Goal: Task Accomplishment & Management: Use online tool/utility

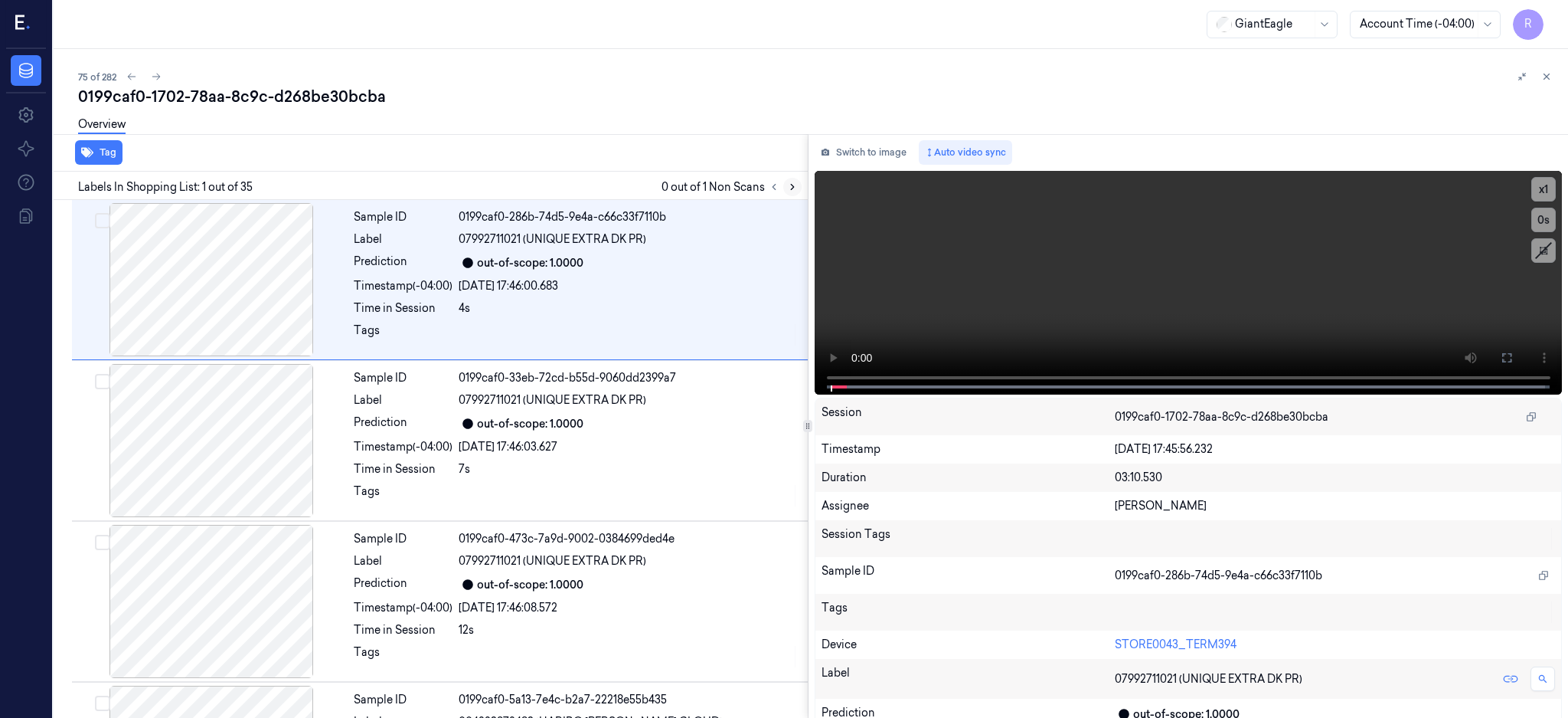
click at [798, 181] on icon at bounding box center [793, 186] width 11 height 11
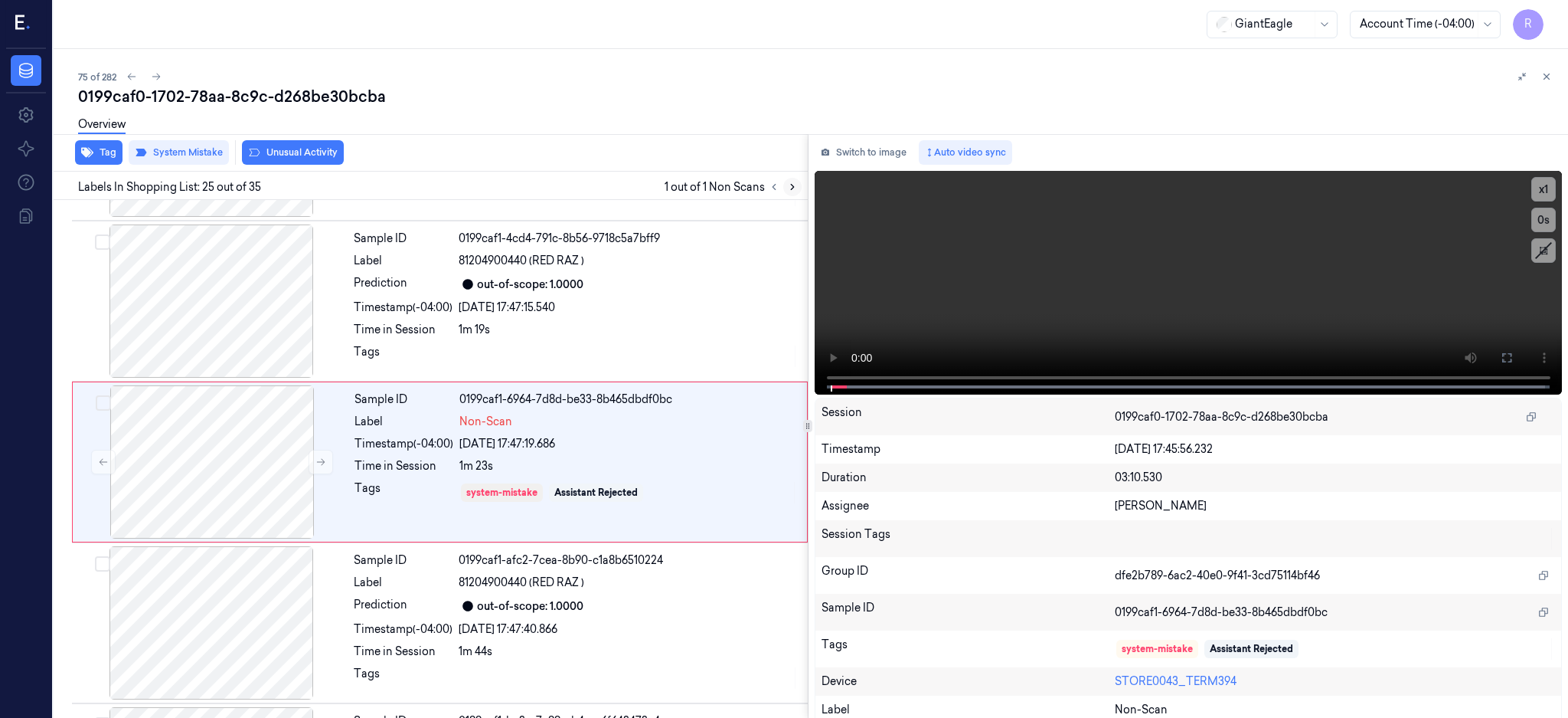
scroll to position [3684, 0]
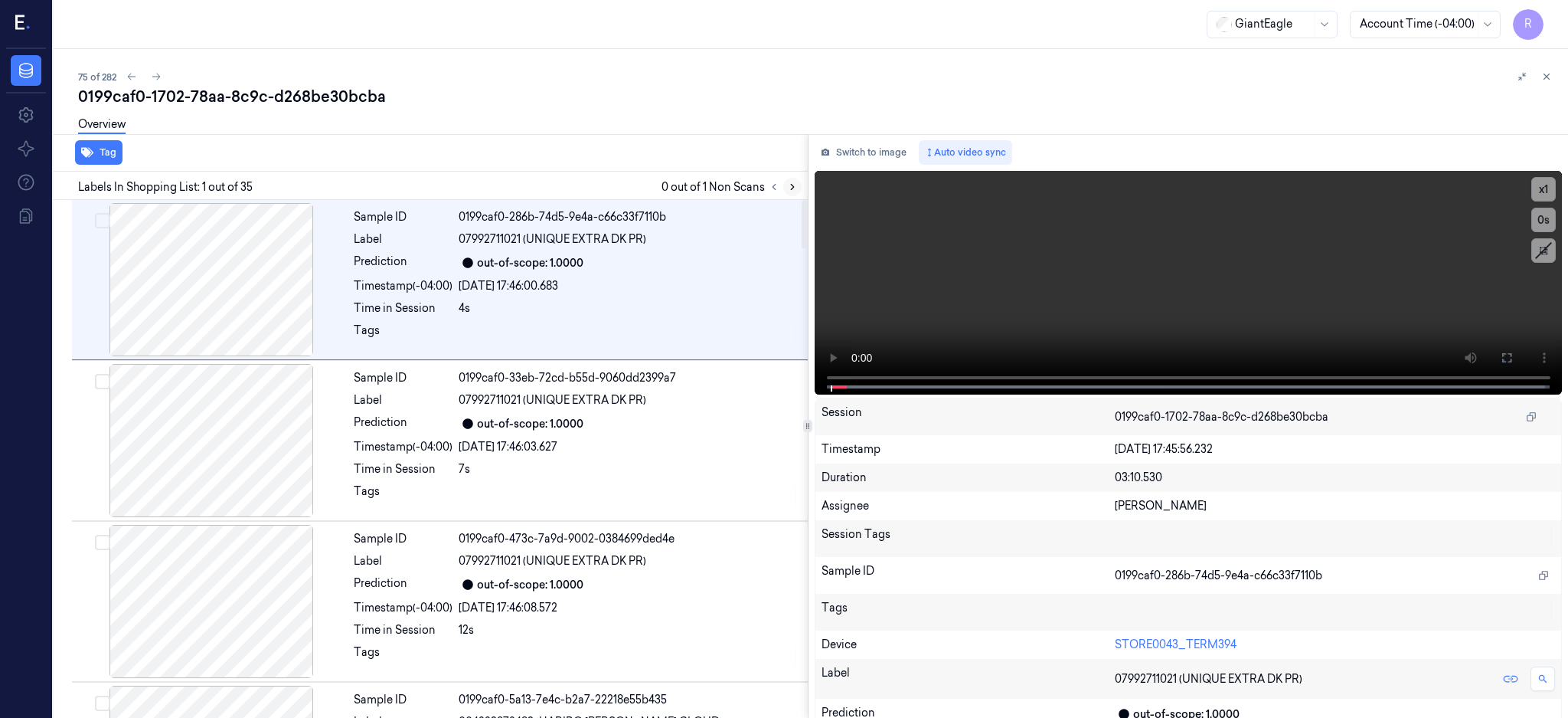
click at [798, 188] on icon at bounding box center [793, 186] width 11 height 11
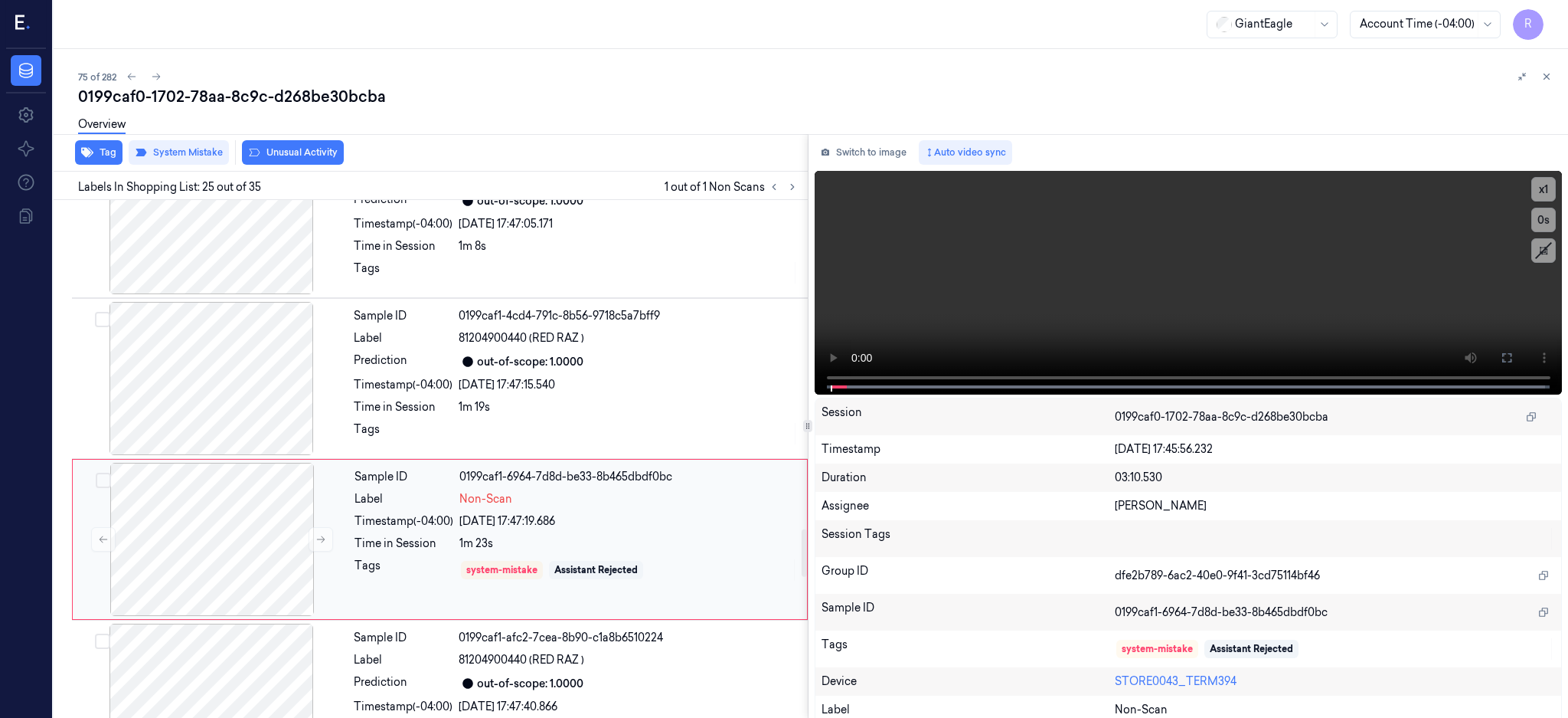
scroll to position [3581, 0]
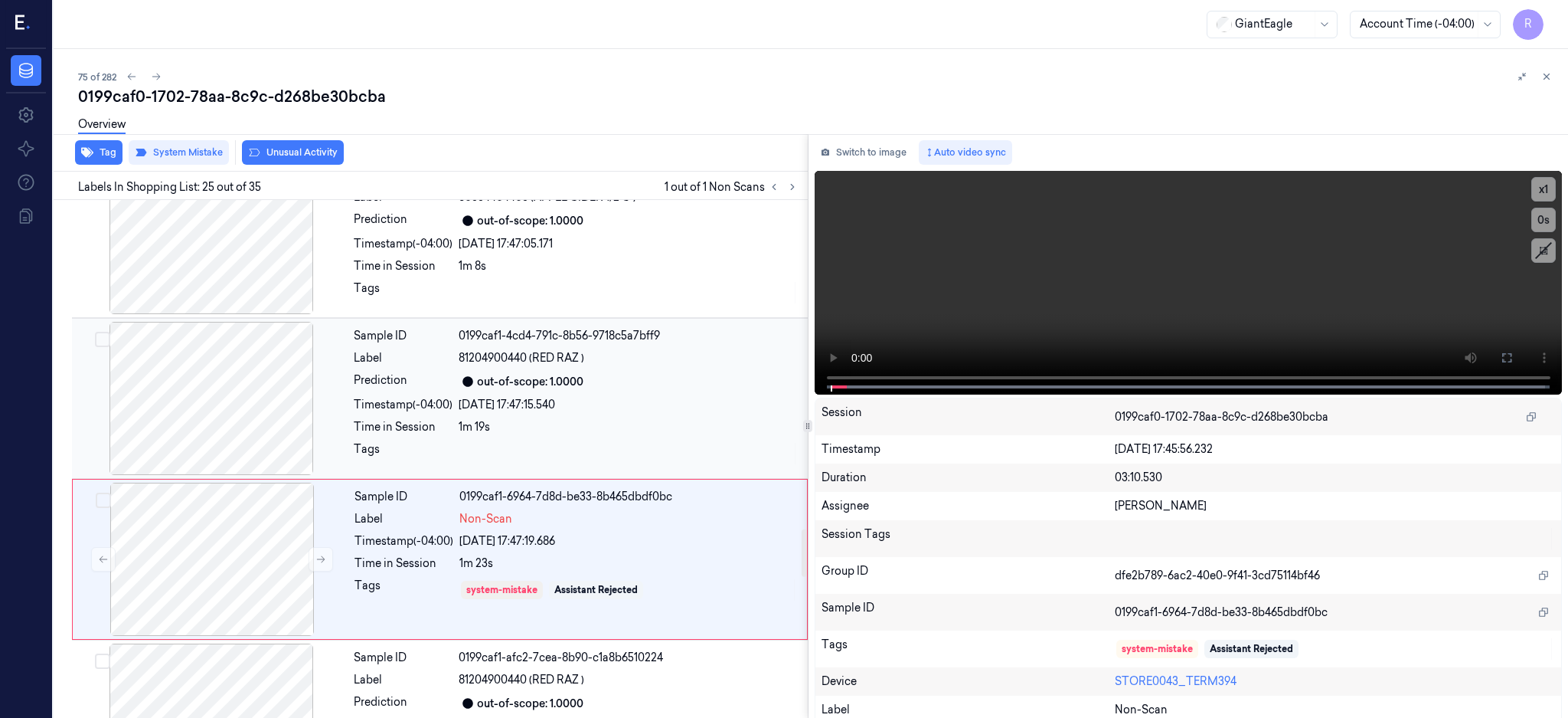
click at [258, 412] on div at bounding box center [211, 398] width 273 height 153
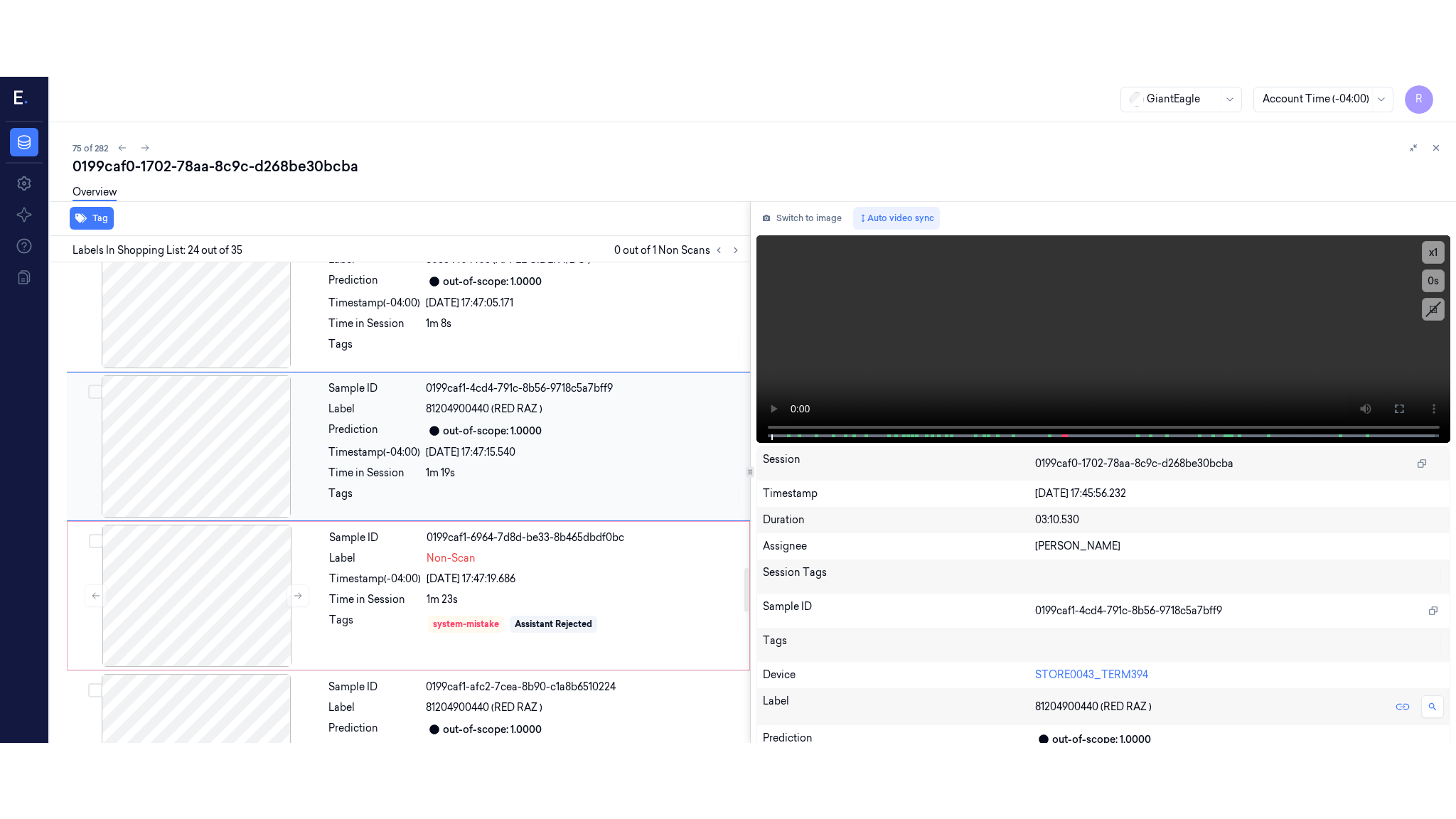
scroll to position [3270, 0]
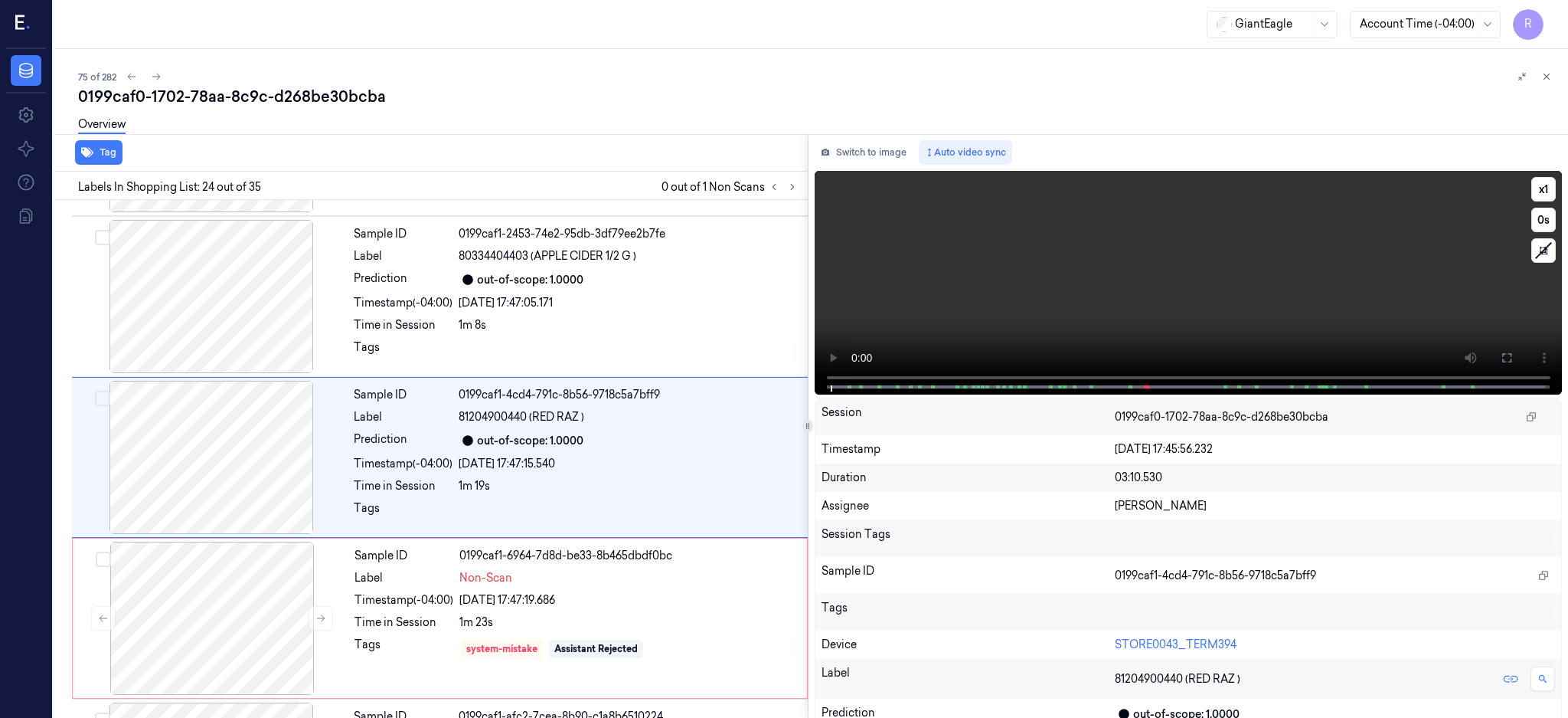
click at [1520, 349] on button at bounding box center [1507, 357] width 25 height 25
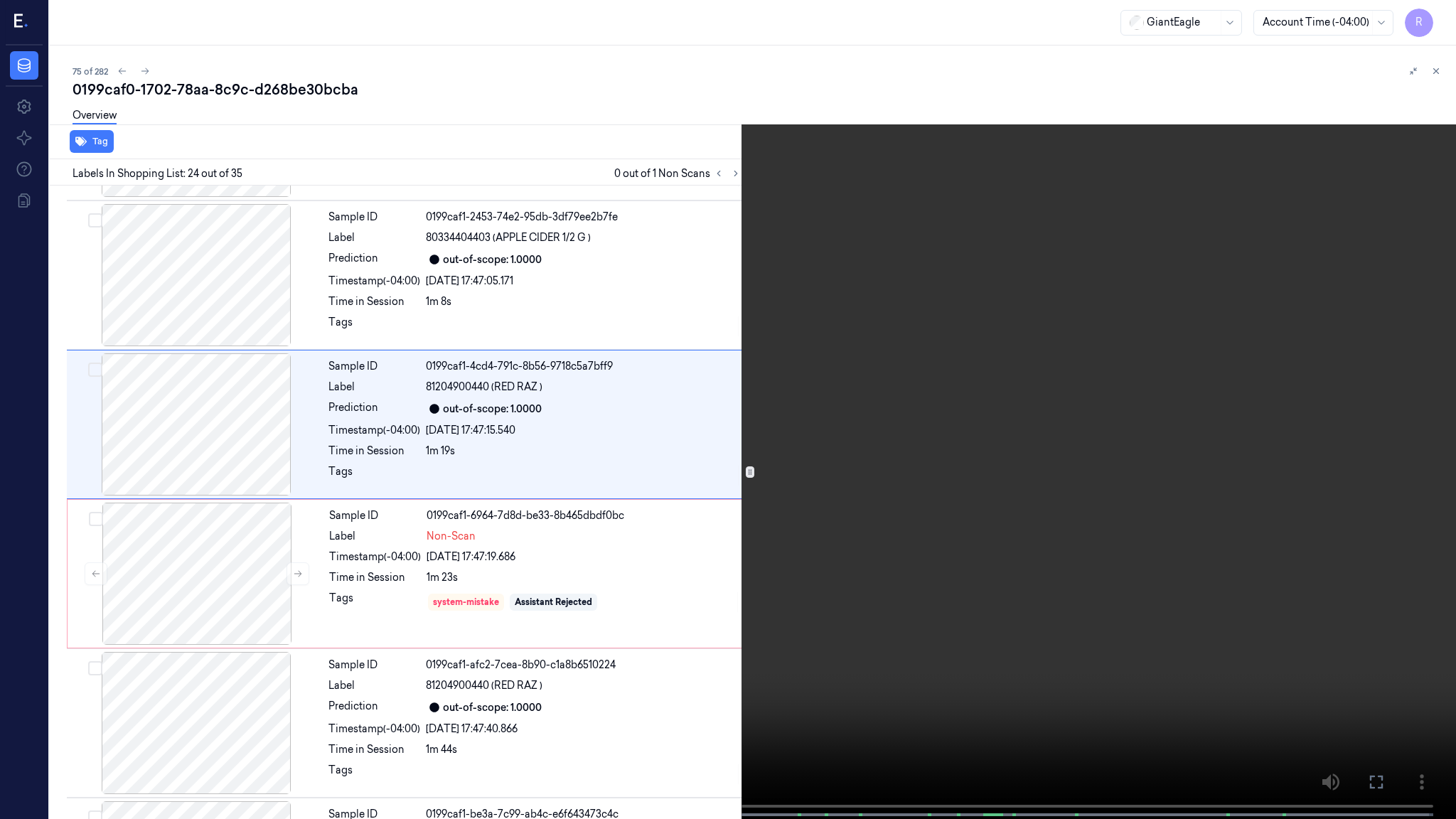
drag, startPoint x: 1339, startPoint y: 497, endPoint x: 1214, endPoint y: 554, distance: 137.4
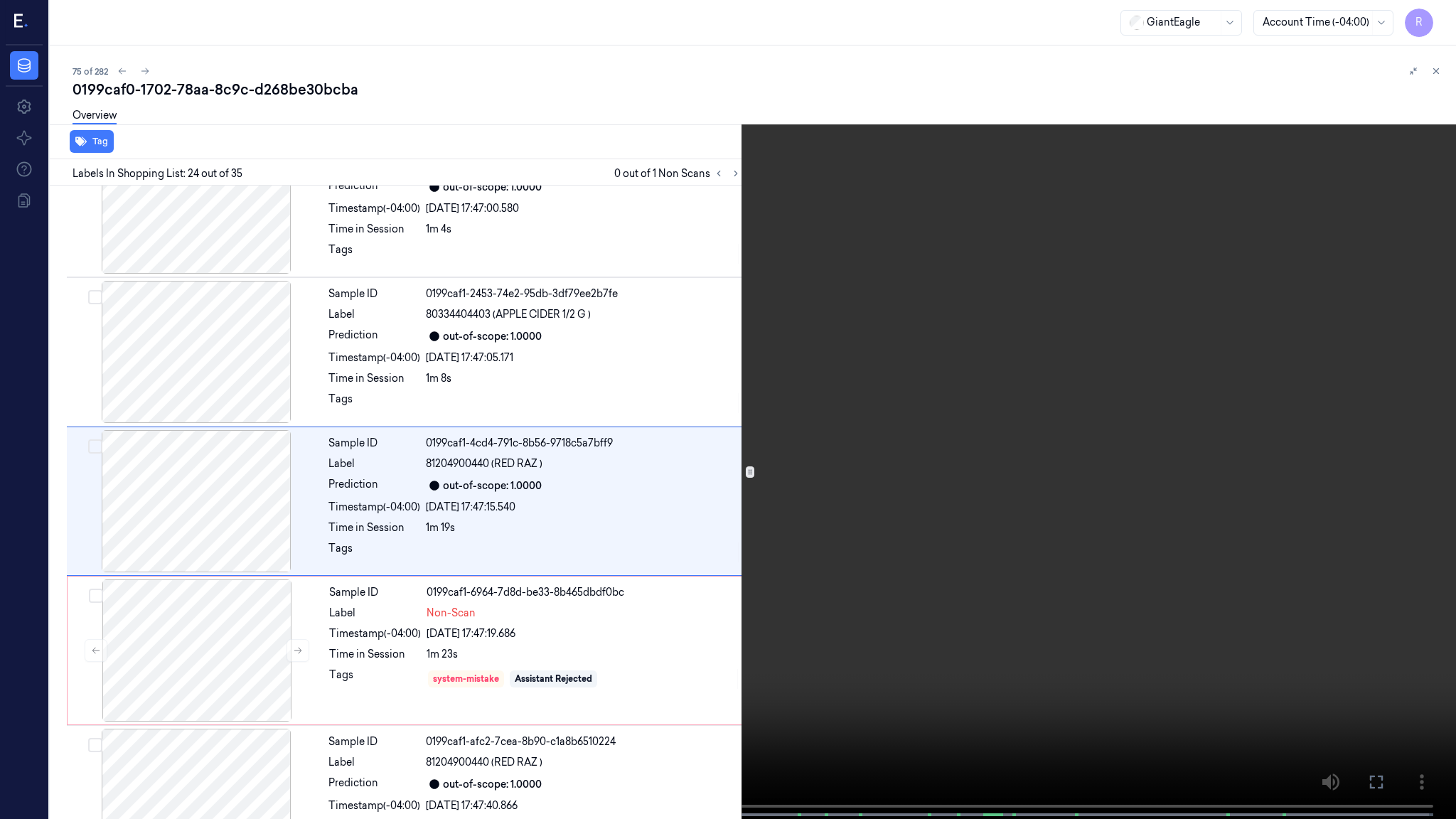
drag, startPoint x: 1214, startPoint y: 554, endPoint x: 797, endPoint y: 585, distance: 418.2
click at [797, 585] on video at bounding box center [728, 411] width 1456 height 822
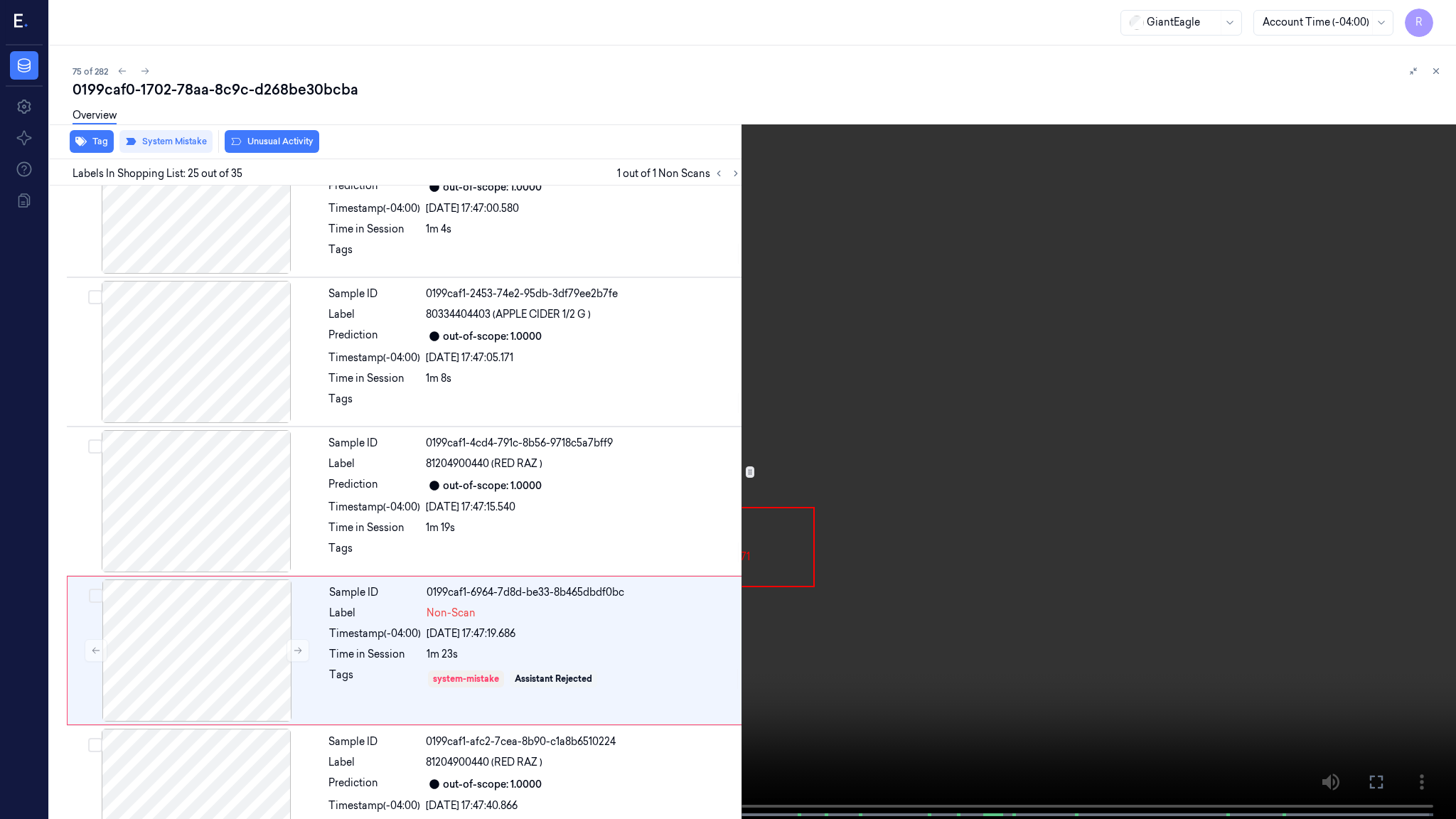
scroll to position [3343, 0]
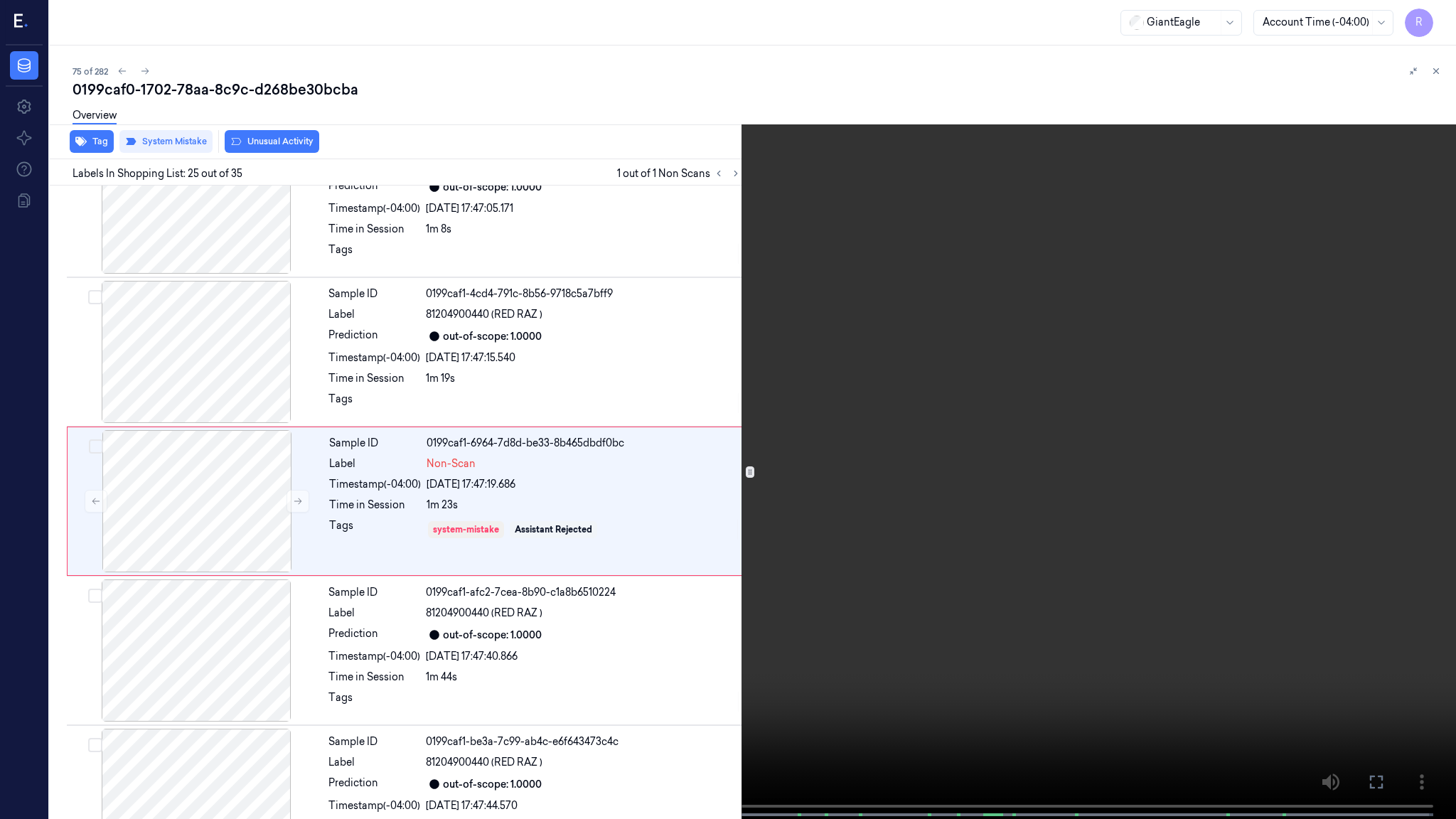
click at [613, 666] on span at bounding box center [614, 815] width 2 height 7
click at [1442, 16] on button "x 1" at bounding box center [1439, 17] width 23 height 23
click at [1442, 16] on button "x 2" at bounding box center [1439, 17] width 23 height 23
click at [1442, 16] on button "x 4" at bounding box center [1439, 17] width 23 height 23
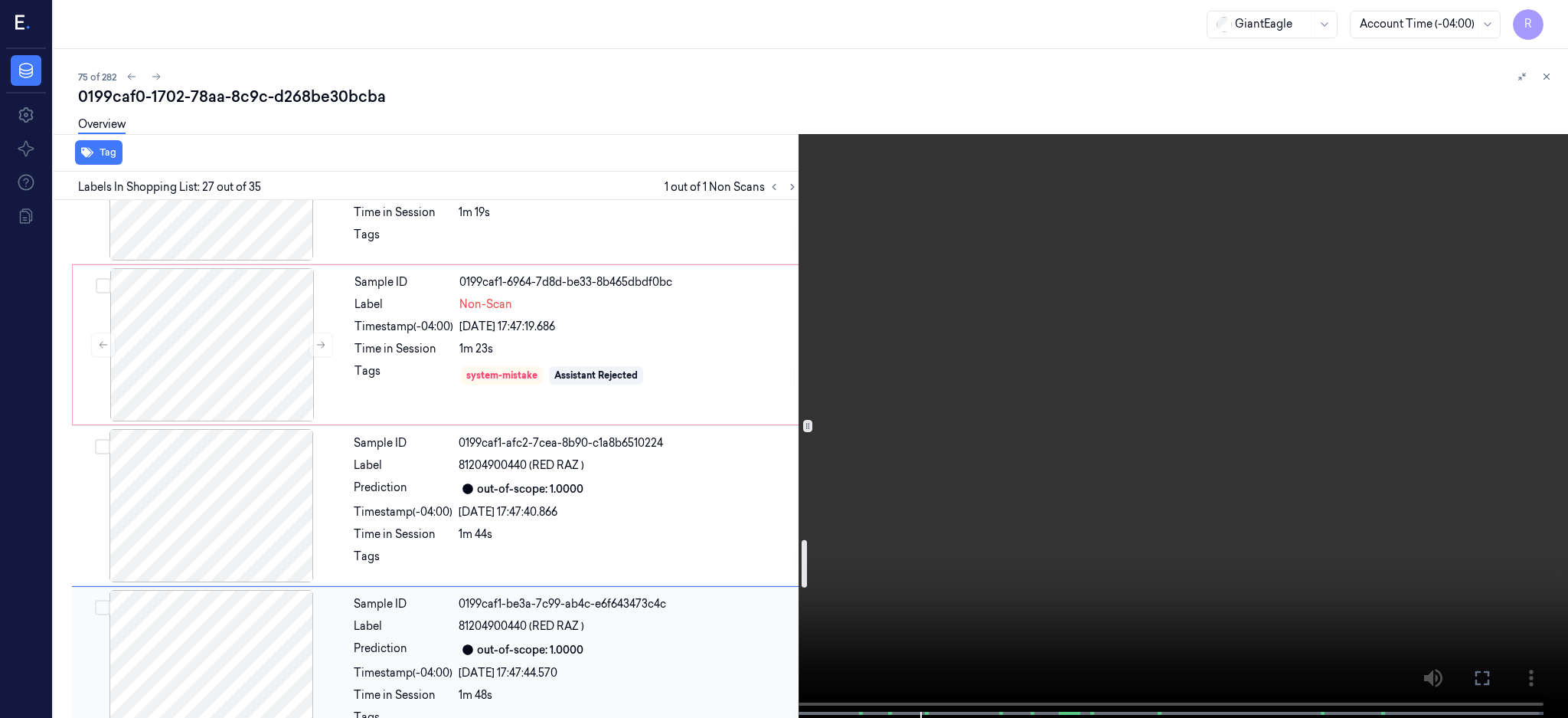
scroll to position [3699, 0]
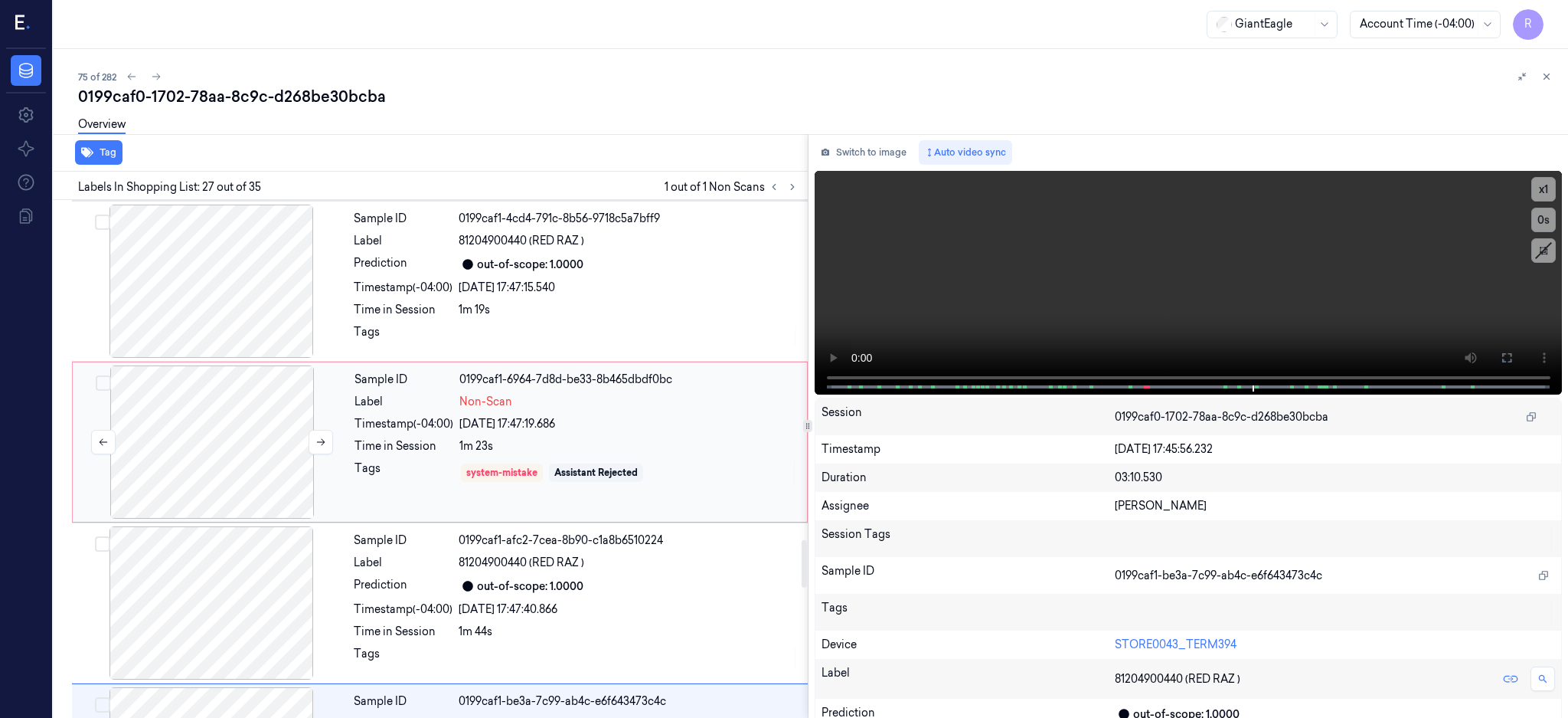
click at [228, 482] on div at bounding box center [212, 442] width 273 height 153
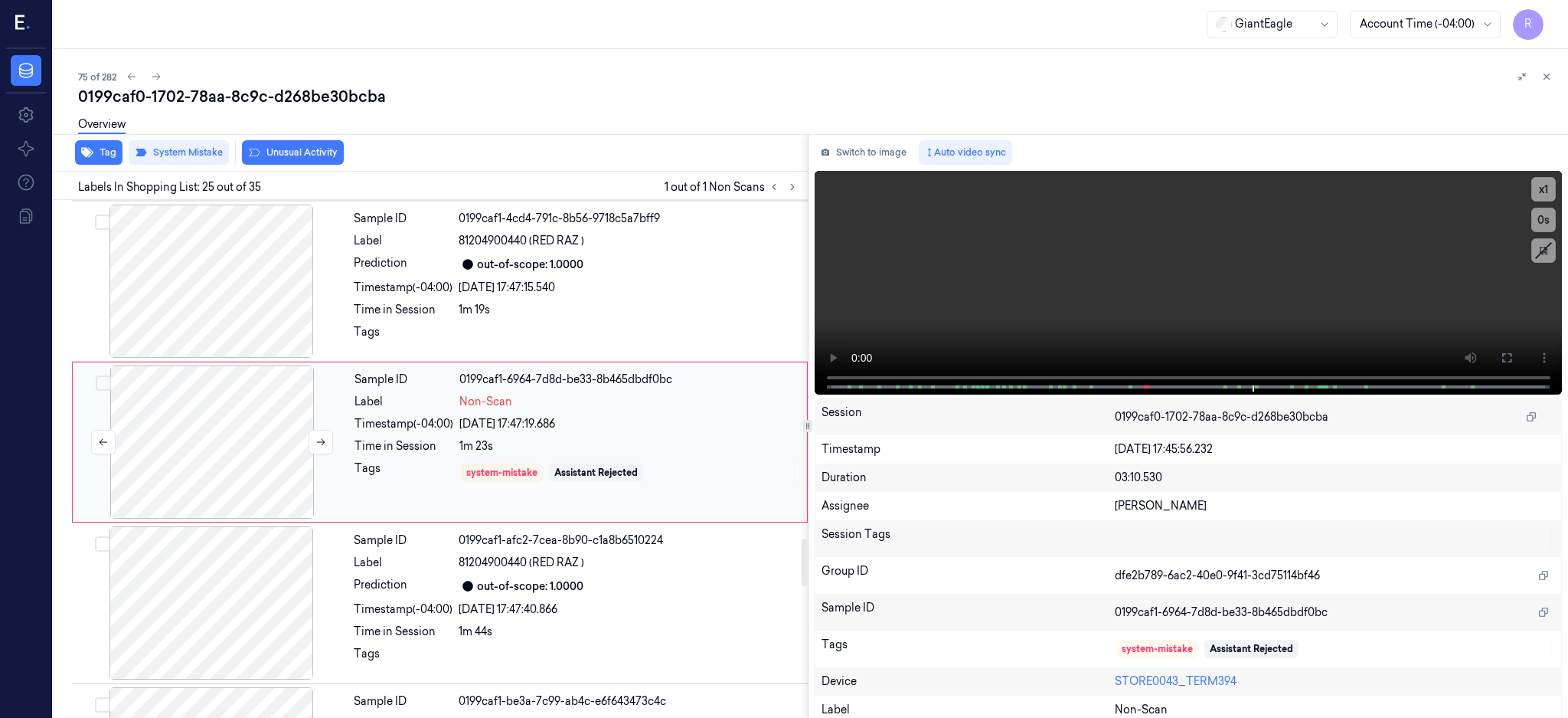
scroll to position [3684, 0]
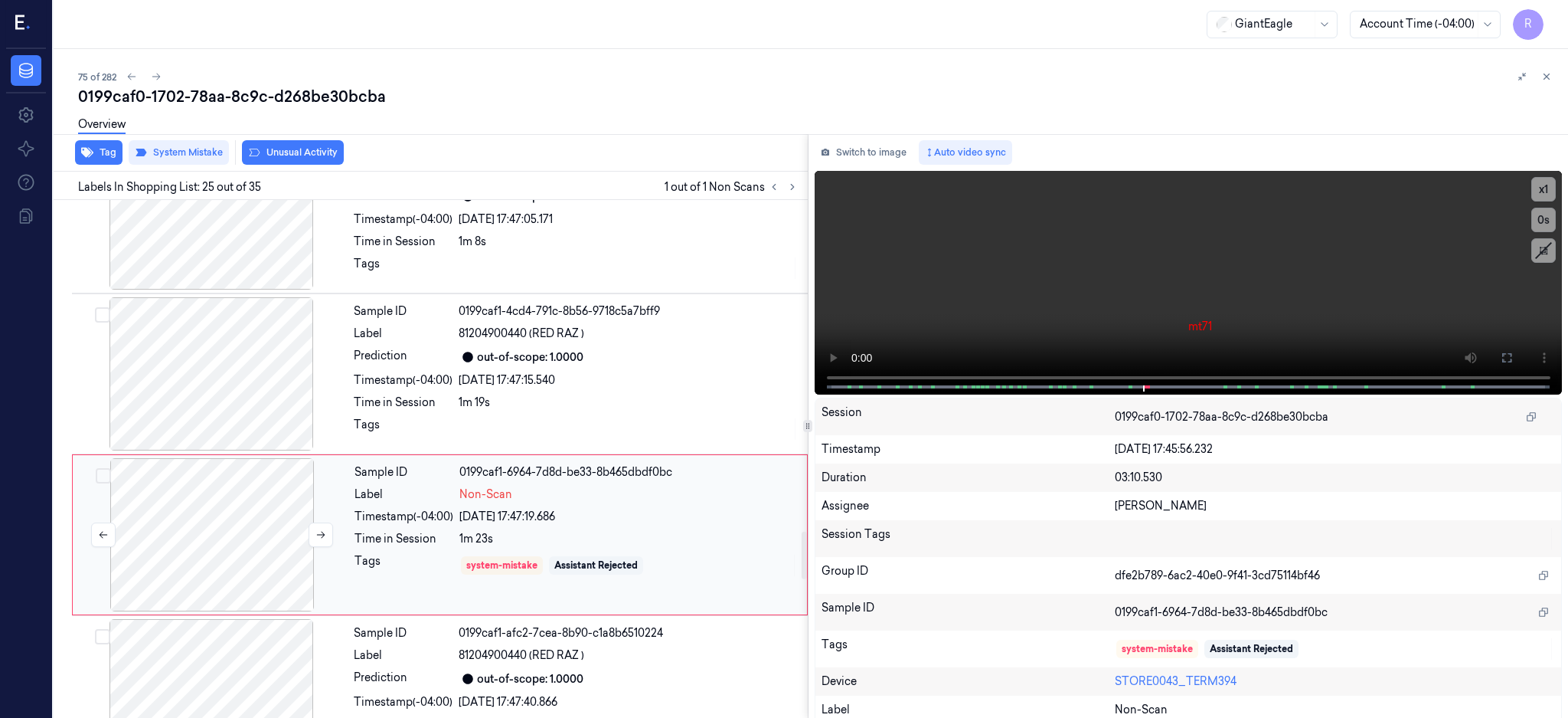
click at [264, 571] on div at bounding box center [212, 535] width 273 height 153
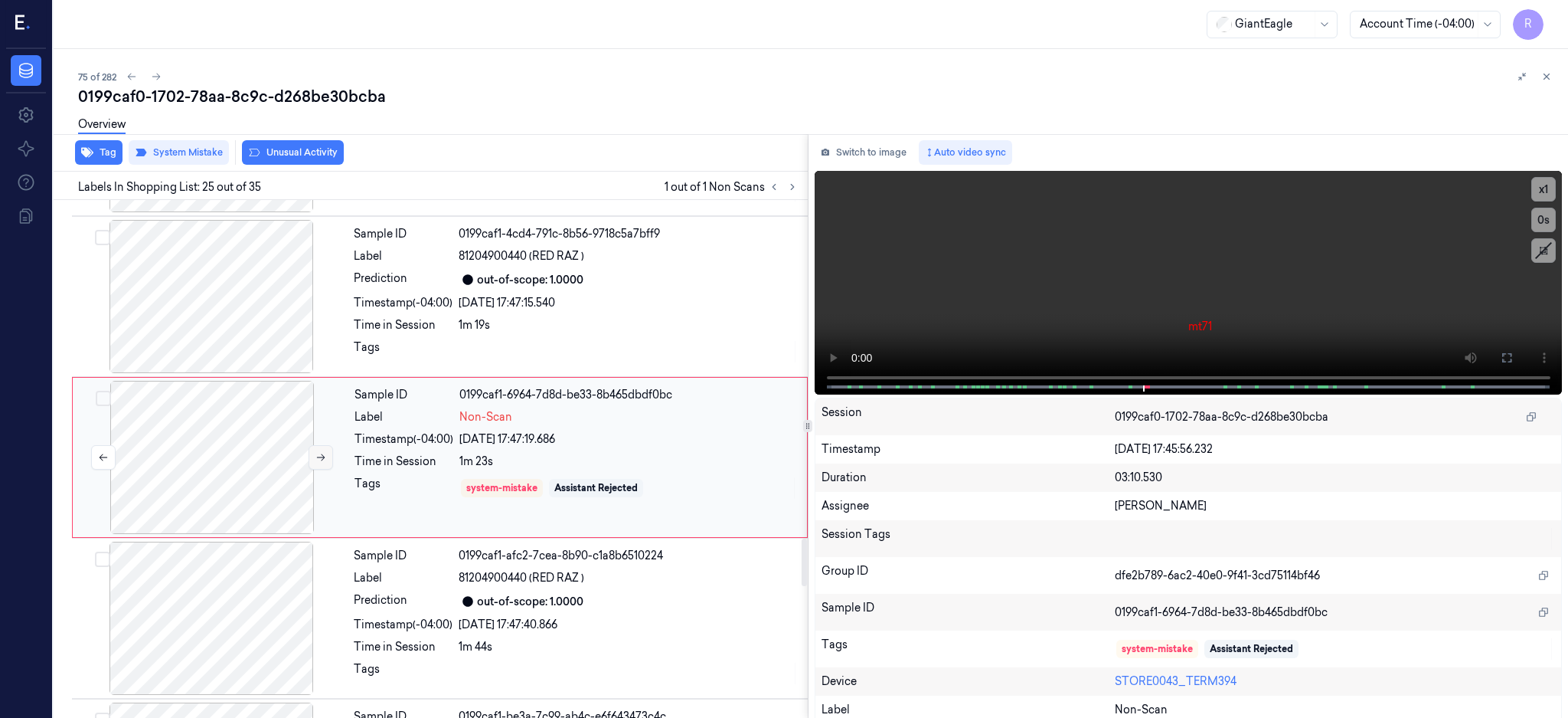
click at [317, 453] on icon at bounding box center [321, 457] width 11 height 11
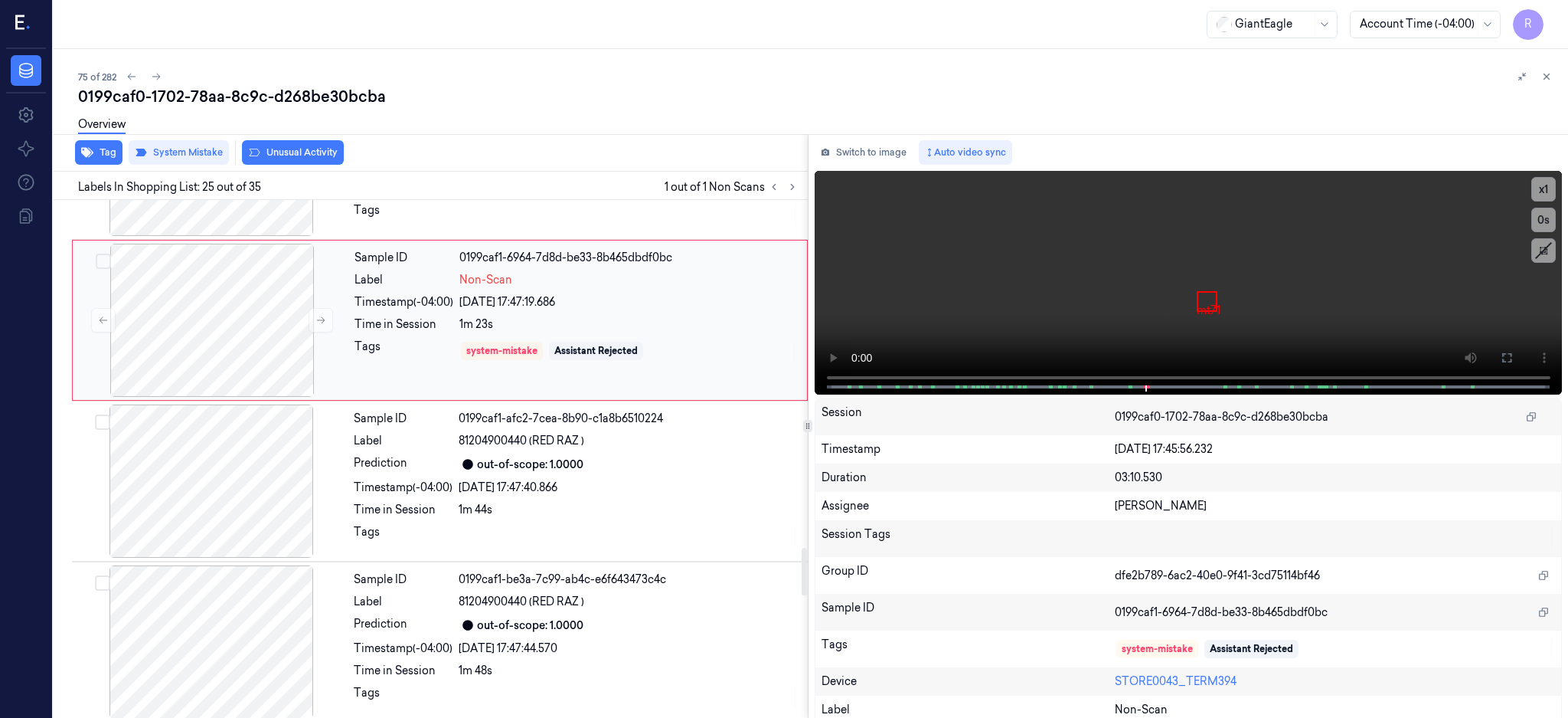
scroll to position [3786, 0]
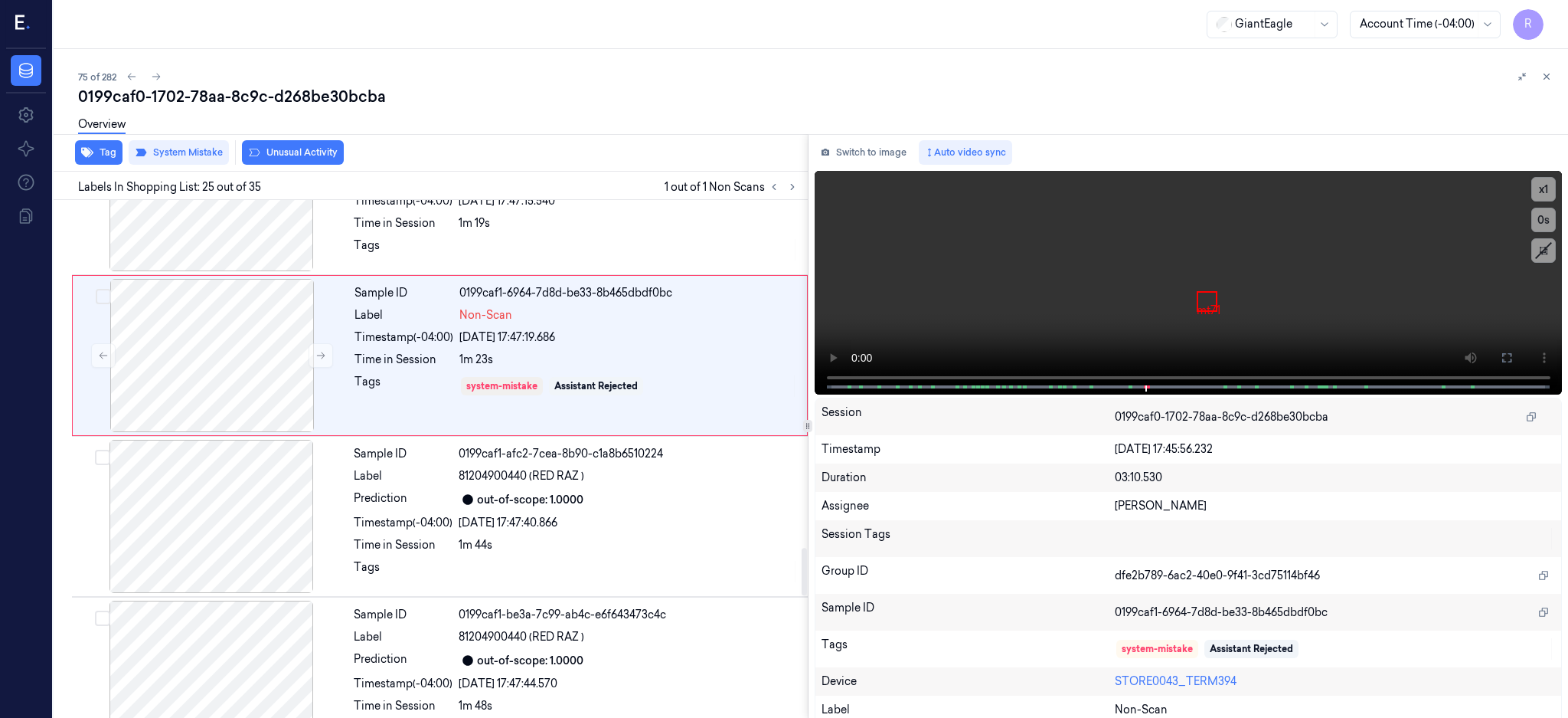
click at [335, 101] on div "0199caf0-1702-78aa-8c9c-d268be30bcba" at bounding box center [817, 96] width 1478 height 21
click at [336, 101] on div "0199caf0-1702-78aa-8c9c-d268be30bcba" at bounding box center [817, 96] width 1478 height 21
copy div "d268be30bcba"
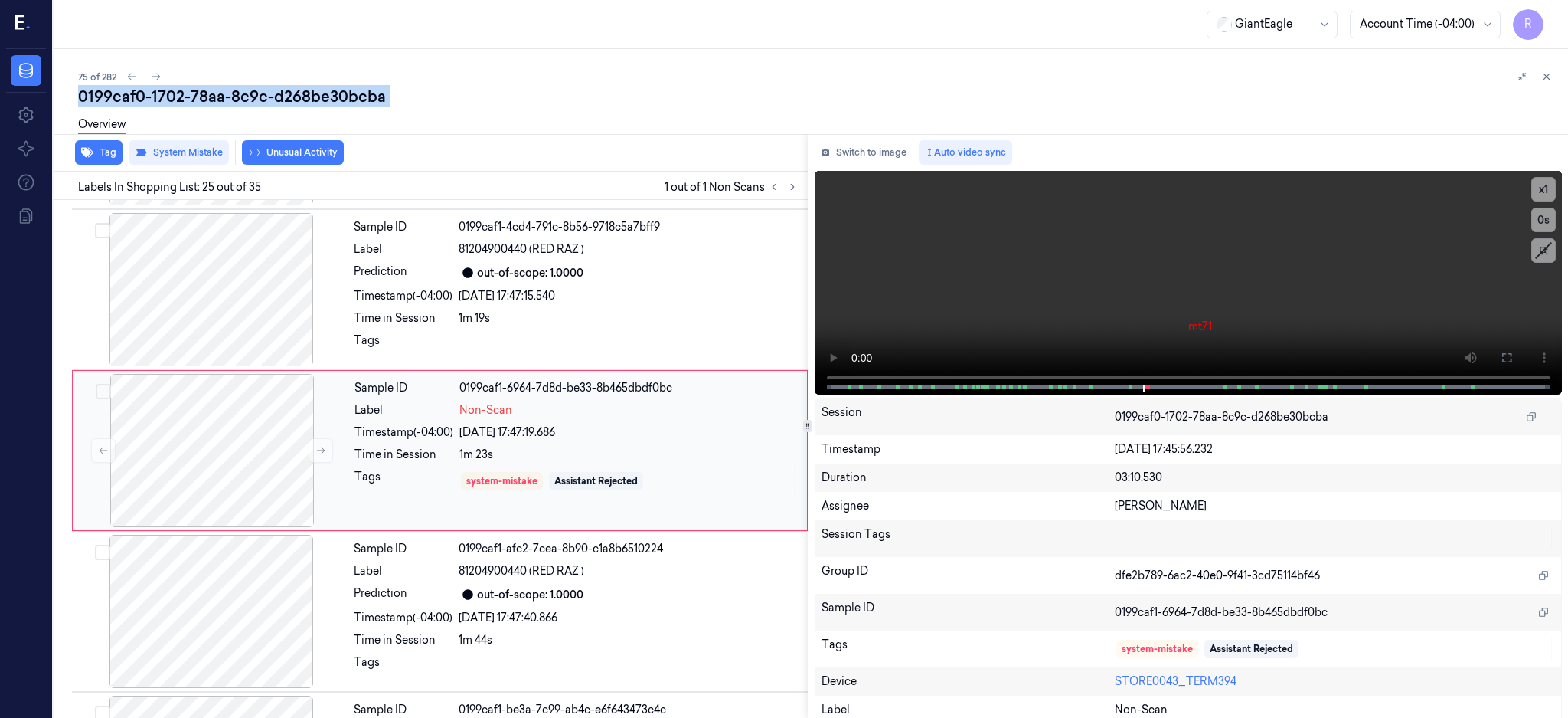
scroll to position [3684, 0]
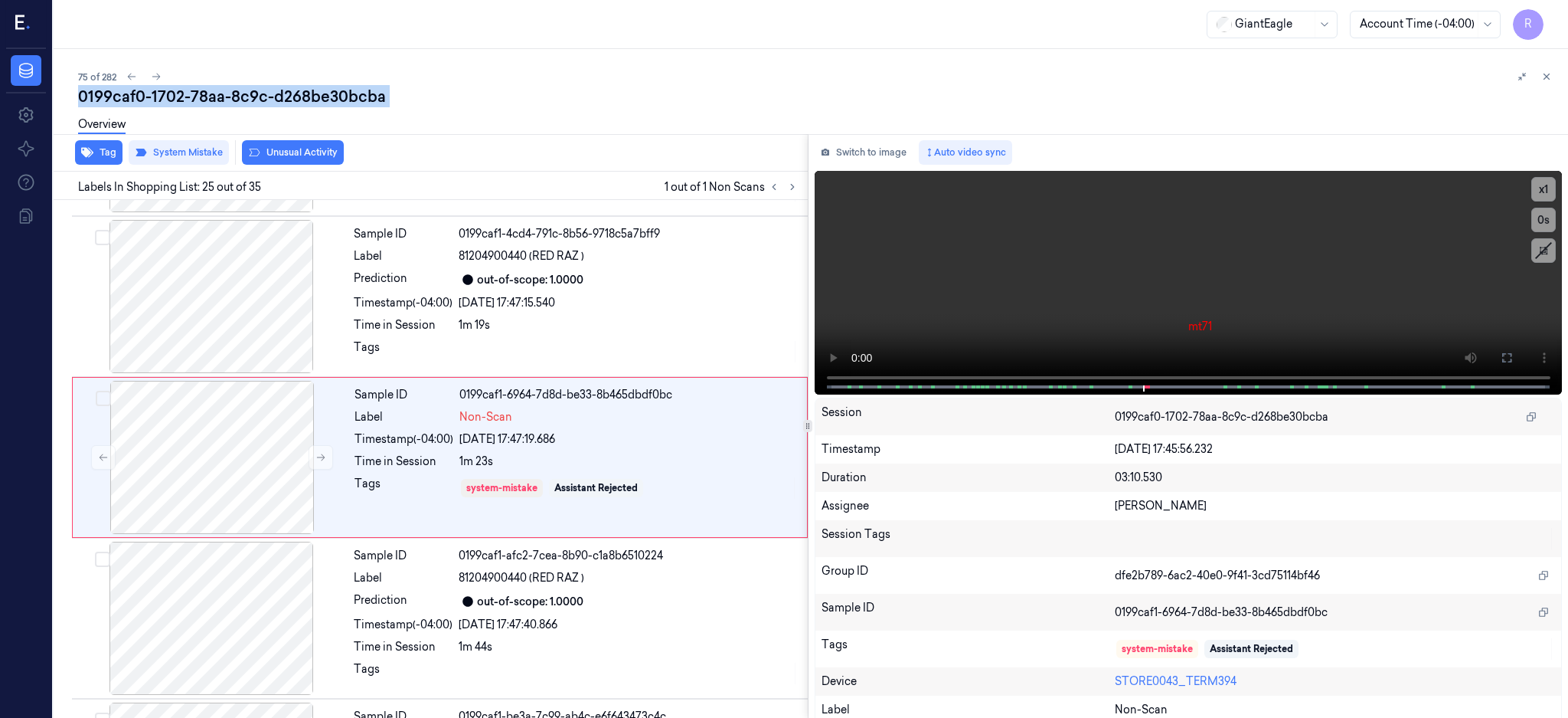
copy div "d268be30bcba"
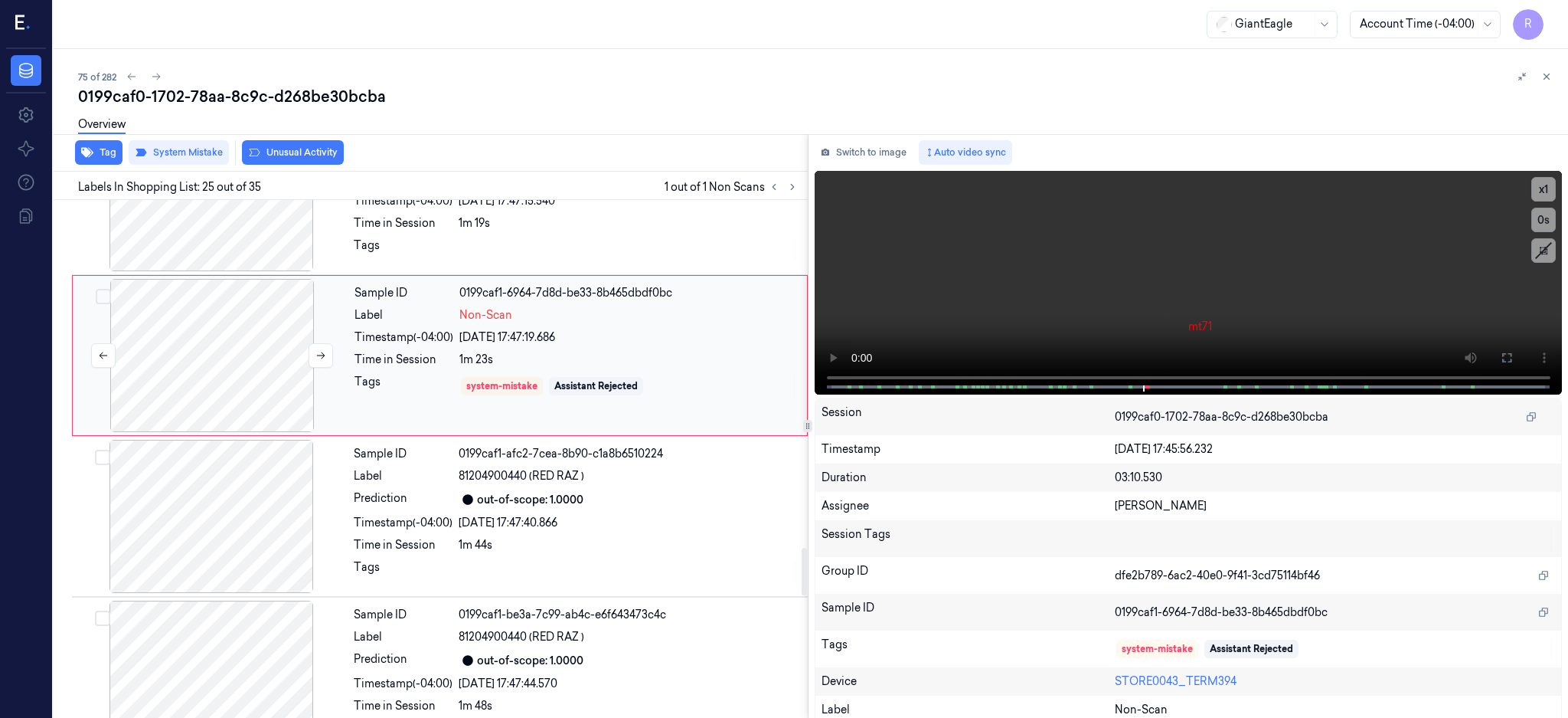
click at [266, 389] on div at bounding box center [212, 356] width 273 height 153
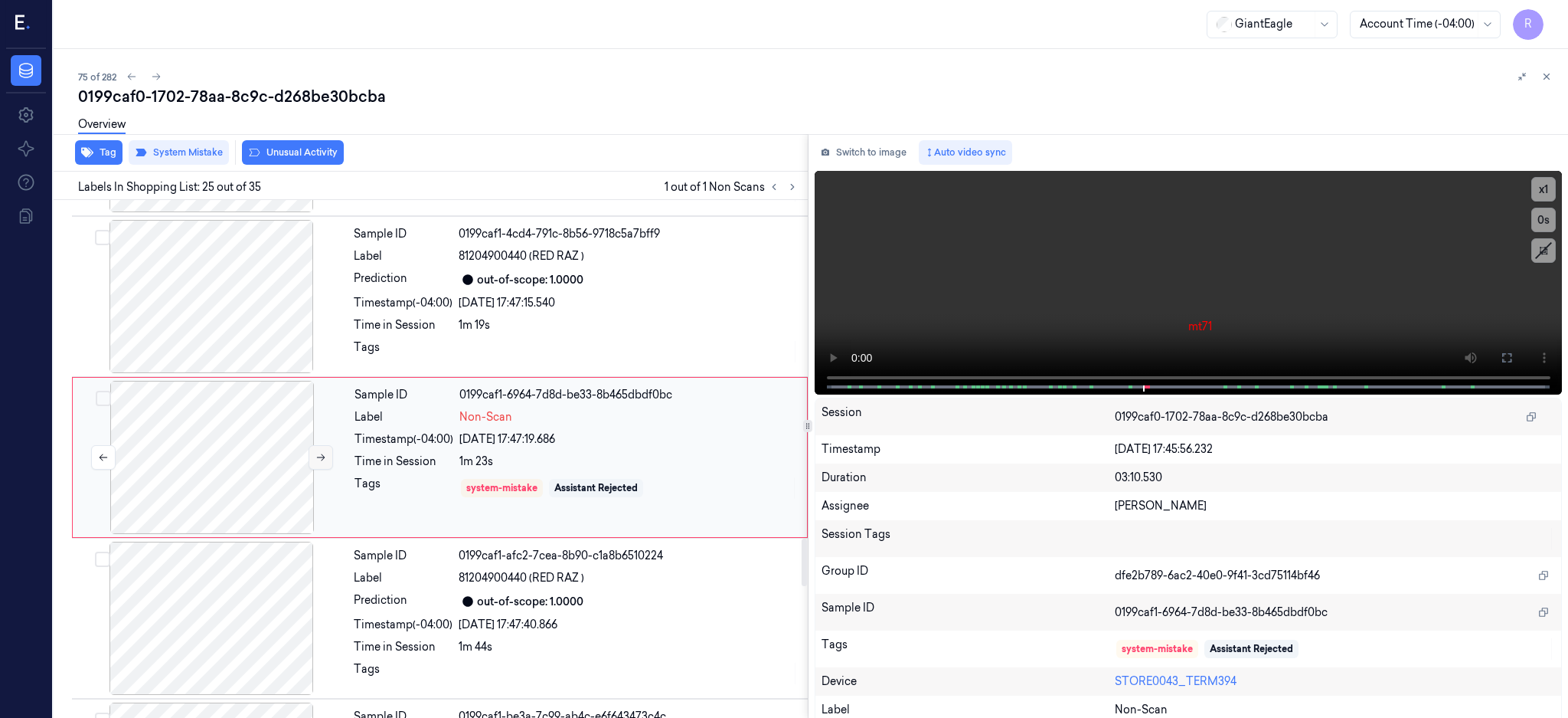
click at [322, 466] on button at bounding box center [321, 457] width 25 height 25
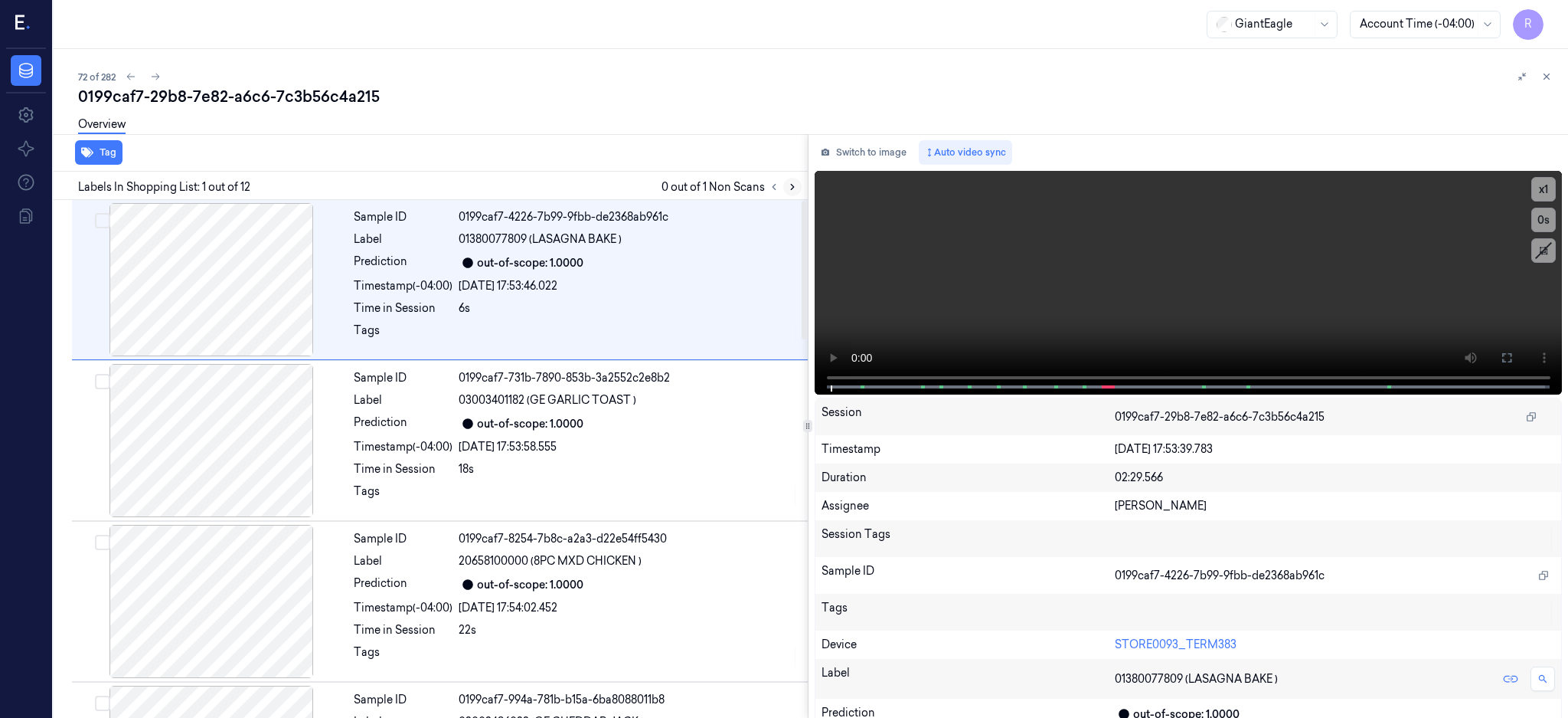
click at [798, 181] on icon at bounding box center [793, 186] width 11 height 11
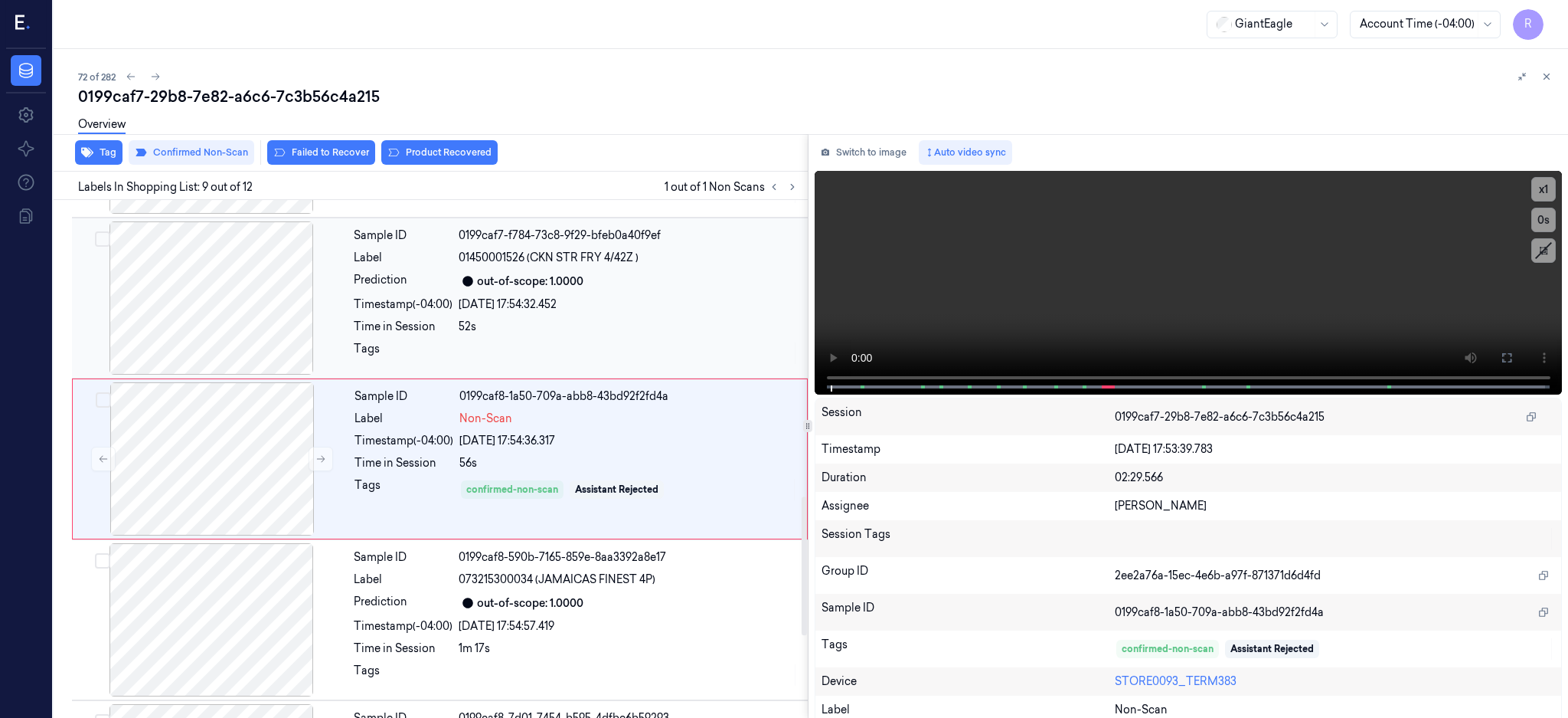
click at [227, 332] on div at bounding box center [211, 298] width 273 height 153
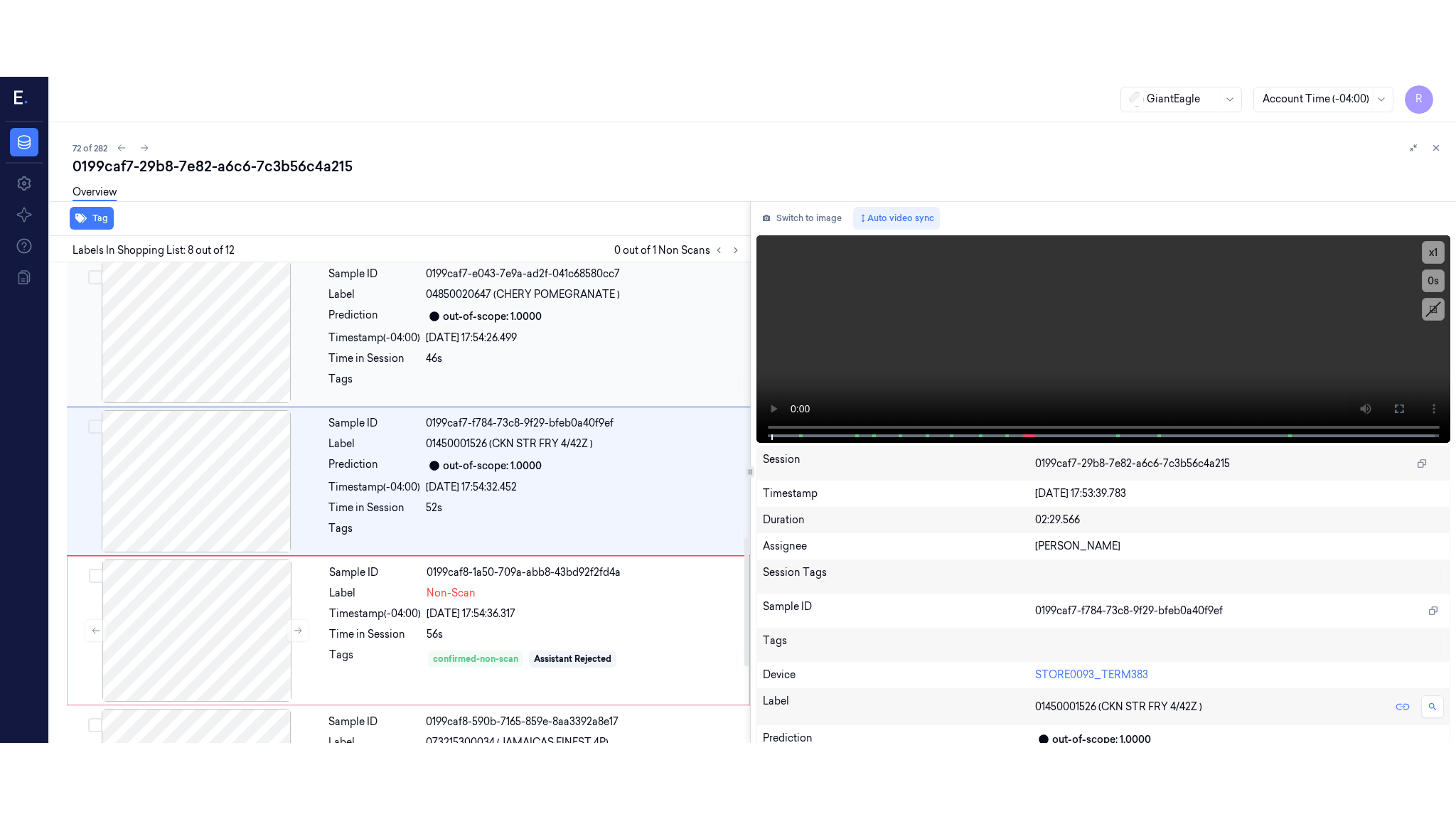
scroll to position [879, 0]
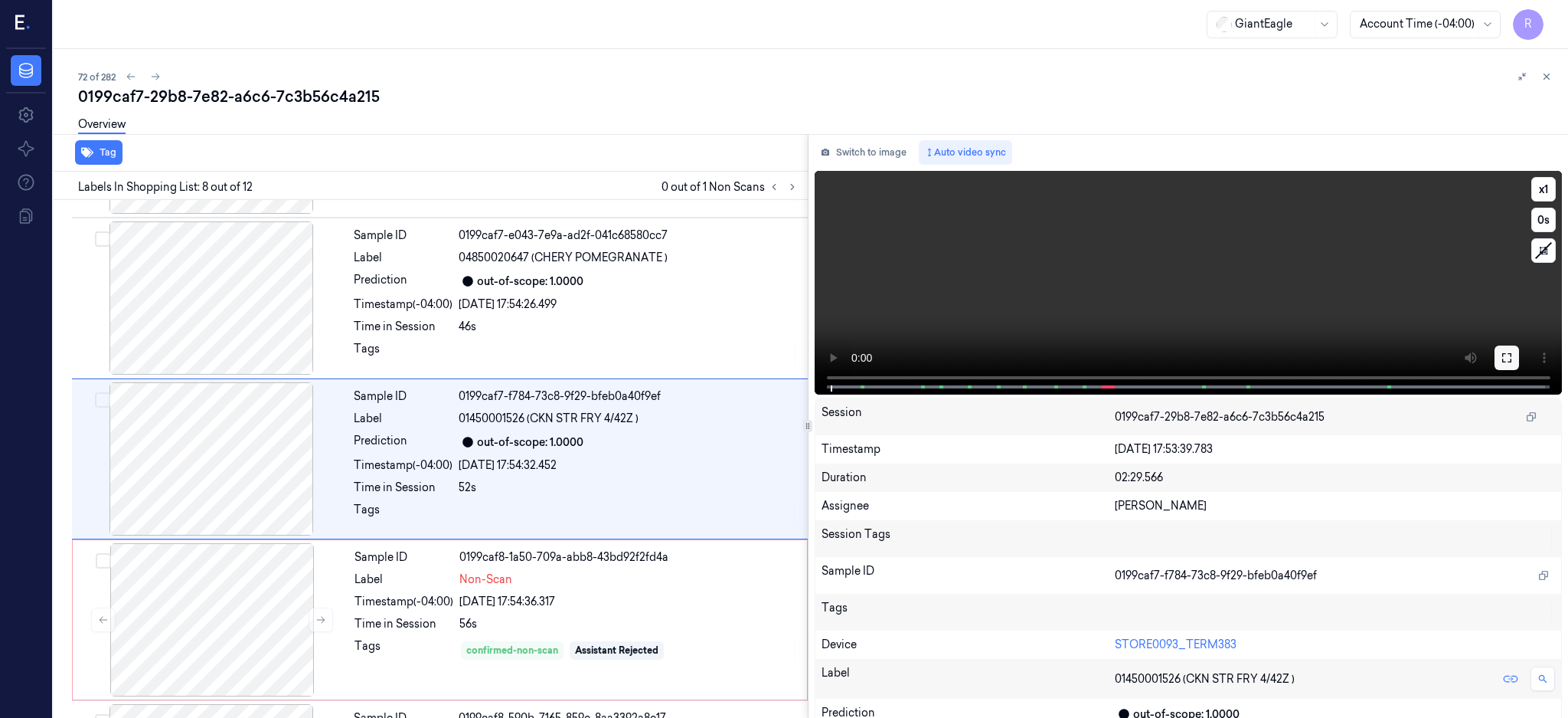
click at [1514, 359] on icon at bounding box center [1507, 357] width 12 height 12
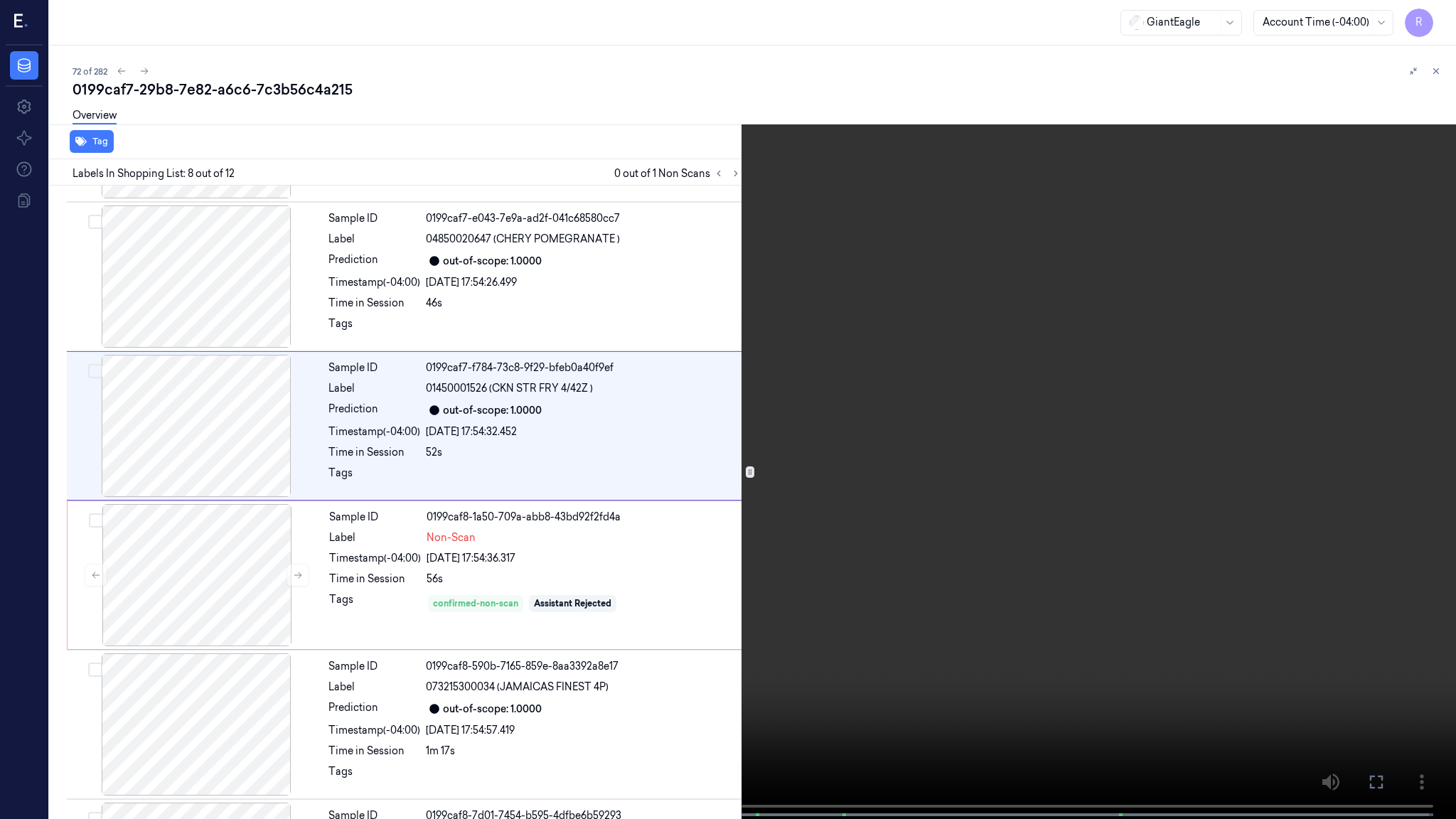
click at [911, 519] on video at bounding box center [728, 411] width 1456 height 822
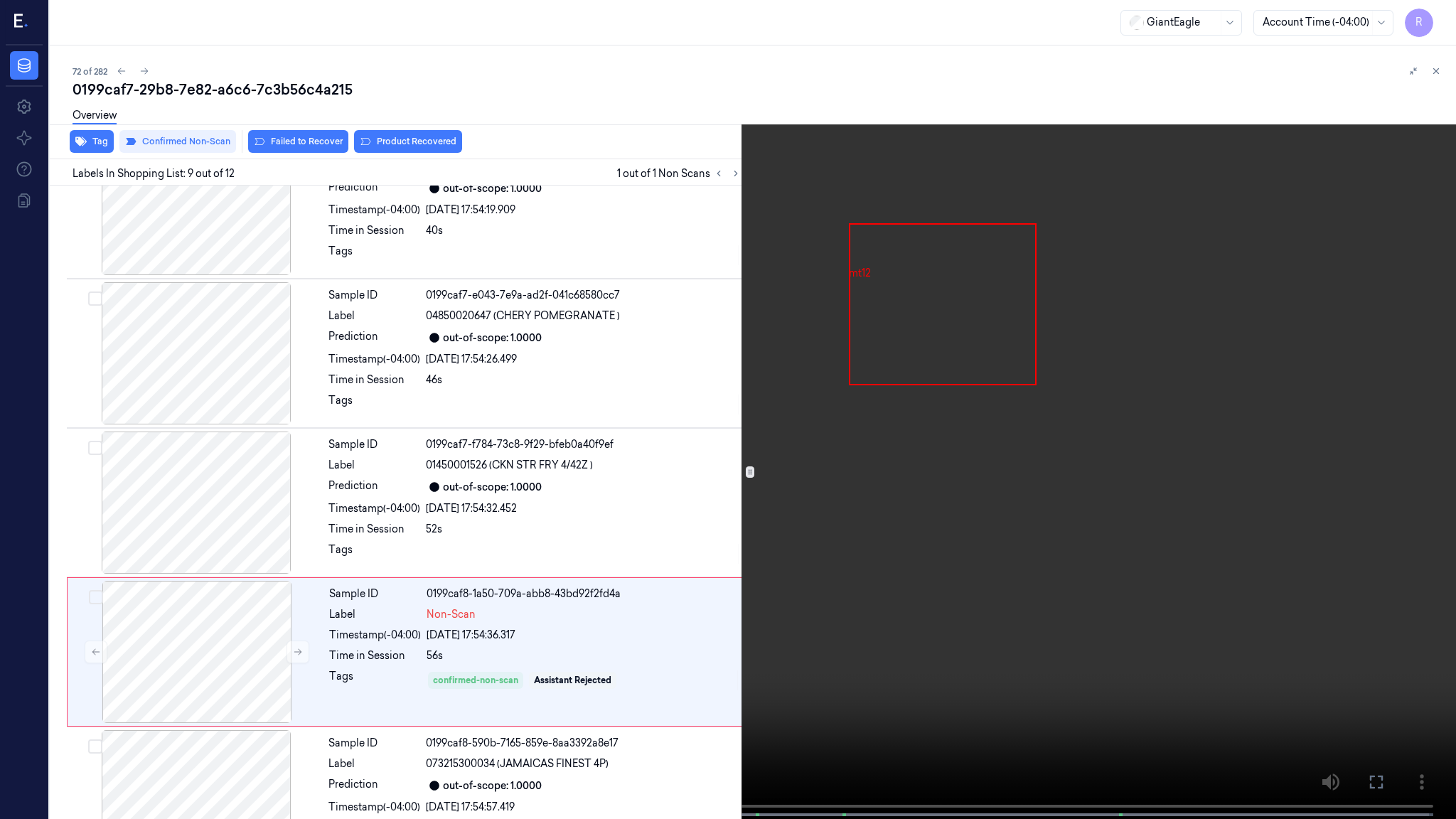
scroll to position [952, 0]
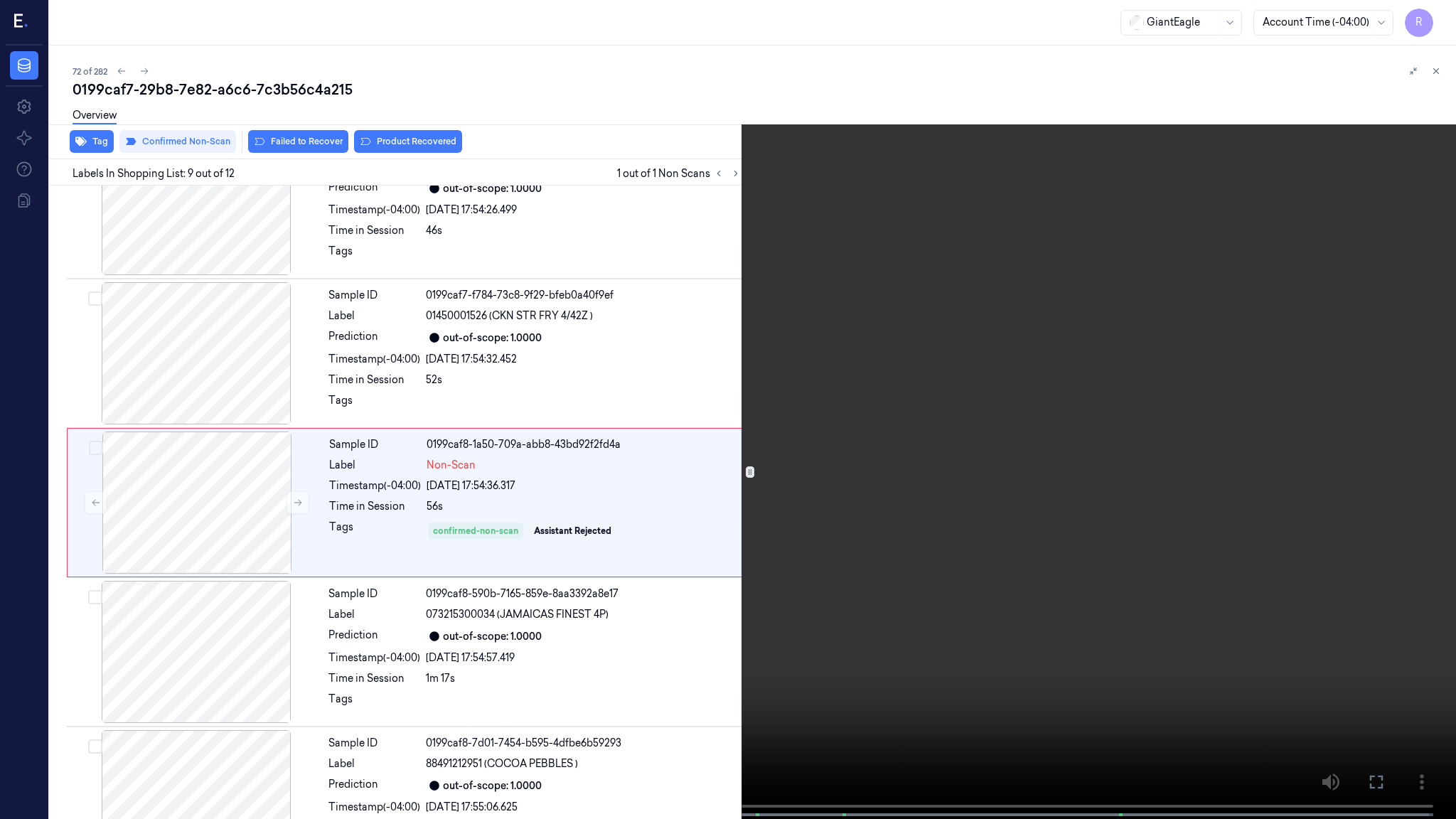
click at [558, 666] on span at bounding box center [559, 815] width 2 height 7
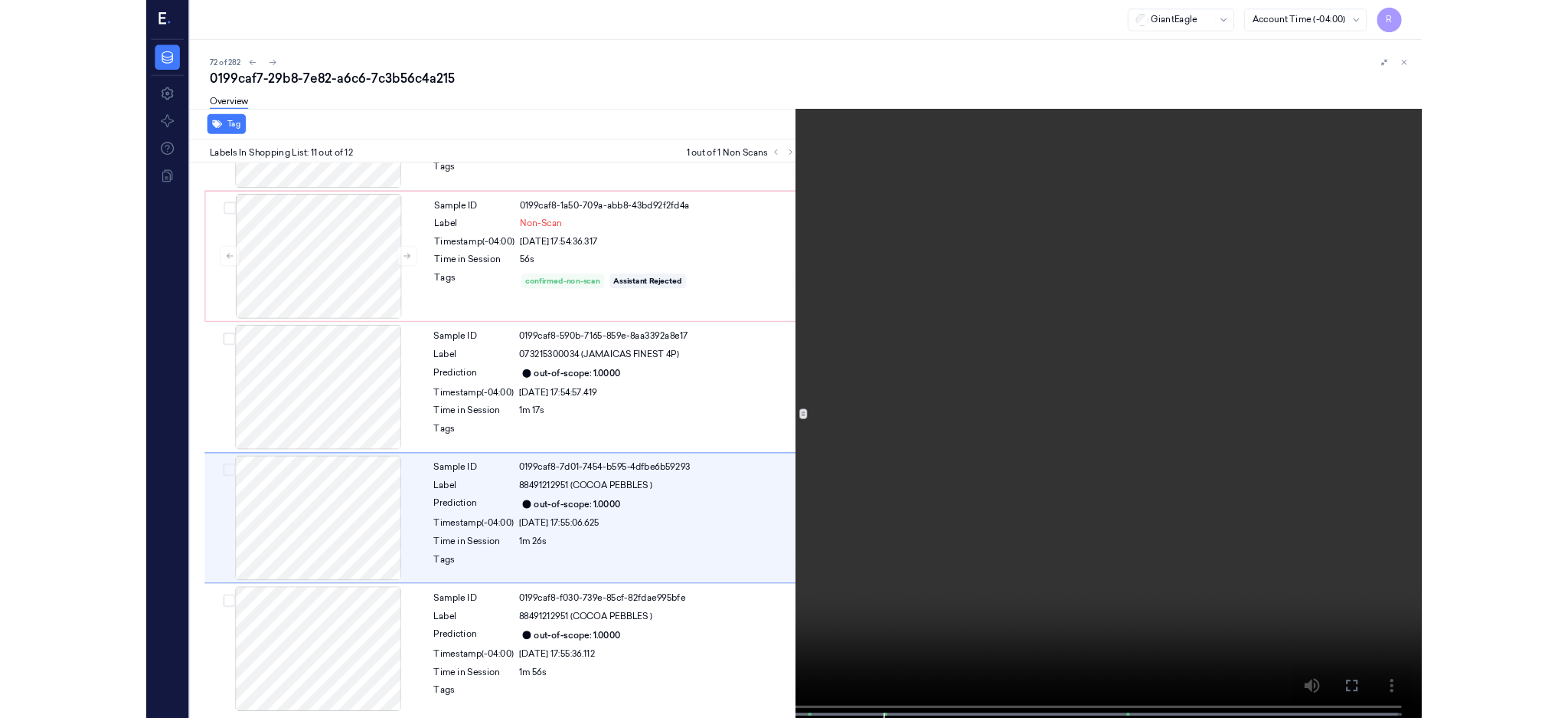
scroll to position [1252, 0]
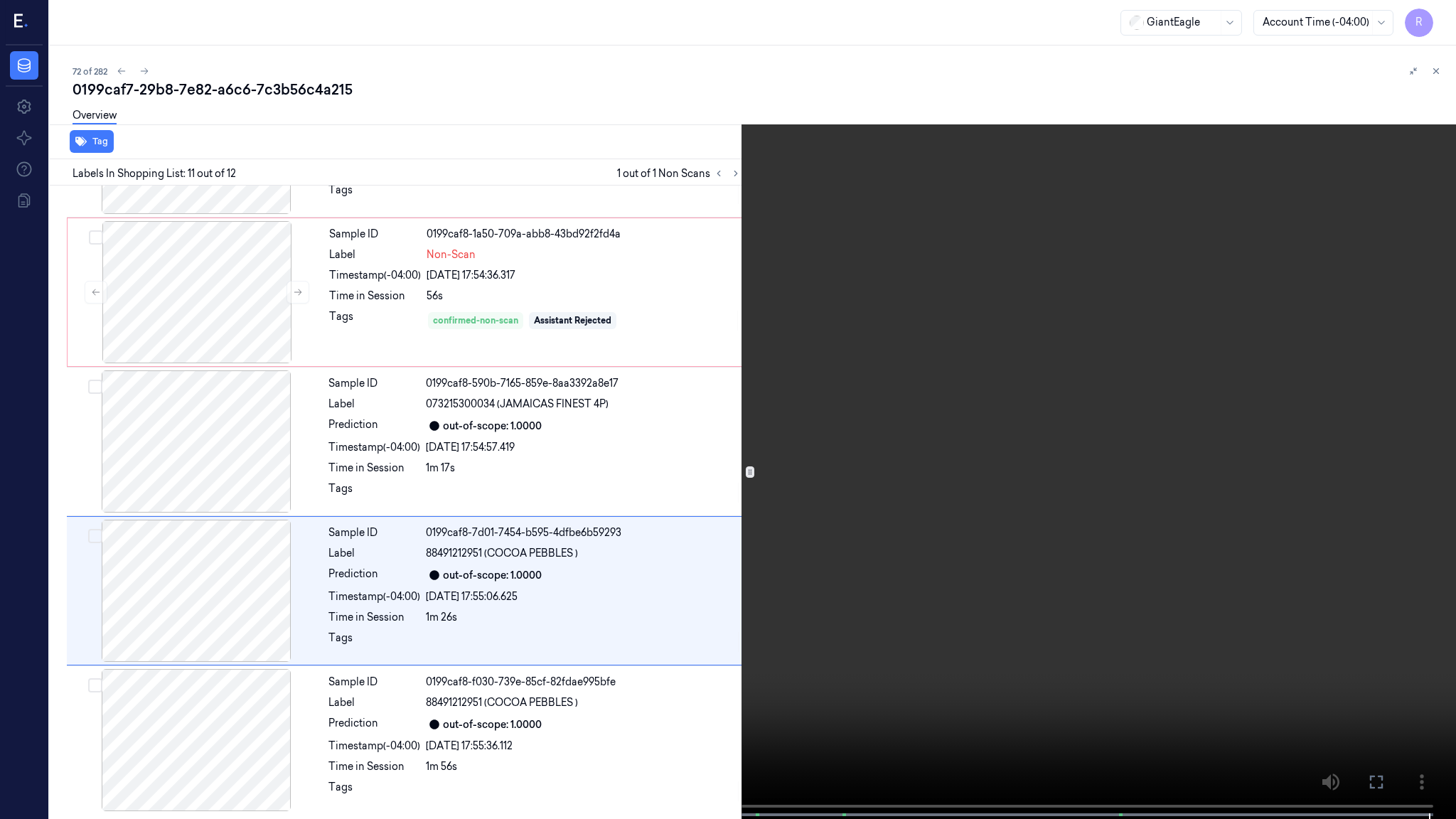
click at [663, 171] on video at bounding box center [728, 411] width 1456 height 822
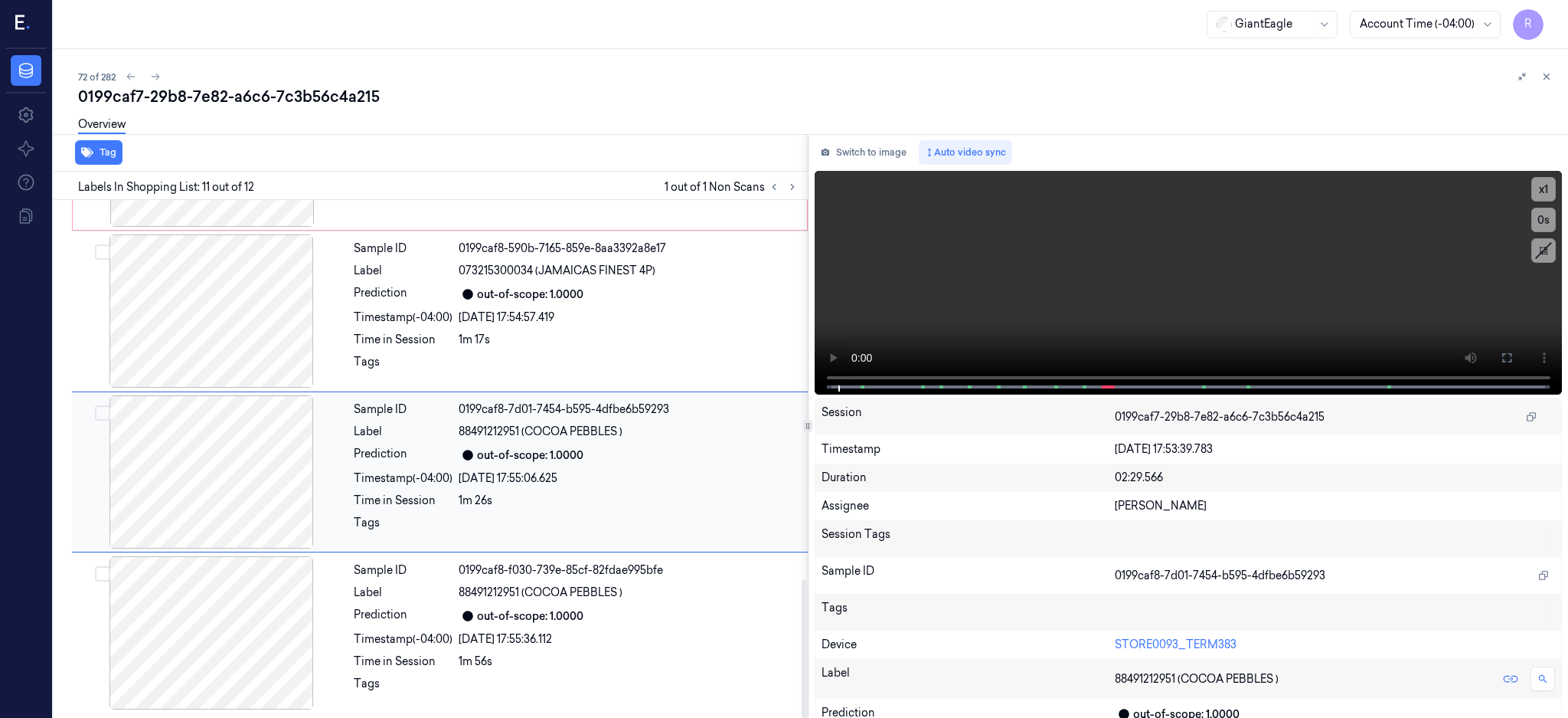
scroll to position [1416, 0]
click at [219, 635] on div at bounding box center [211, 633] width 273 height 153
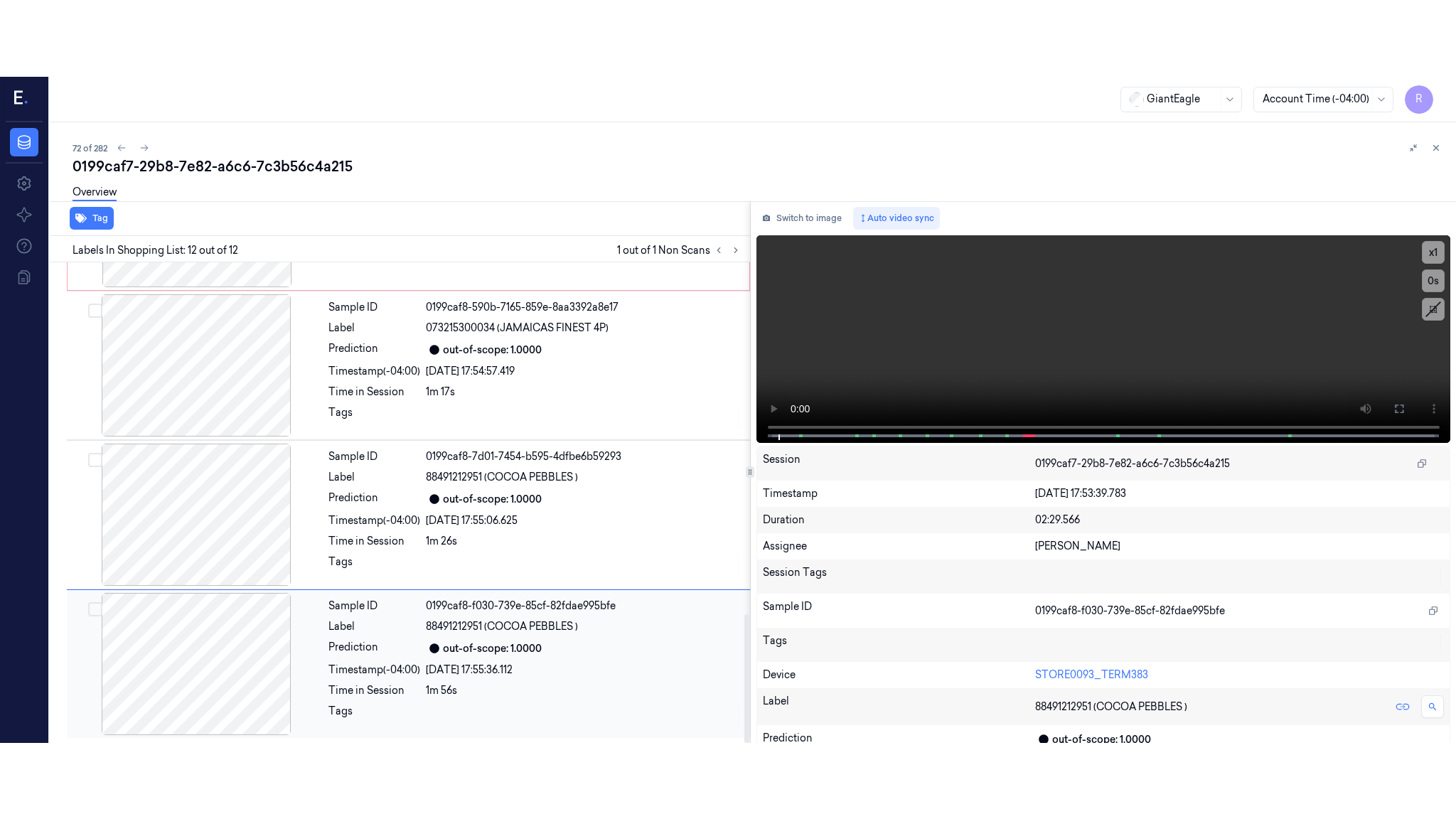
scroll to position [1316, 0]
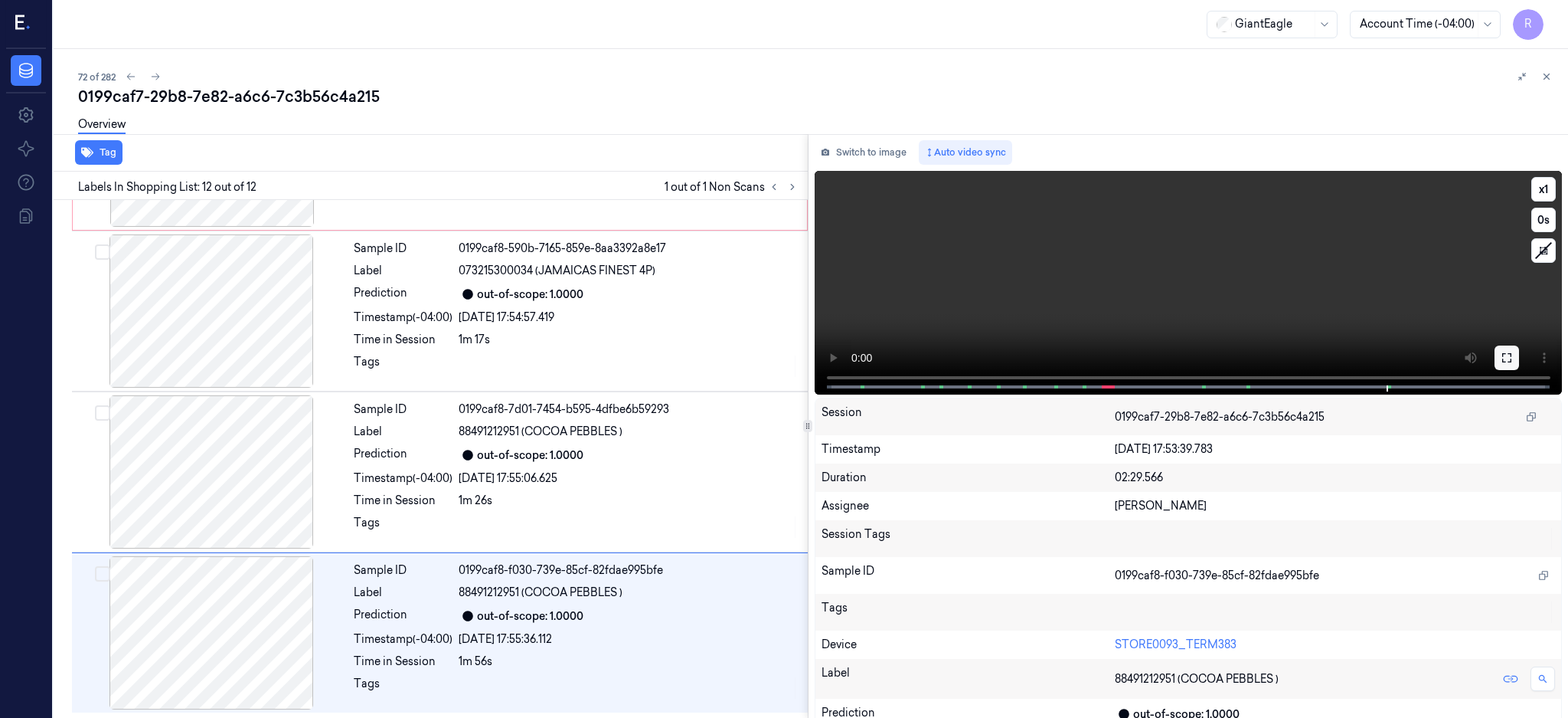
click at [1520, 357] on button at bounding box center [1507, 357] width 25 height 25
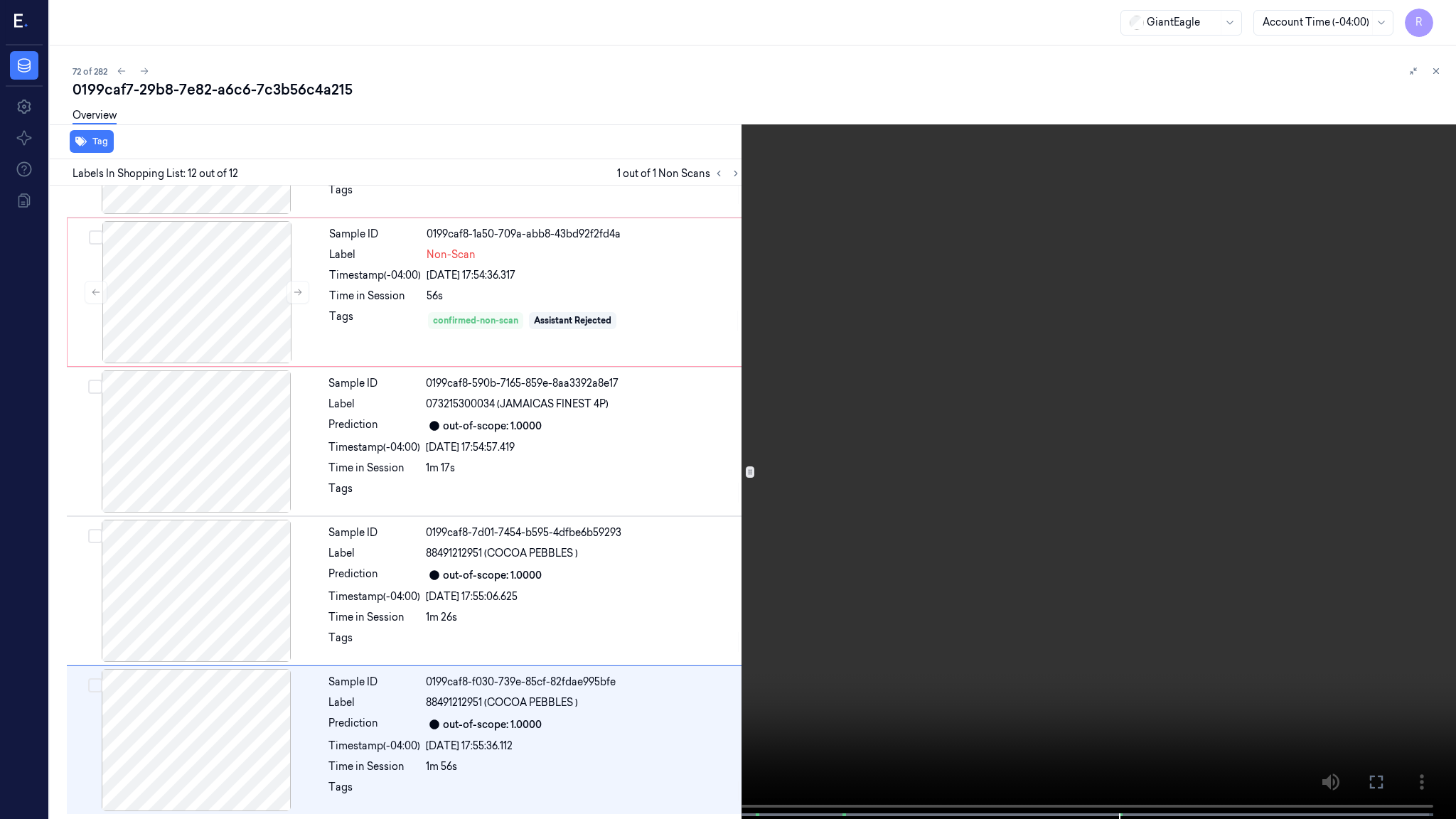
click at [1093, 450] on video at bounding box center [728, 411] width 1456 height 822
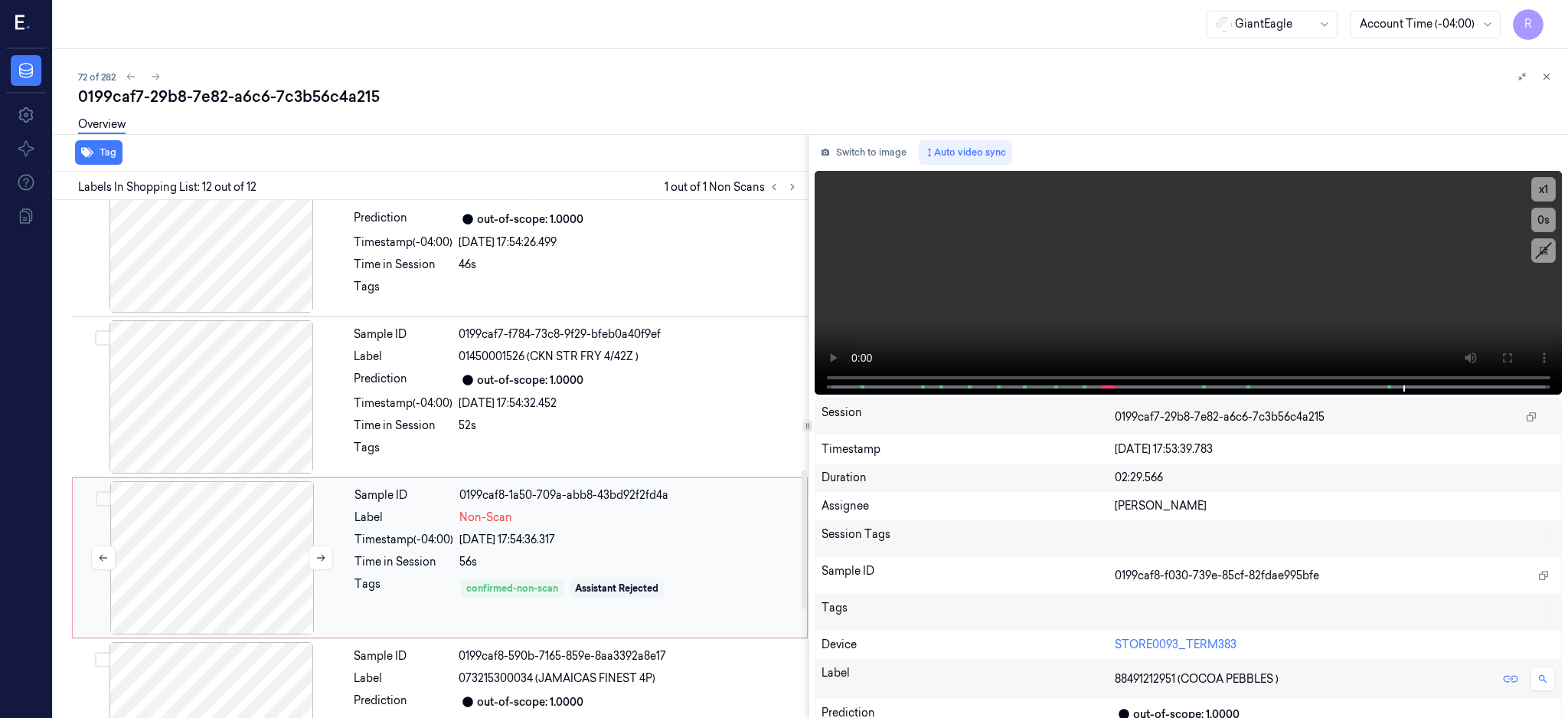
click at [262, 536] on div at bounding box center [212, 558] width 273 height 153
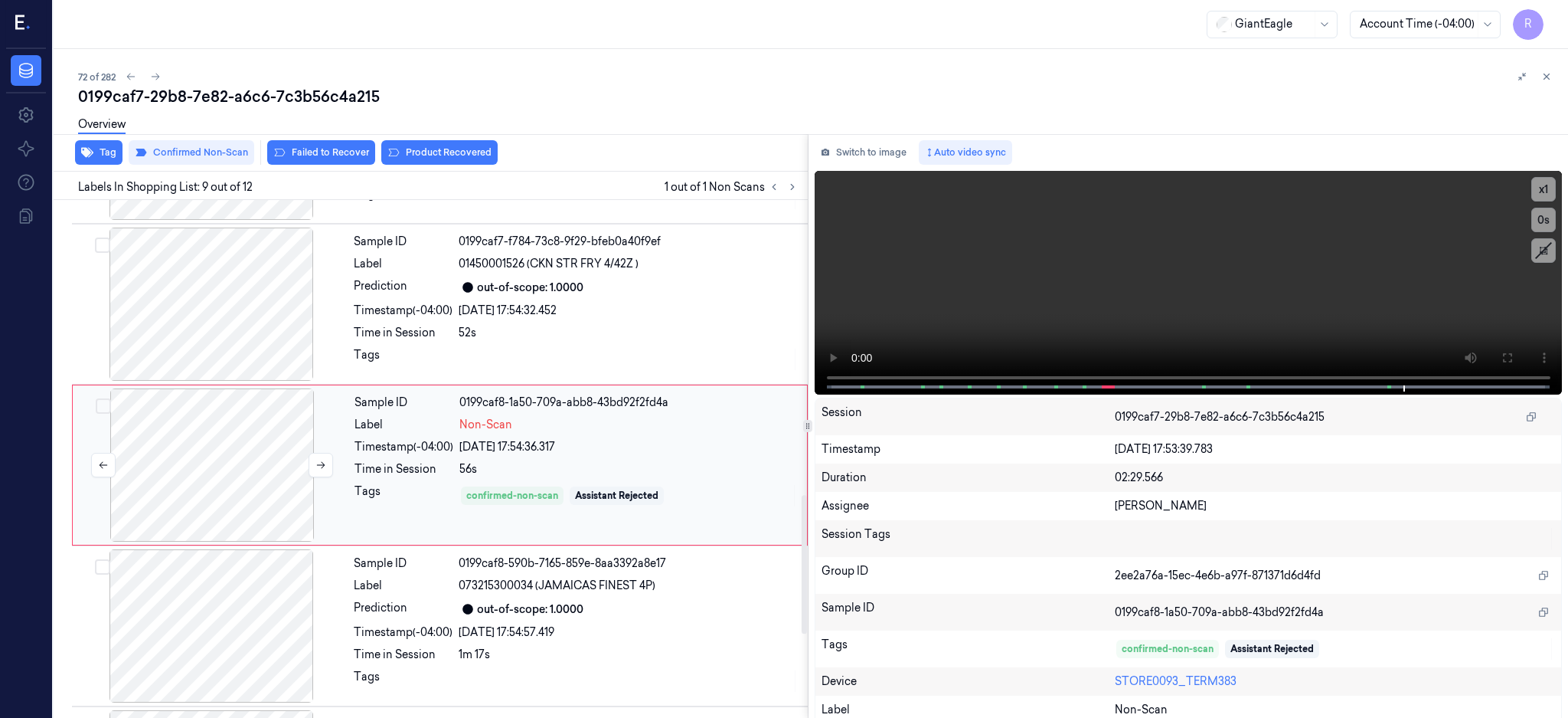
scroll to position [1108, 0]
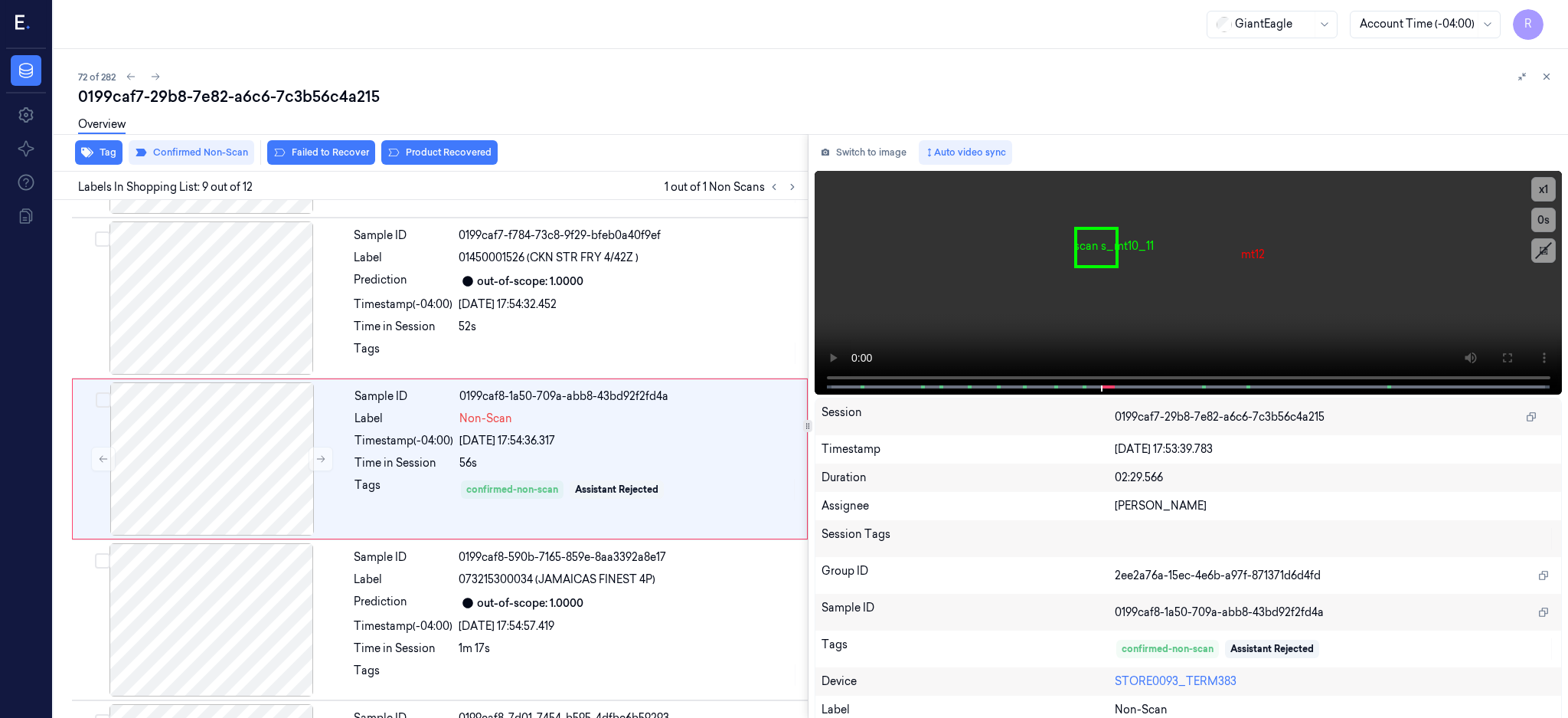
click at [279, 79] on div "72 of 282" at bounding box center [817, 77] width 1478 height 19
click at [274, 98] on div "0199caf7-29b8-7e82-a6c6-7c3b56c4a215" at bounding box center [817, 96] width 1478 height 21
copy div "7c3b56c4a215"
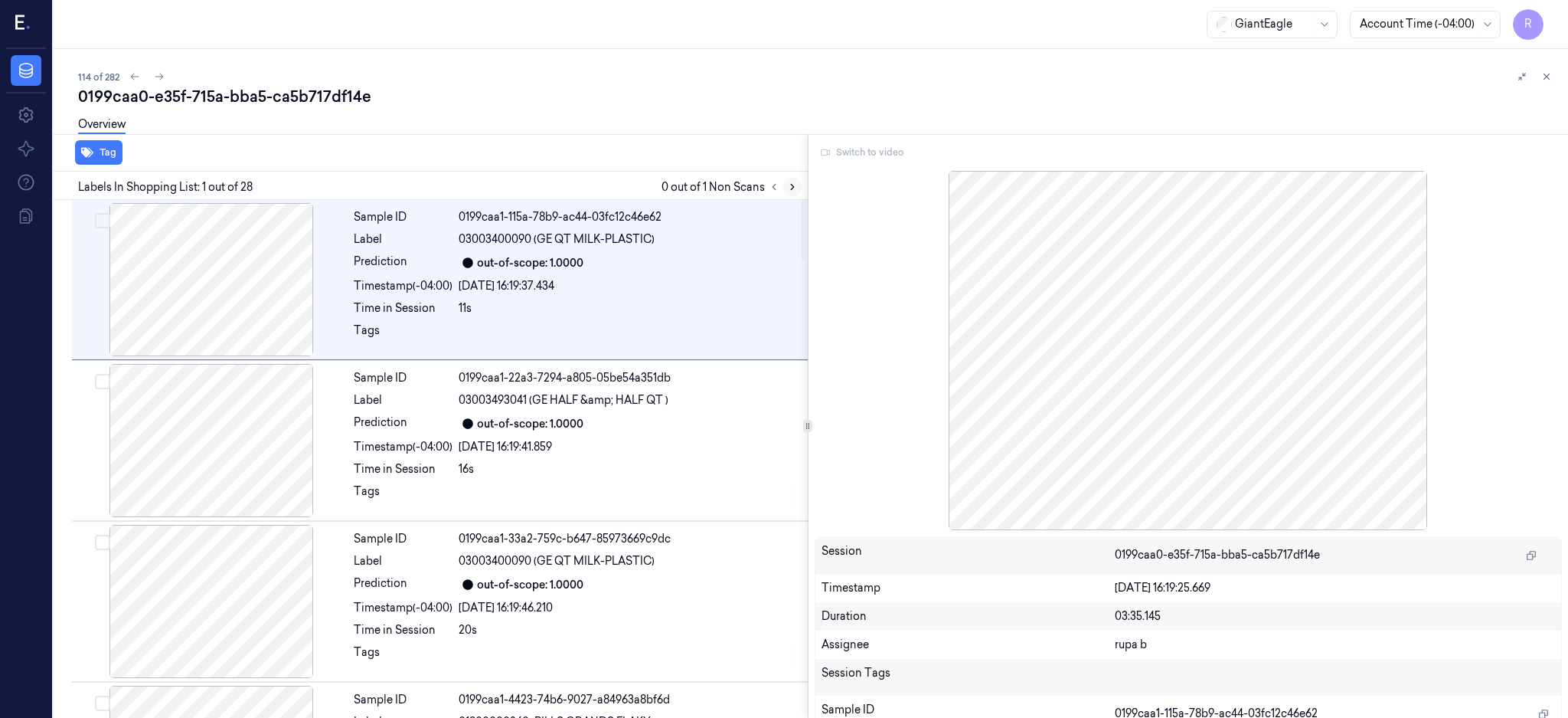
click at [802, 179] on button at bounding box center [793, 187] width 19 height 19
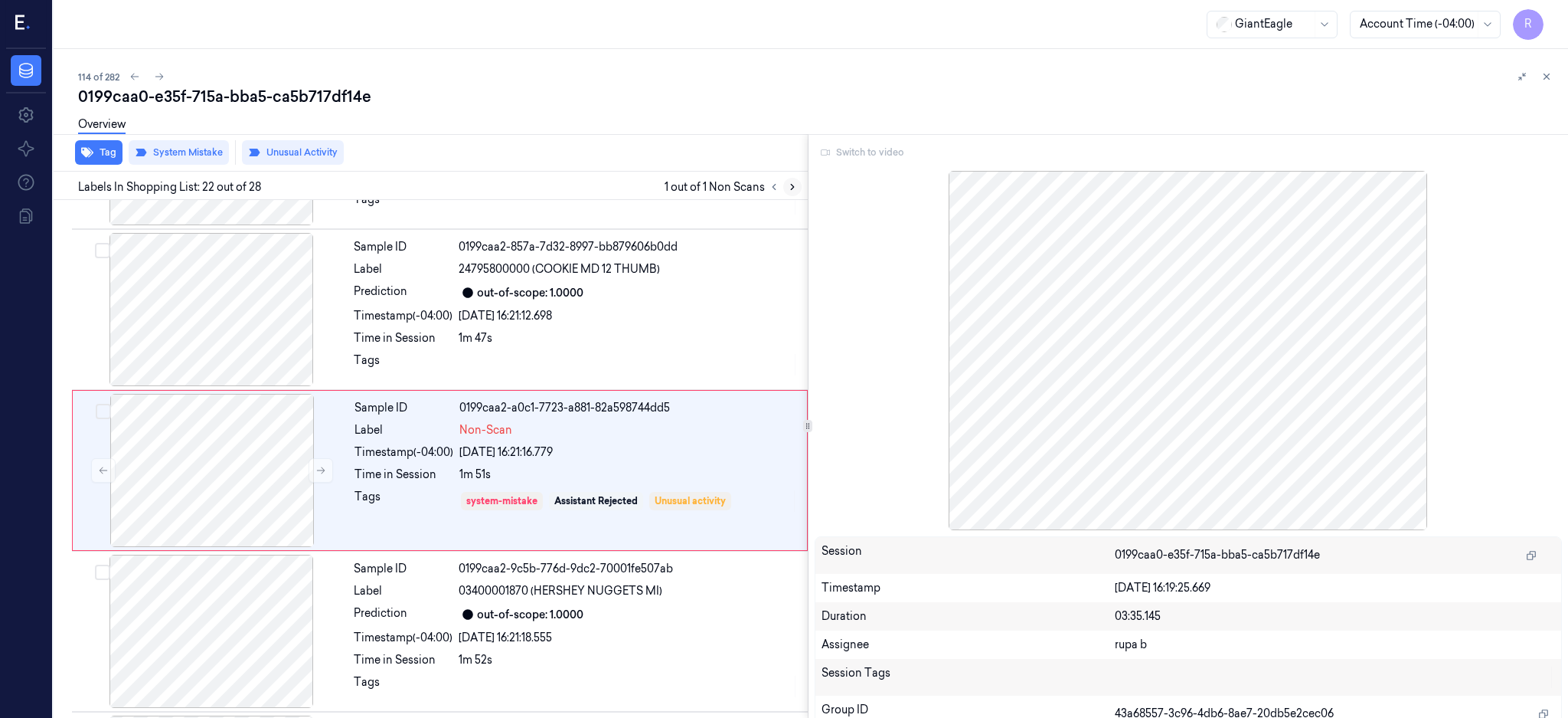
scroll to position [3201, 0]
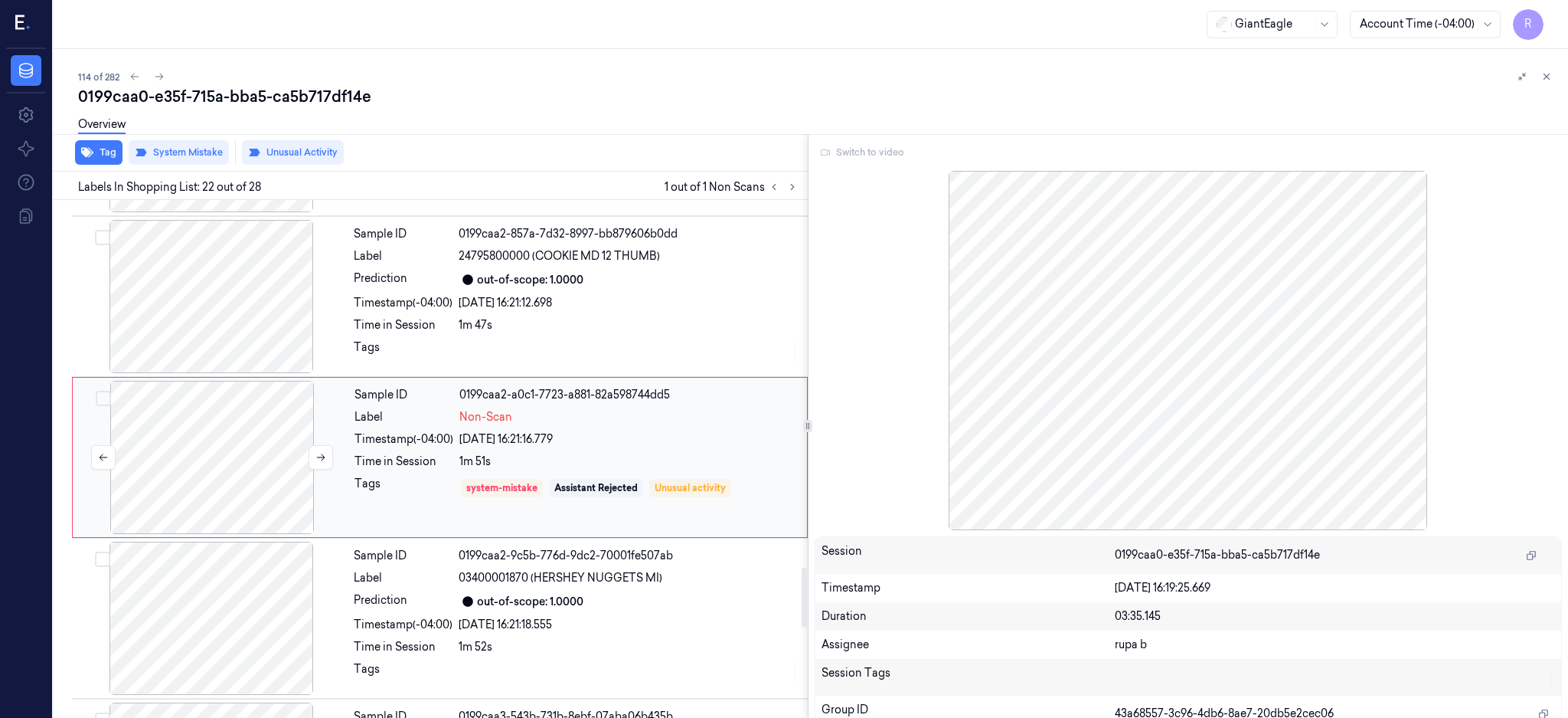
click at [206, 486] on div at bounding box center [212, 458] width 273 height 153
click at [323, 457] on icon at bounding box center [321, 457] width 11 height 11
click at [327, 457] on button at bounding box center [321, 457] width 25 height 25
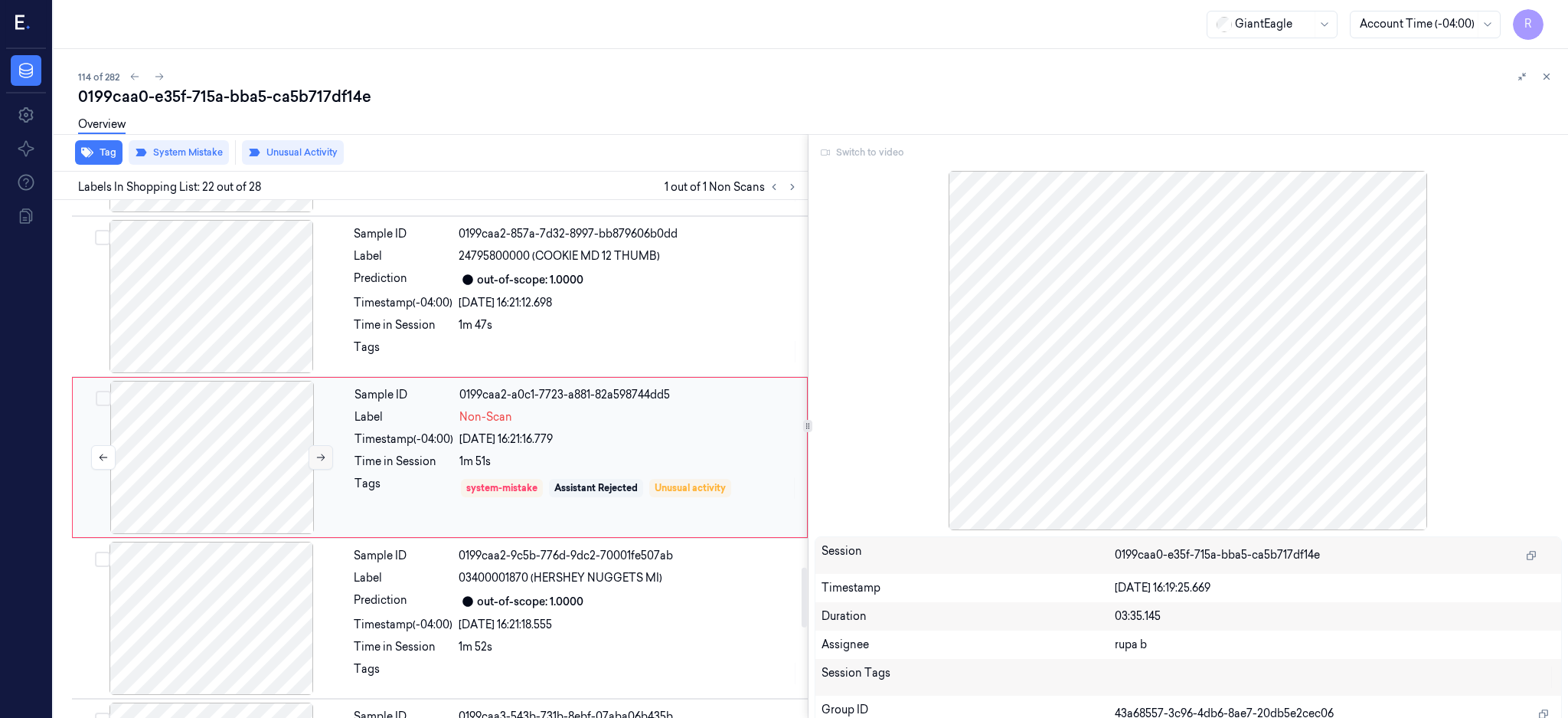
click at [327, 457] on button at bounding box center [321, 457] width 25 height 25
click at [242, 600] on div at bounding box center [211, 618] width 273 height 153
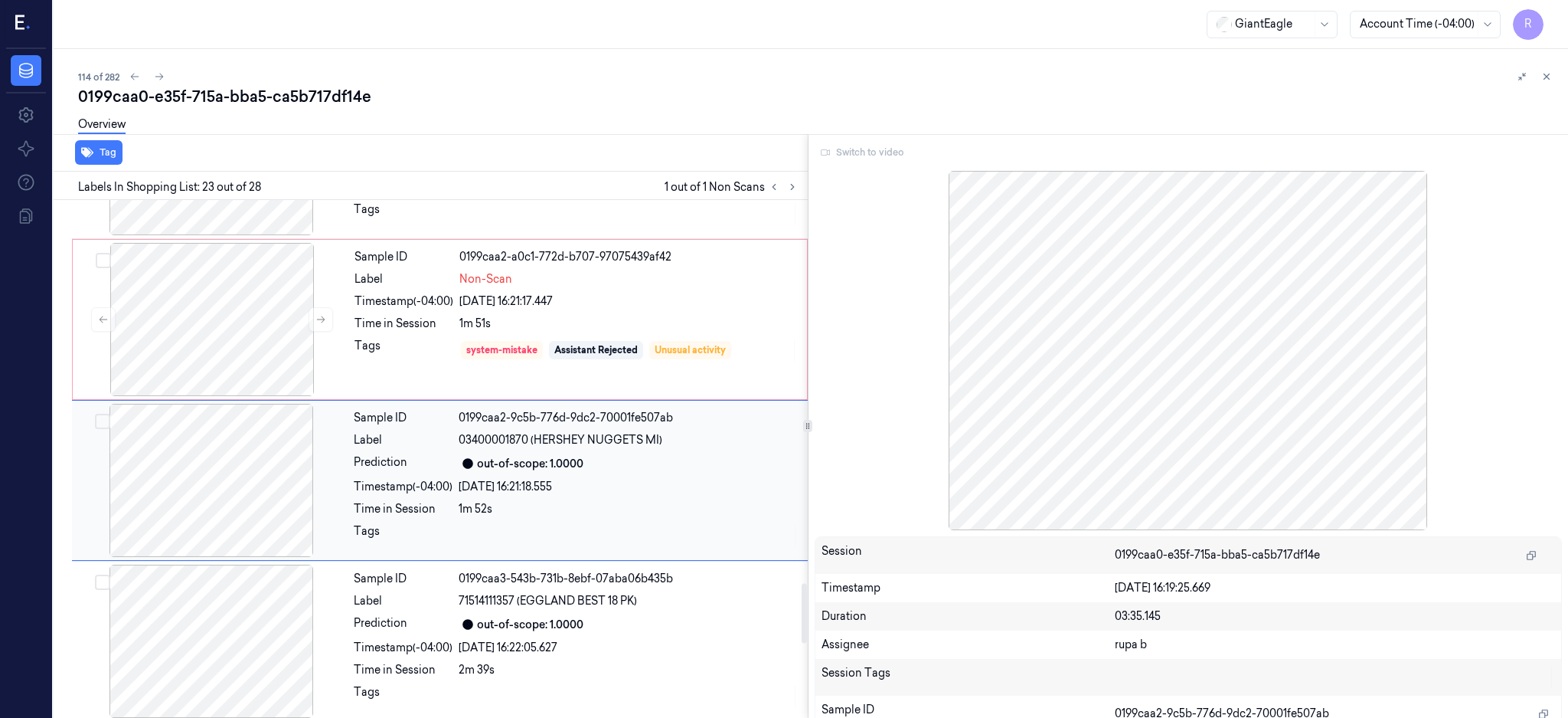
scroll to position [3362, 0]
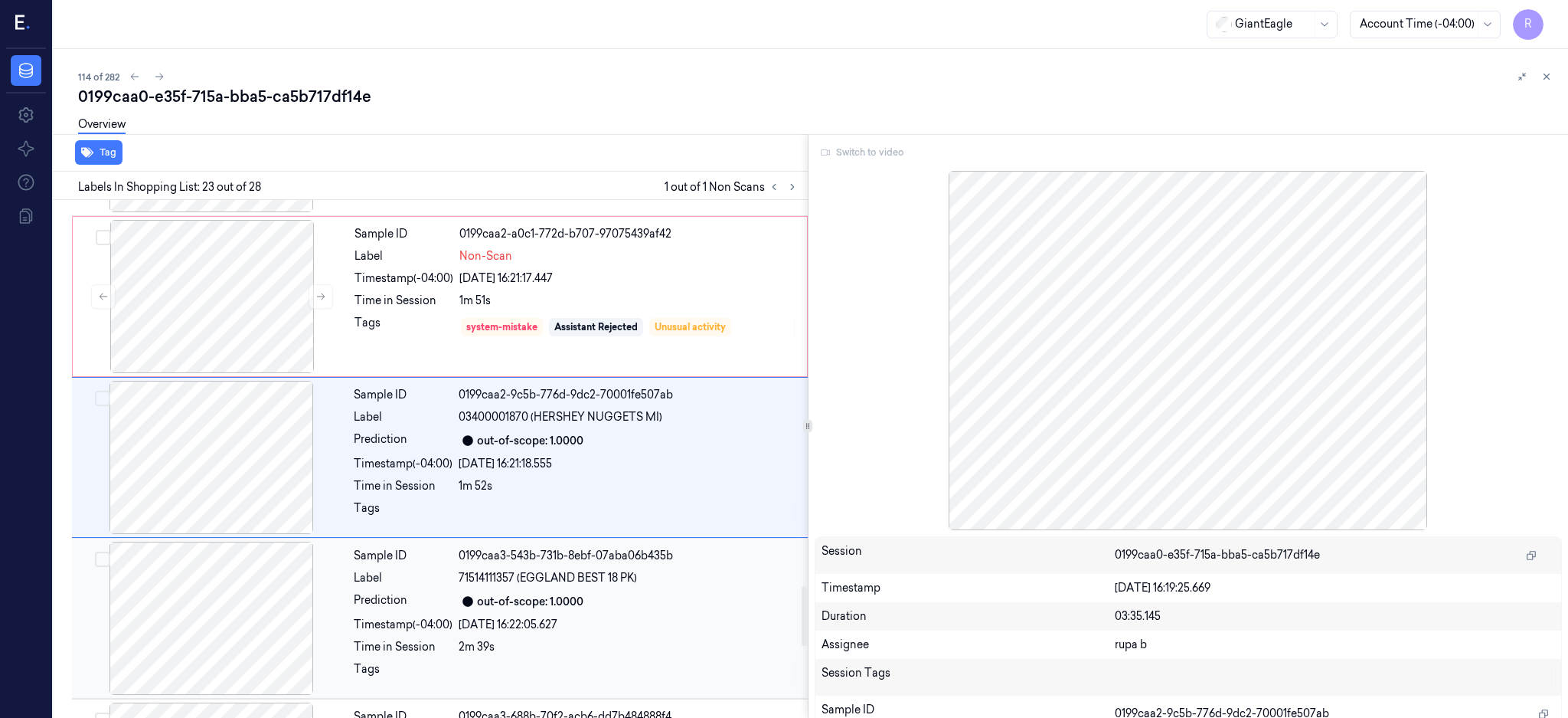
click at [228, 643] on div at bounding box center [211, 618] width 273 height 153
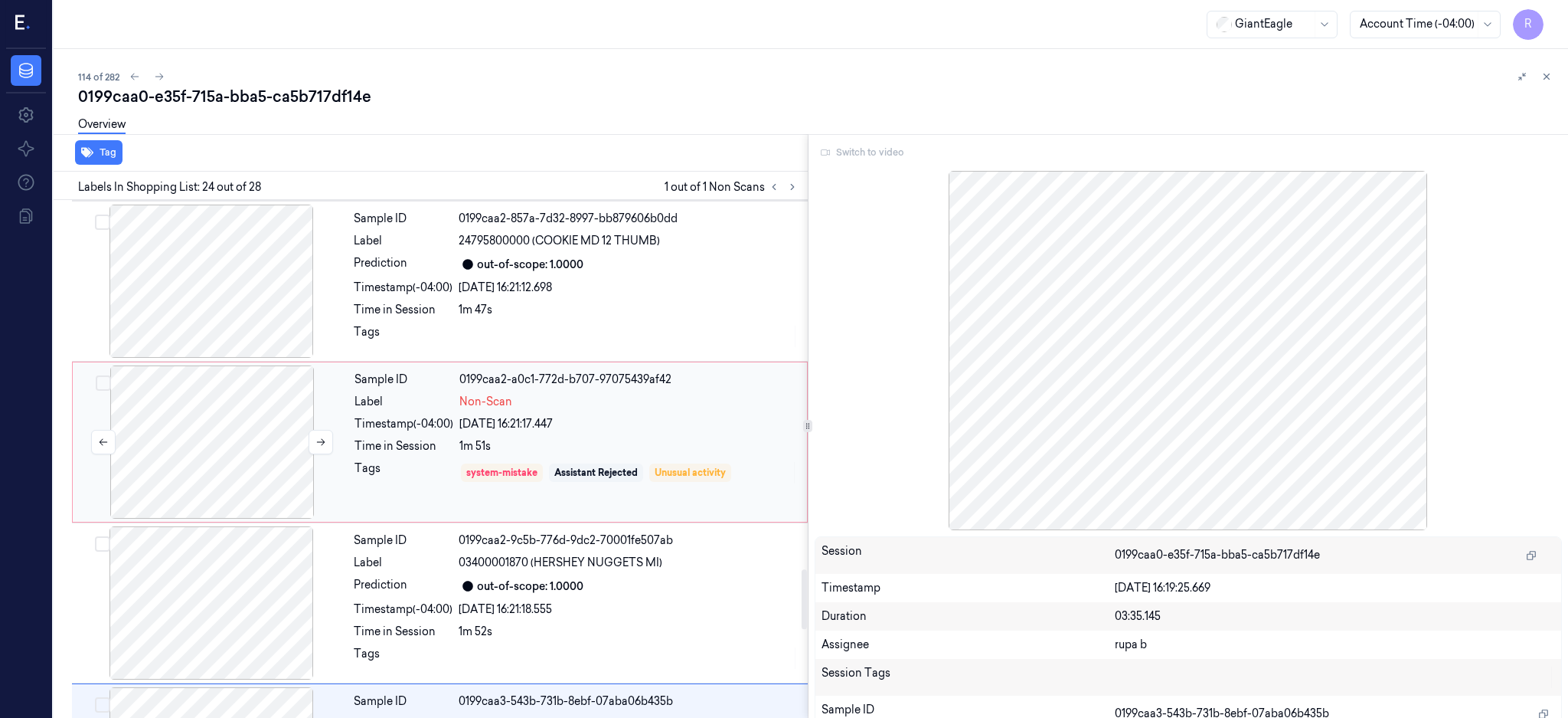
click at [236, 446] on div at bounding box center [212, 442] width 273 height 153
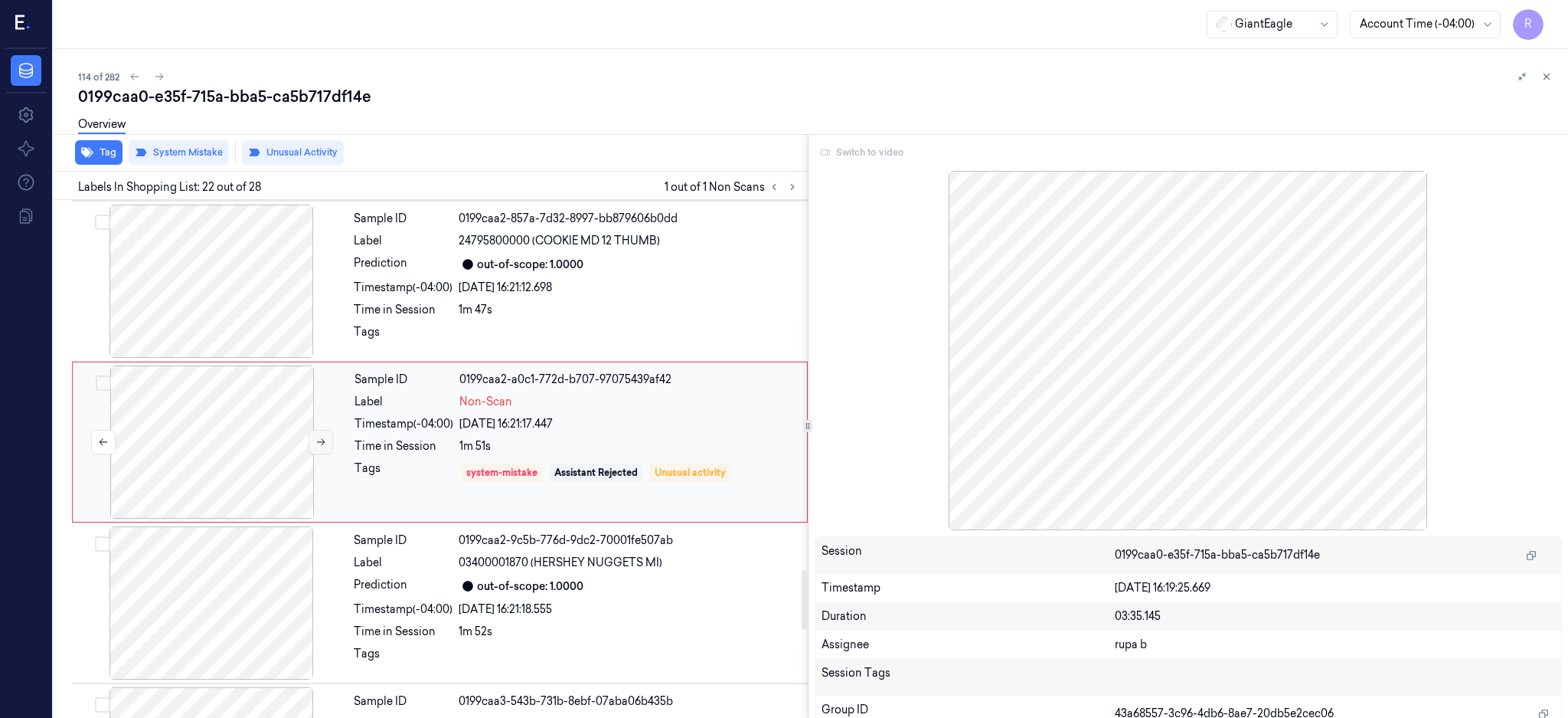
scroll to position [3201, 0]
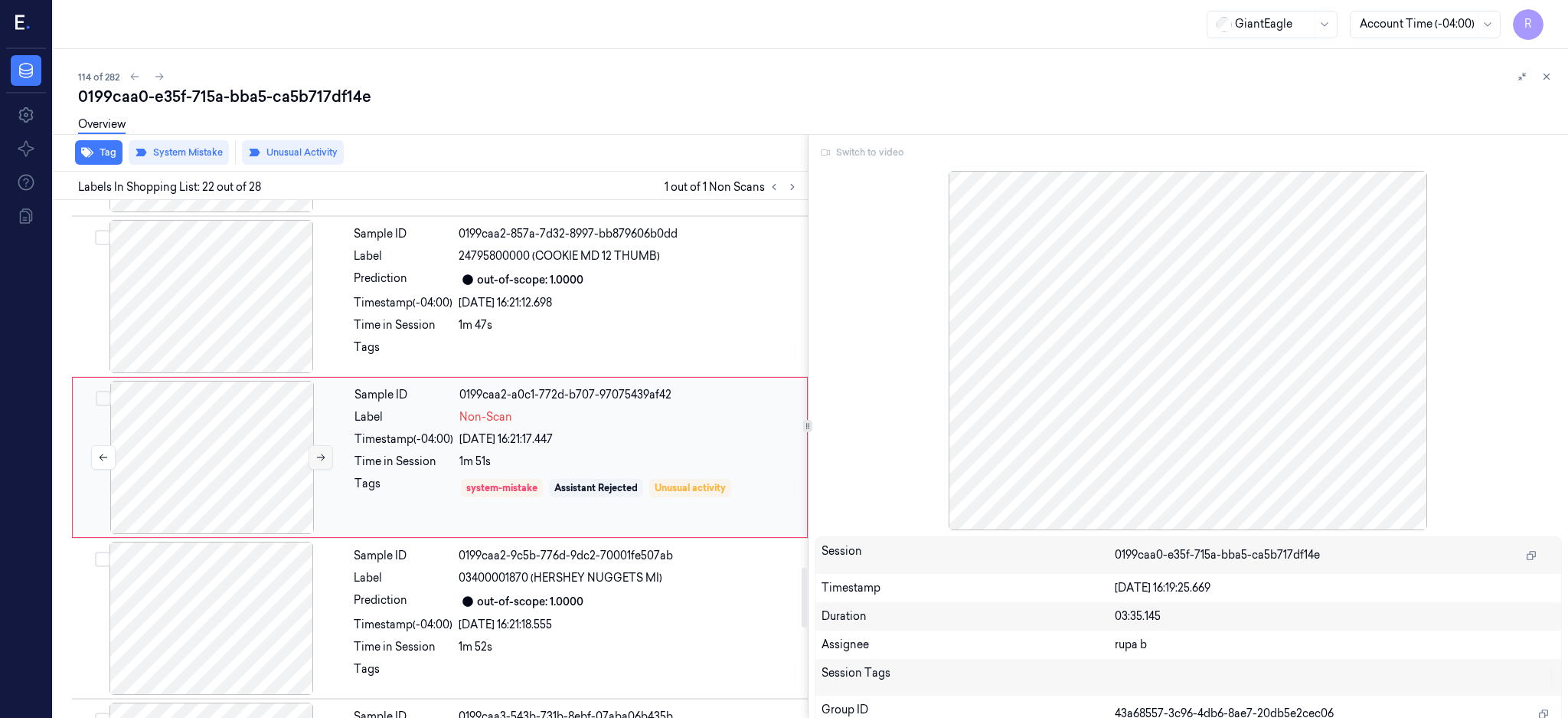
click at [313, 459] on button at bounding box center [321, 457] width 25 height 25
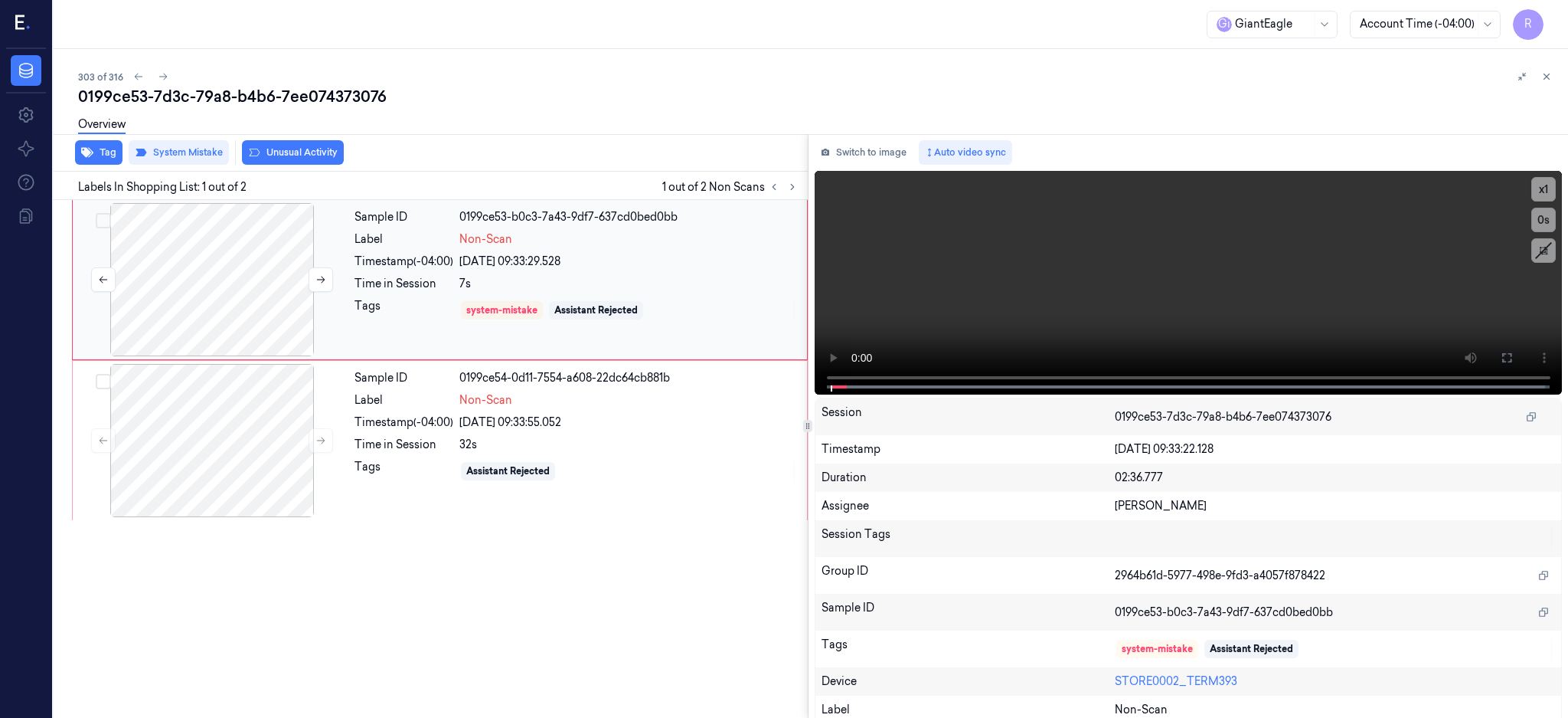
click at [219, 310] on div at bounding box center [212, 280] width 273 height 153
click at [1520, 364] on button at bounding box center [1507, 357] width 25 height 25
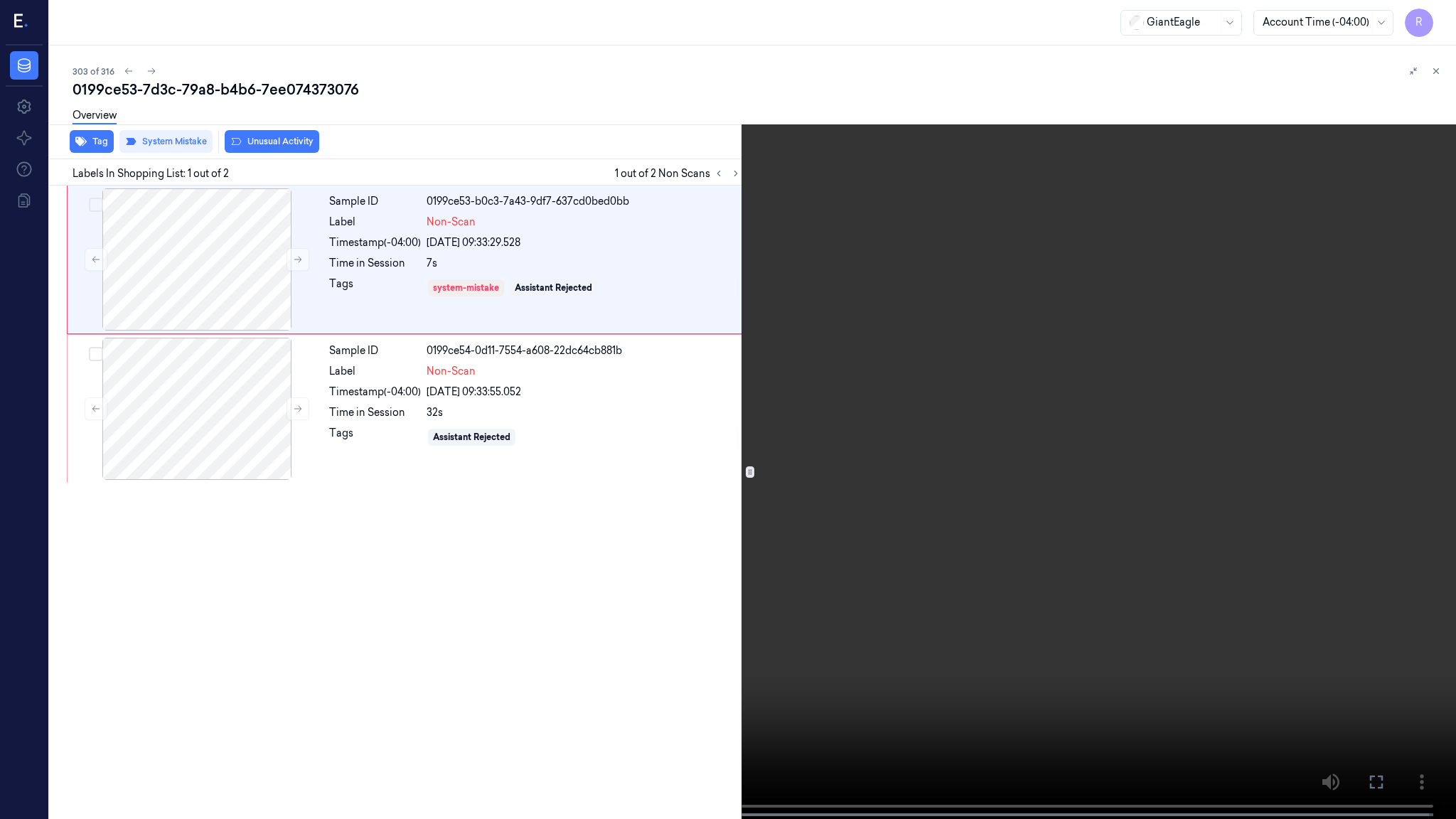
click at [503, 655] on video at bounding box center [728, 411] width 1456 height 822
click at [106, 666] on div at bounding box center [109, 815] width 32 height 3
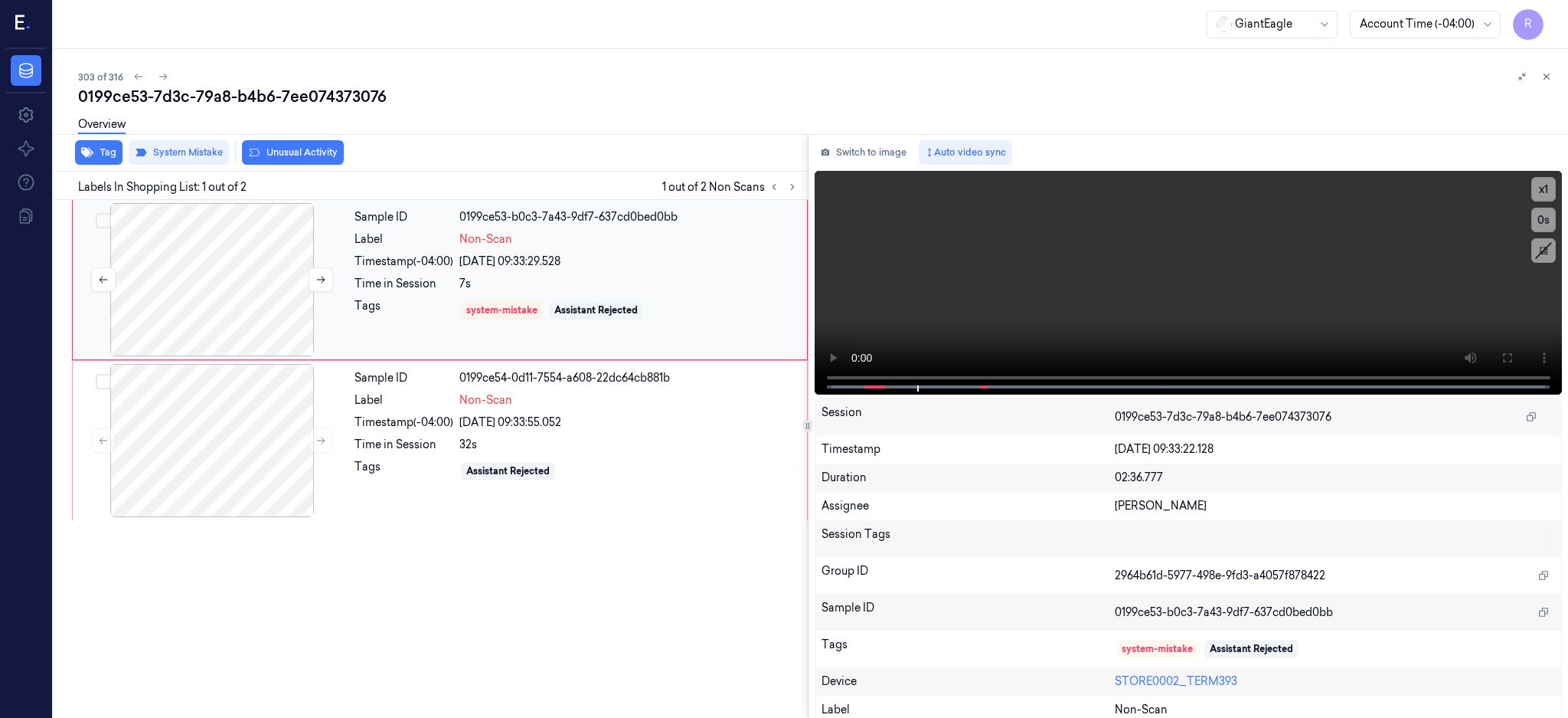
click at [233, 285] on div at bounding box center [212, 280] width 273 height 153
click at [872, 145] on button "Switch to image" at bounding box center [863, 152] width 98 height 25
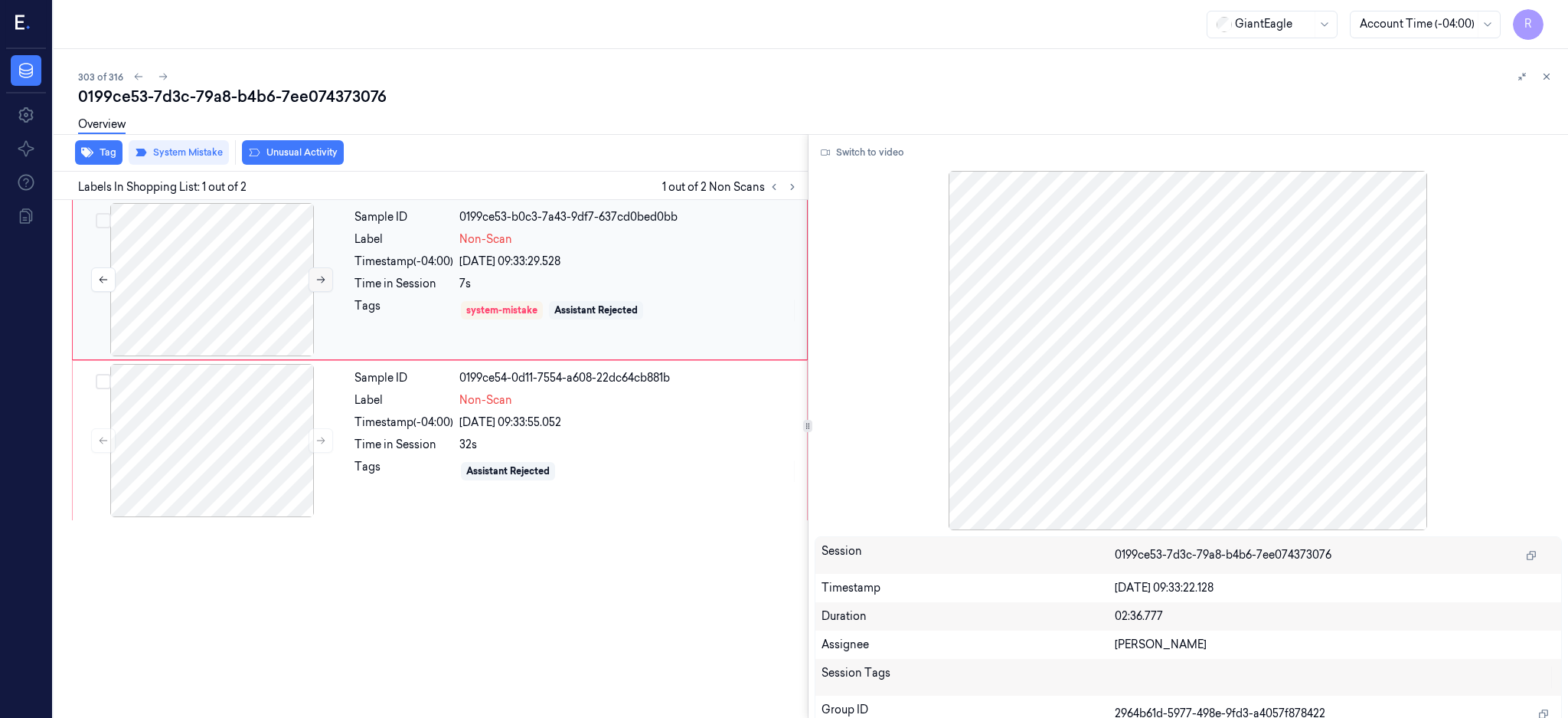
click at [332, 271] on div at bounding box center [212, 280] width 273 height 153
click at [324, 269] on button at bounding box center [321, 279] width 25 height 25
click at [320, 280] on icon at bounding box center [321, 279] width 11 height 11
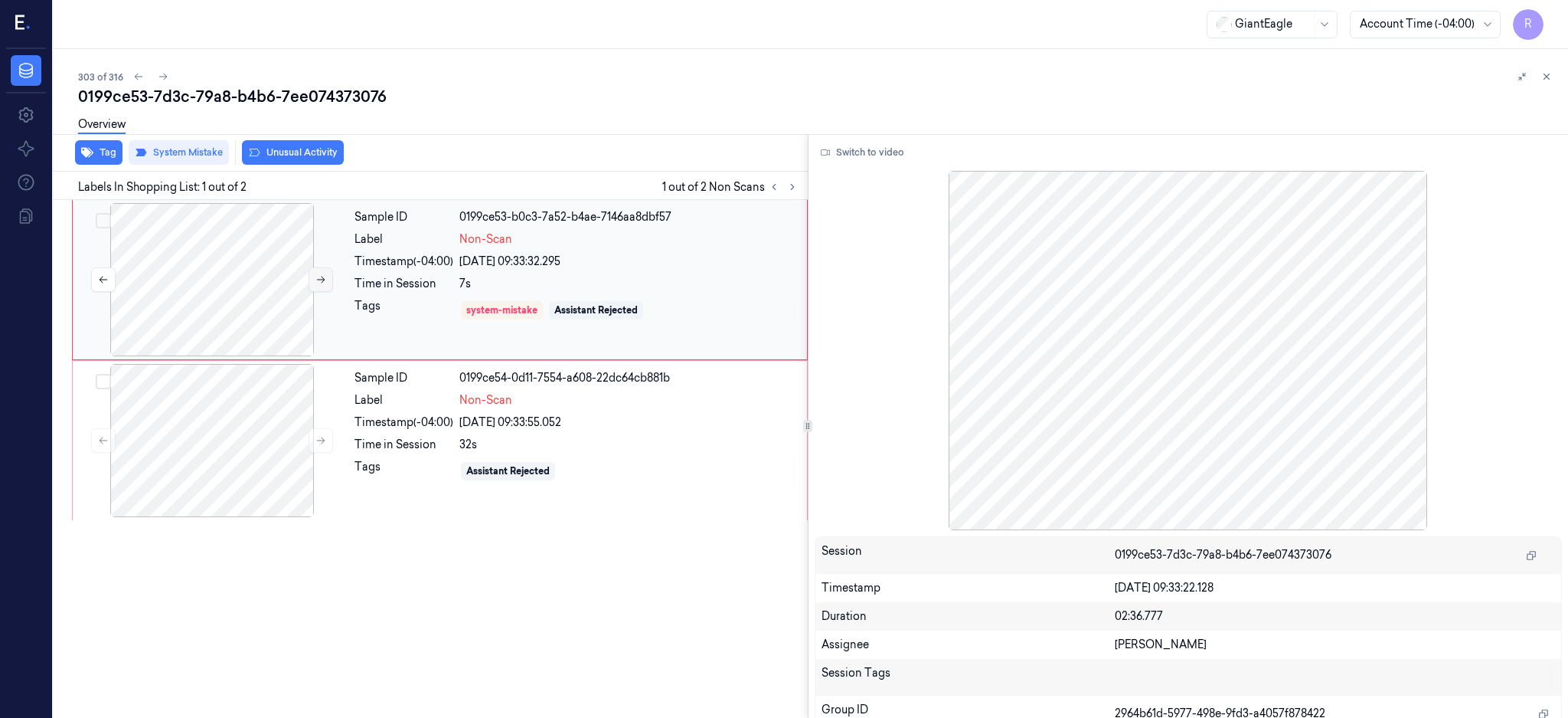
click at [320, 280] on icon at bounding box center [321, 279] width 11 height 11
click at [855, 157] on button "Switch to video" at bounding box center [862, 152] width 96 height 25
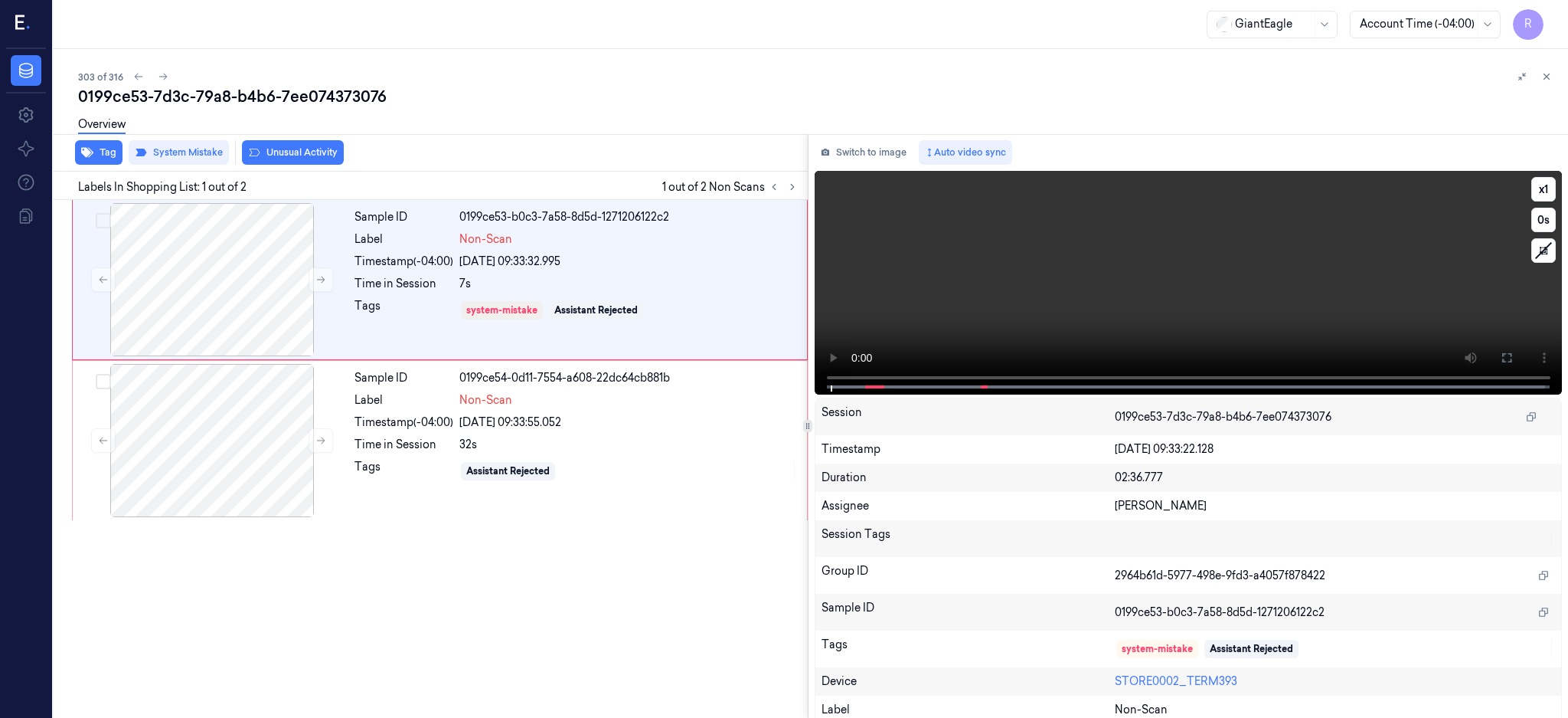
click at [1520, 364] on button at bounding box center [1507, 357] width 25 height 25
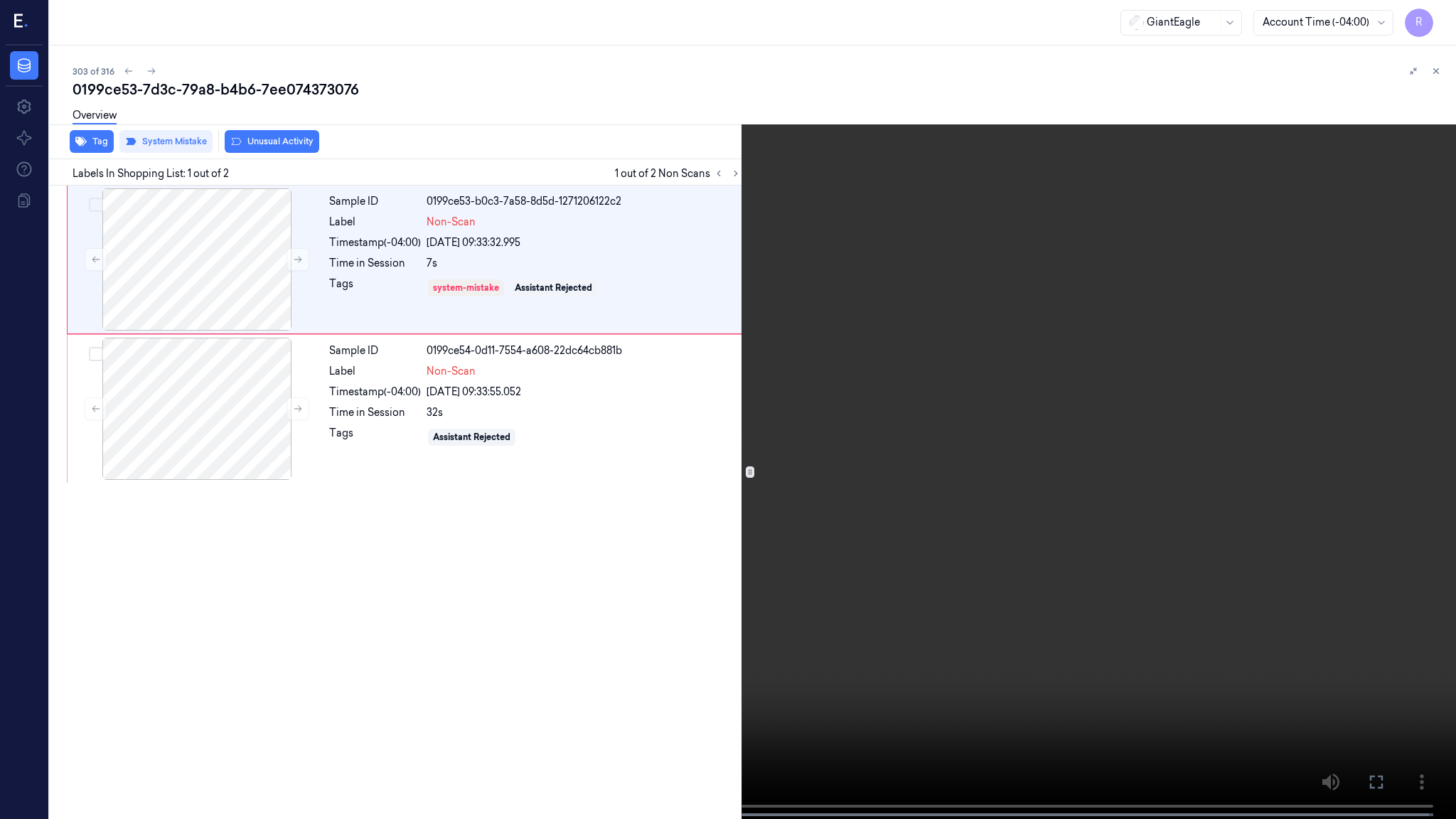
click at [749, 535] on video at bounding box center [728, 411] width 1456 height 822
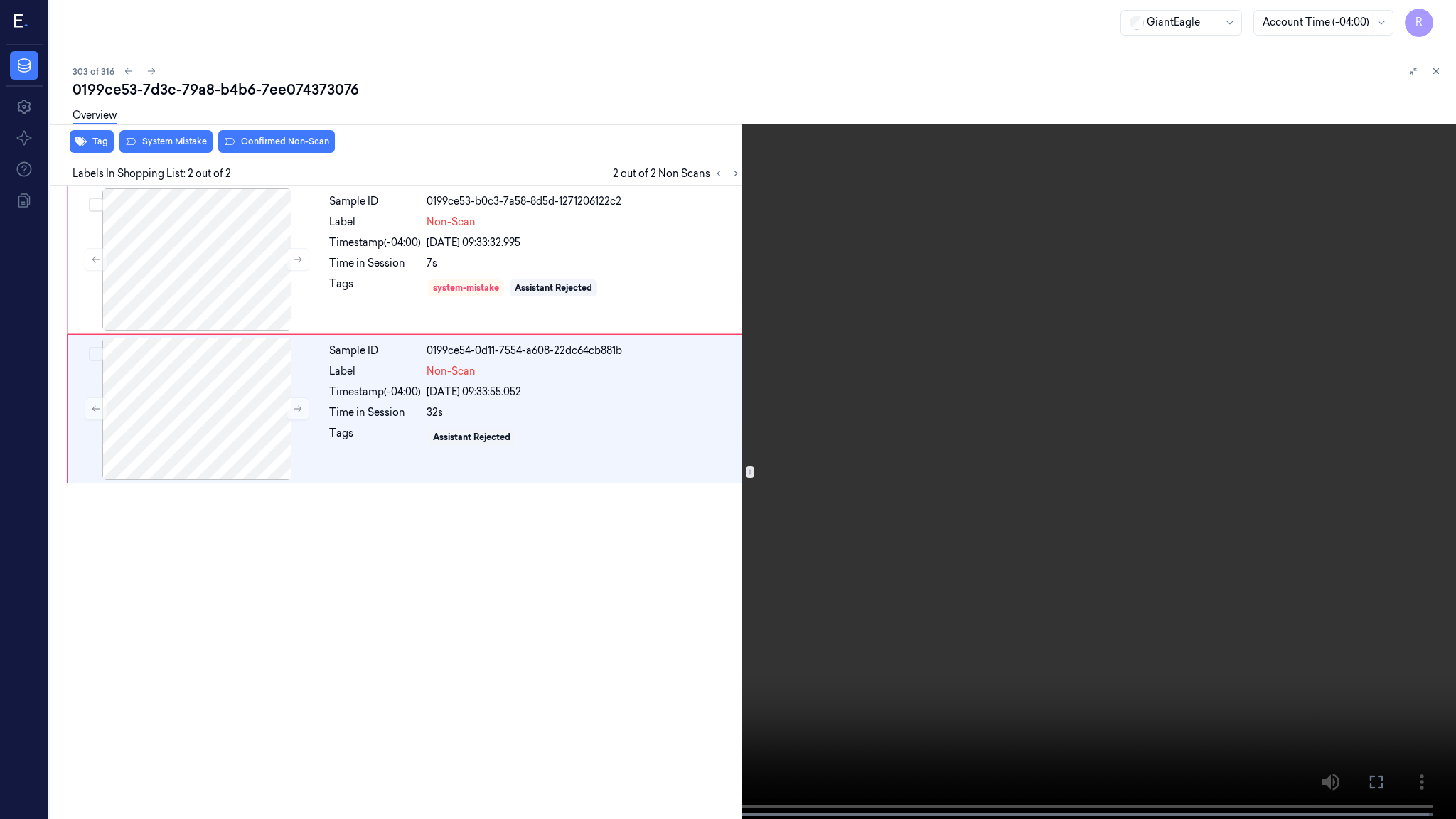
click at [647, 405] on video at bounding box center [728, 411] width 1456 height 822
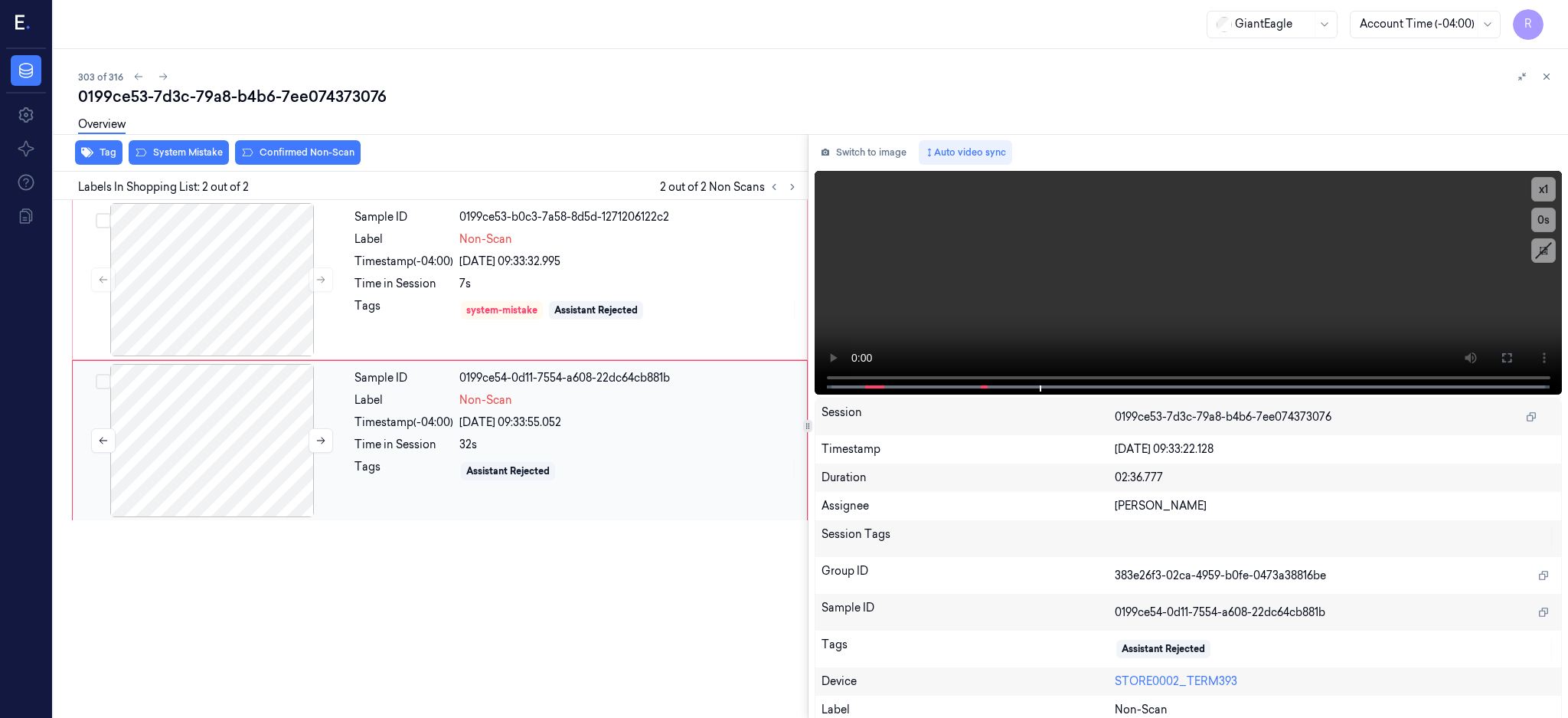
click at [241, 421] on div at bounding box center [212, 441] width 273 height 153
click at [242, 293] on div at bounding box center [212, 280] width 273 height 153
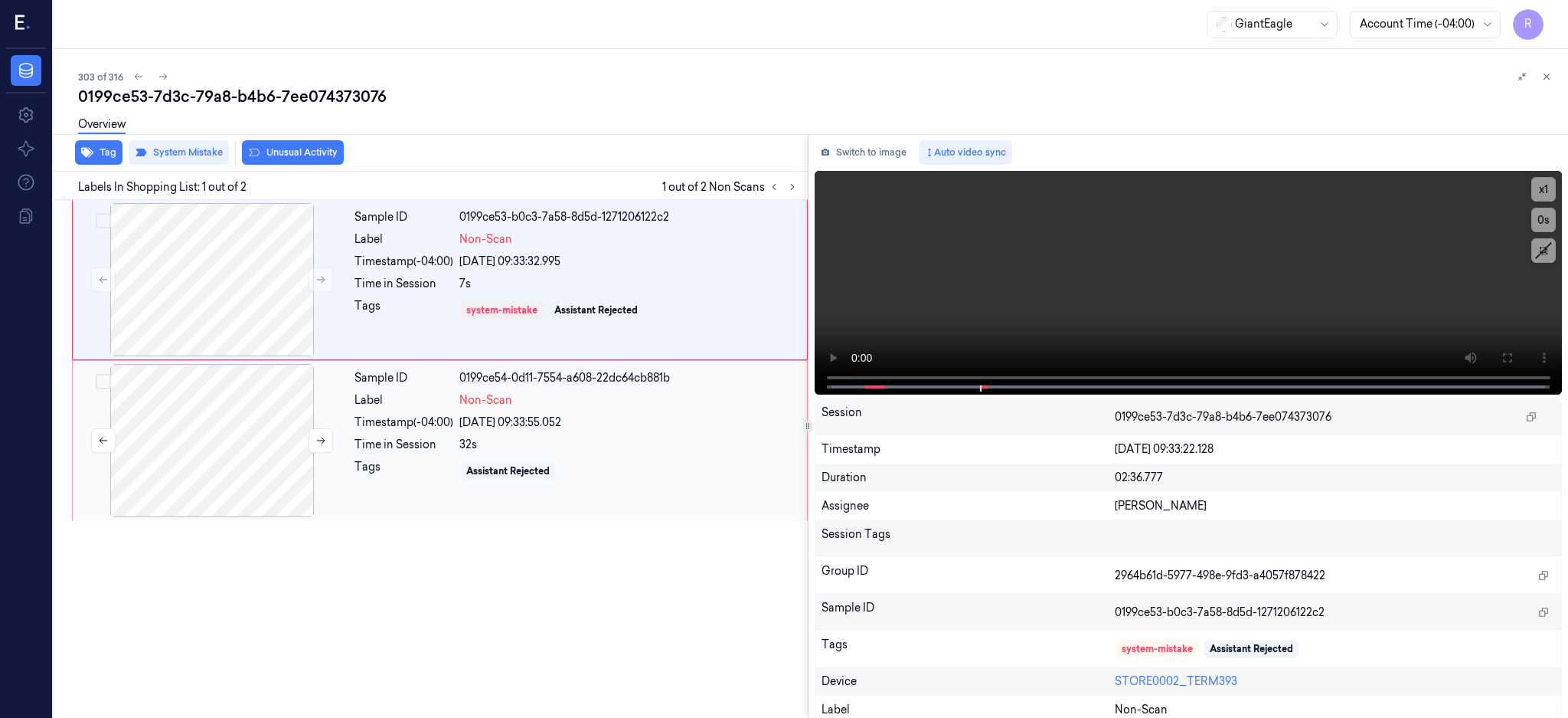
click at [264, 441] on div at bounding box center [212, 441] width 273 height 153
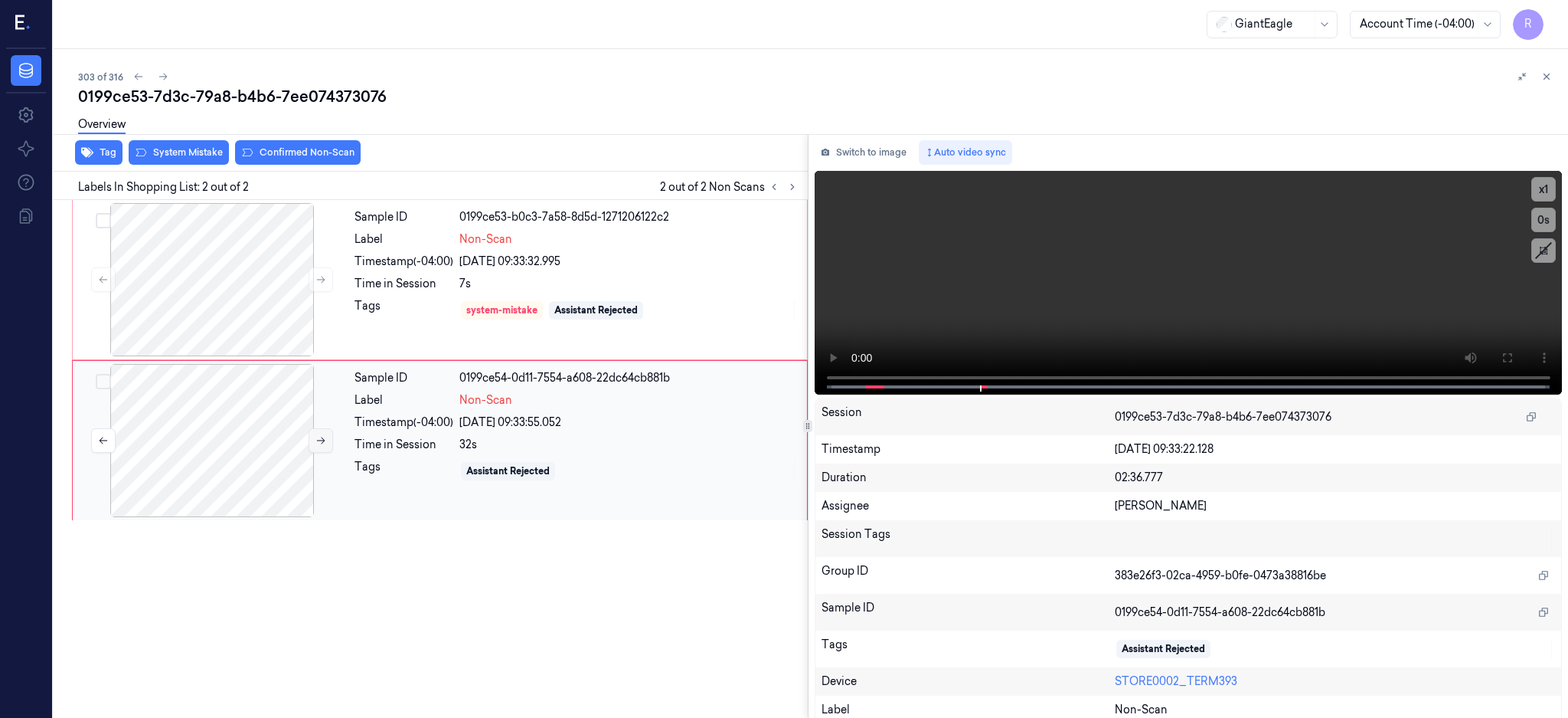
click at [321, 439] on icon at bounding box center [321, 441] width 11 height 11
click at [320, 439] on icon at bounding box center [321, 441] width 11 height 11
click at [321, 439] on icon at bounding box center [321, 441] width 11 height 11
click at [198, 261] on div at bounding box center [212, 280] width 273 height 153
click at [179, 305] on div at bounding box center [212, 280] width 273 height 153
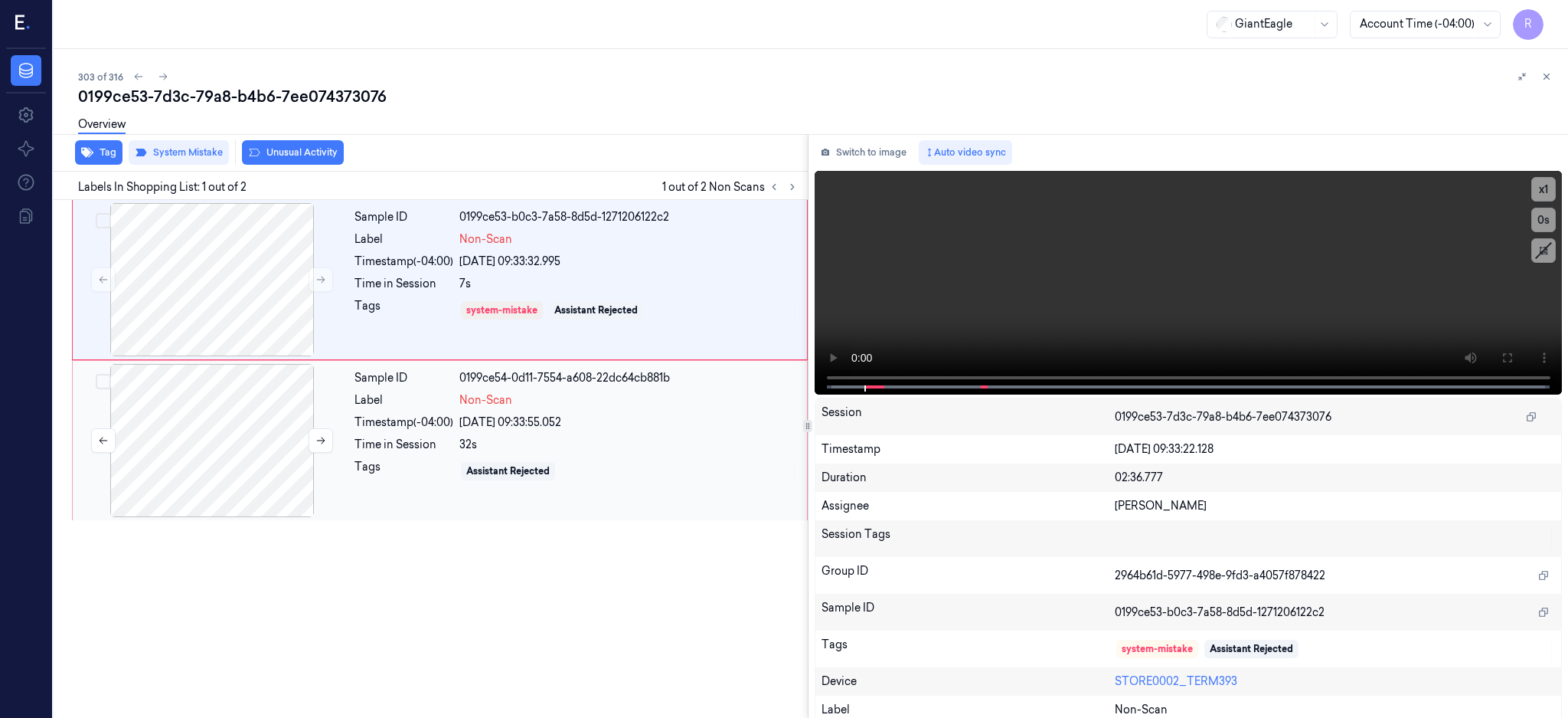
click at [206, 466] on div at bounding box center [212, 441] width 273 height 153
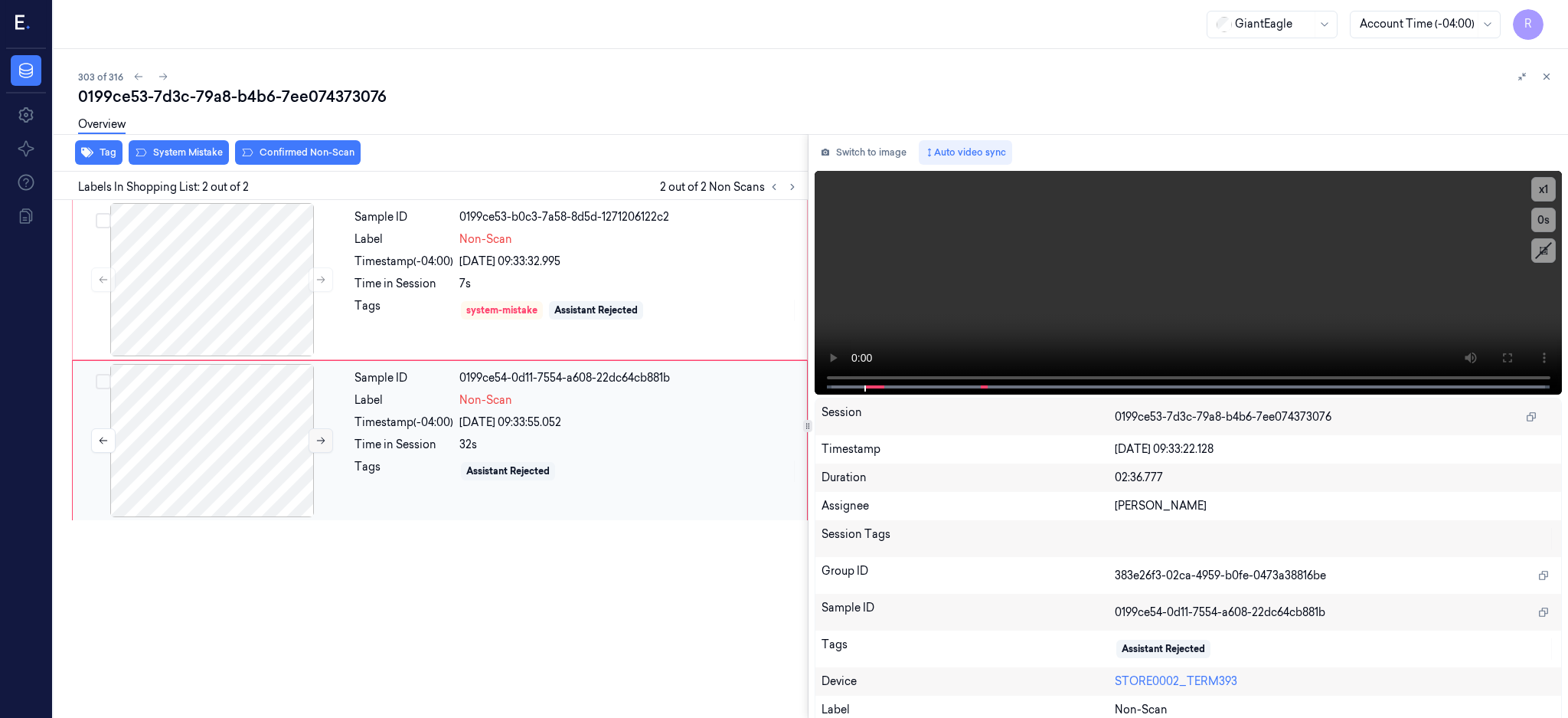
click at [328, 428] on button at bounding box center [321, 440] width 25 height 25
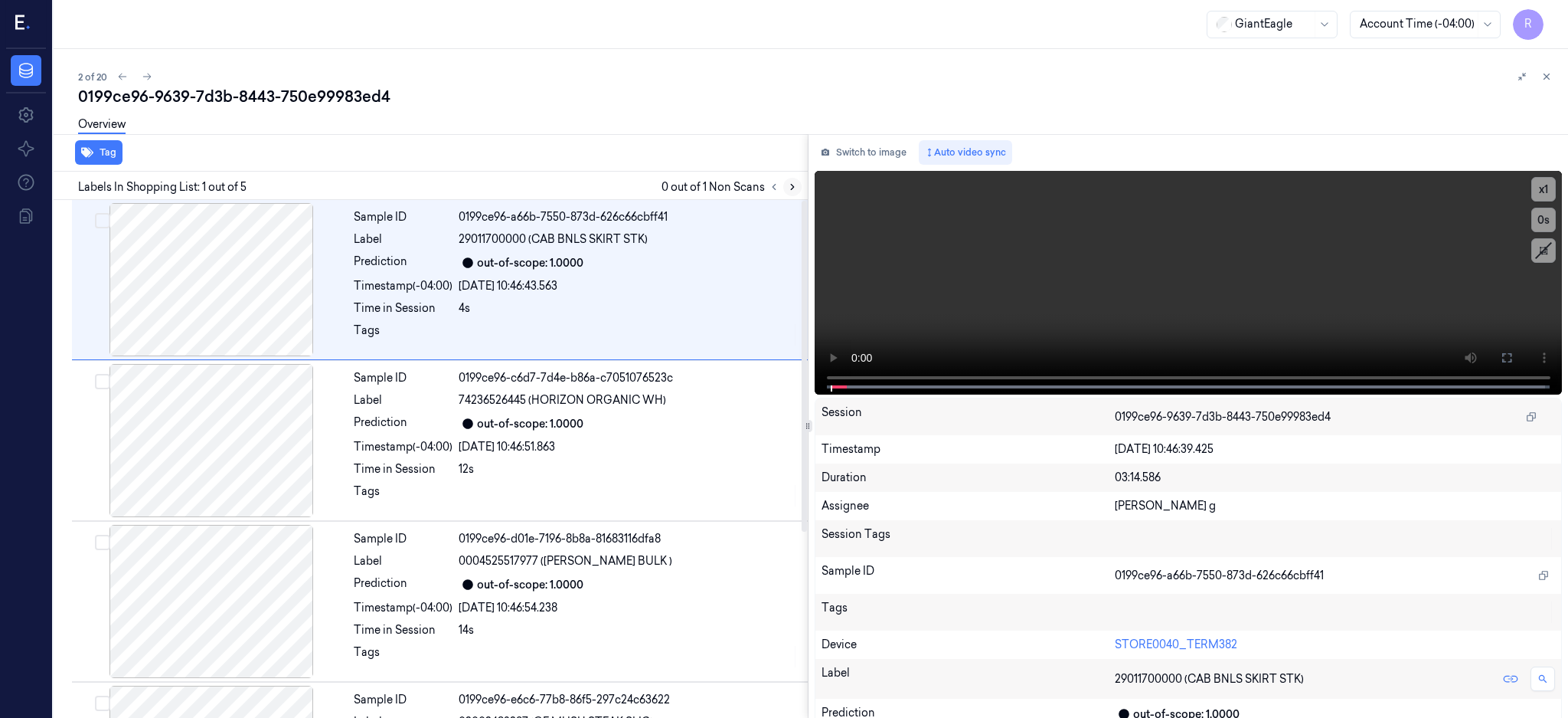
click at [798, 187] on icon at bounding box center [793, 186] width 11 height 11
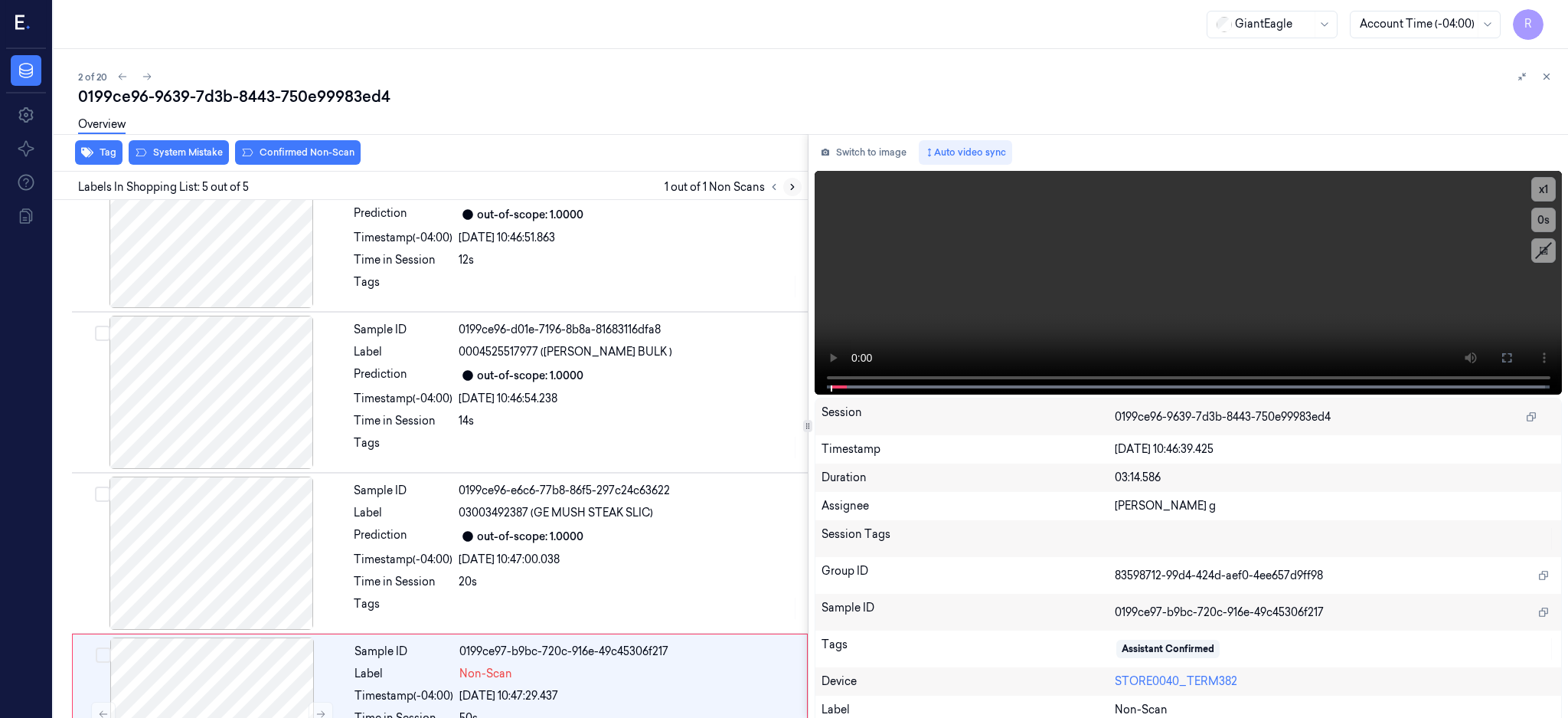
scroll to position [290, 0]
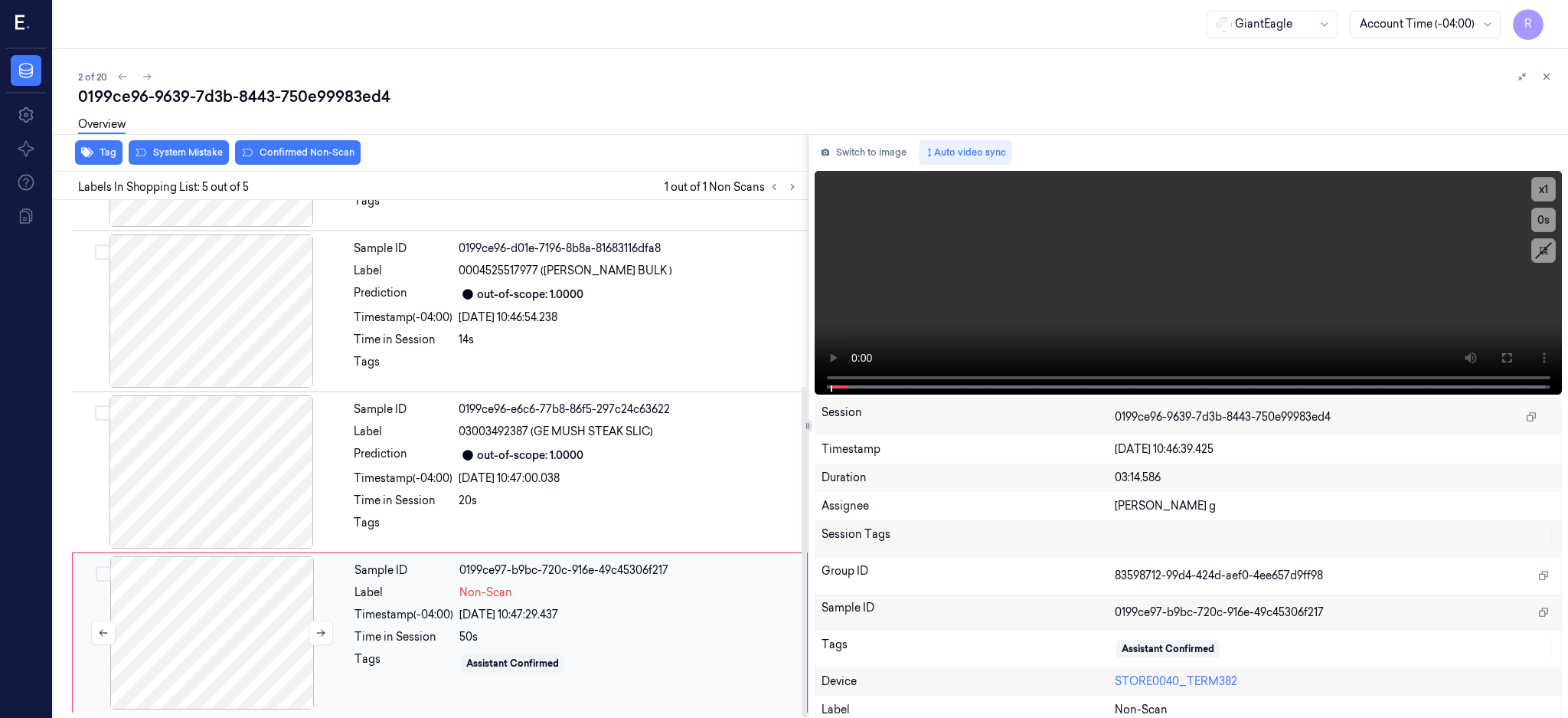
click at [242, 641] on div at bounding box center [212, 633] width 273 height 153
click at [325, 633] on icon at bounding box center [321, 633] width 11 height 11
click at [912, 140] on button "Switch to image" at bounding box center [863, 152] width 98 height 25
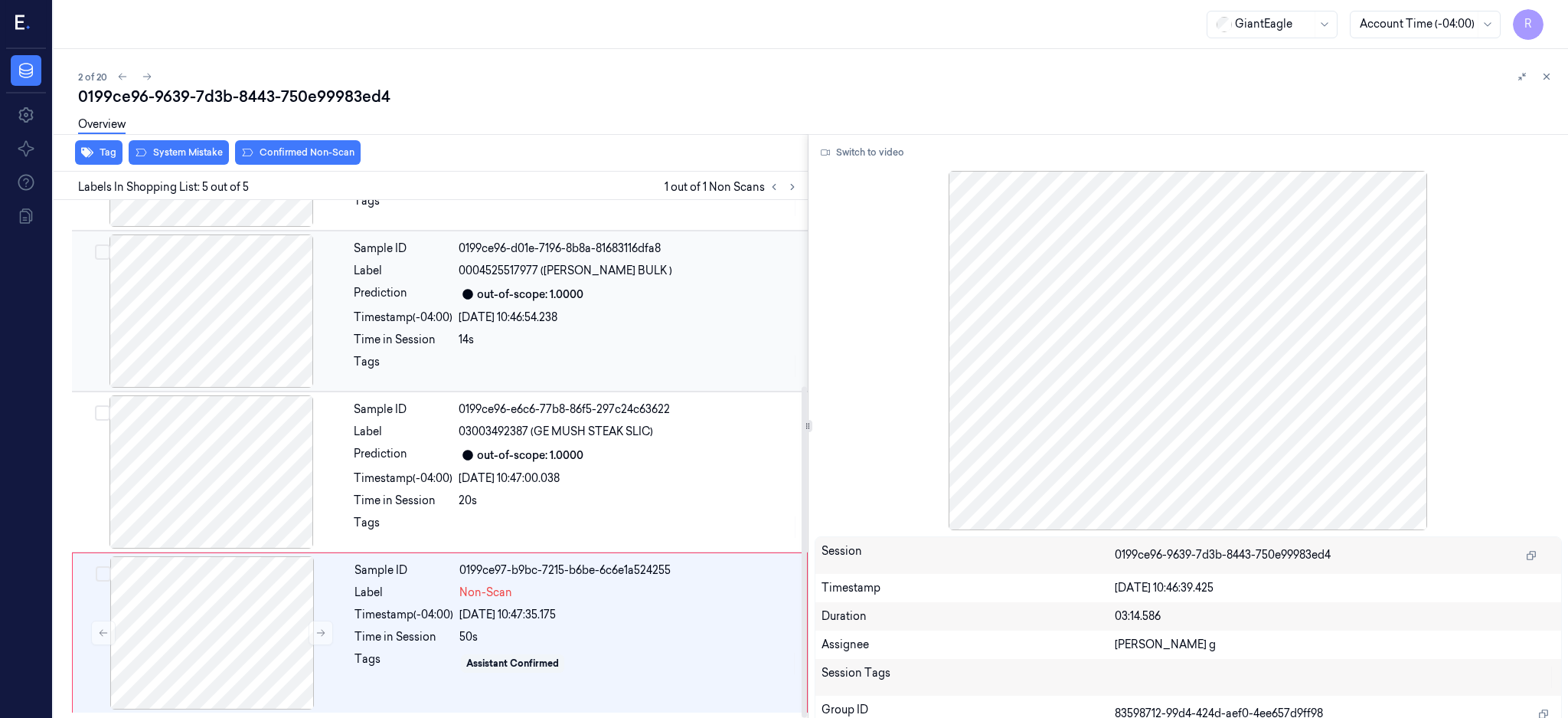
drag, startPoint x: 317, startPoint y: 327, endPoint x: 292, endPoint y: 378, distance: 56.8
click at [317, 328] on div at bounding box center [211, 311] width 273 height 153
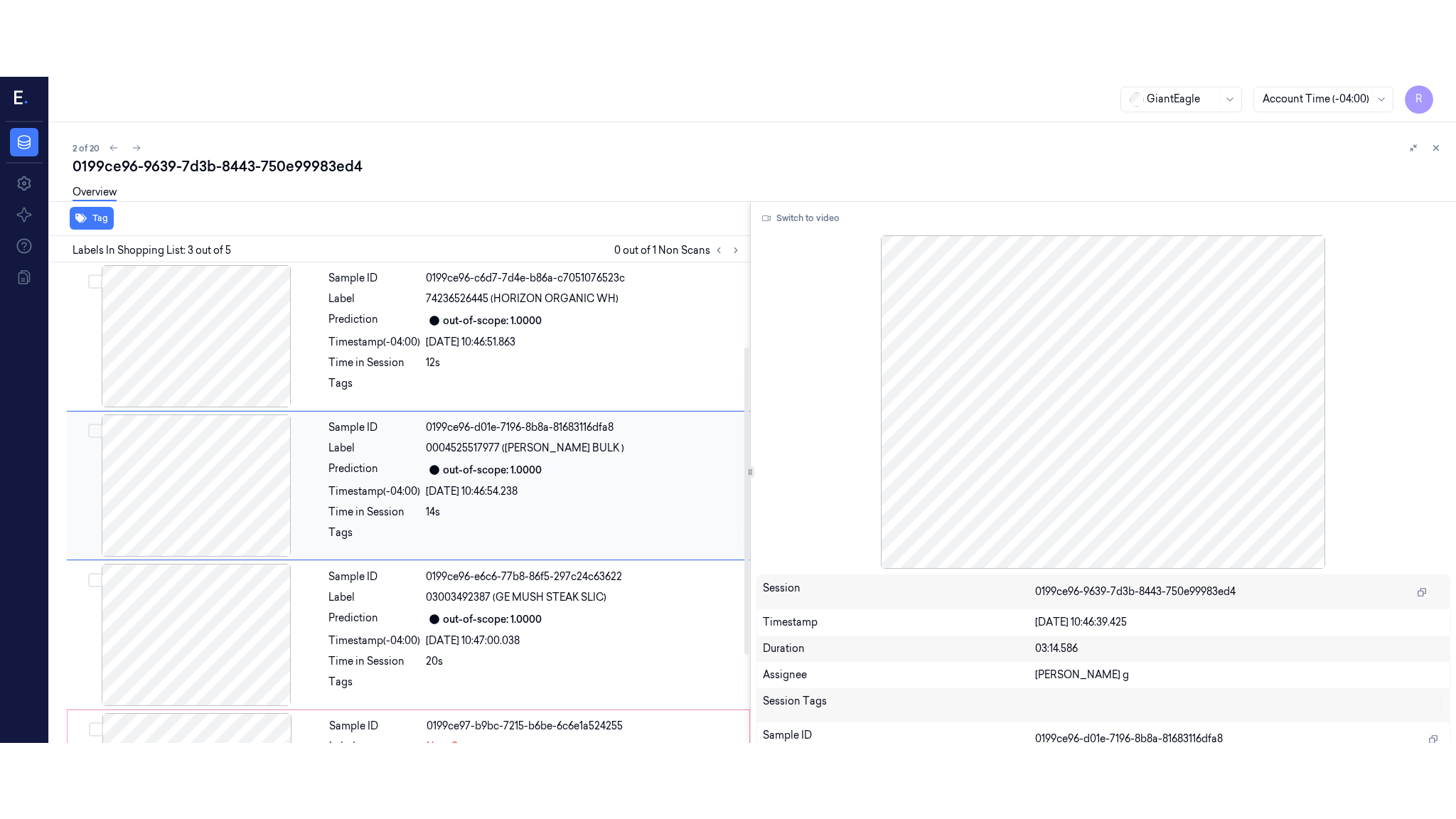
scroll to position [132, 0]
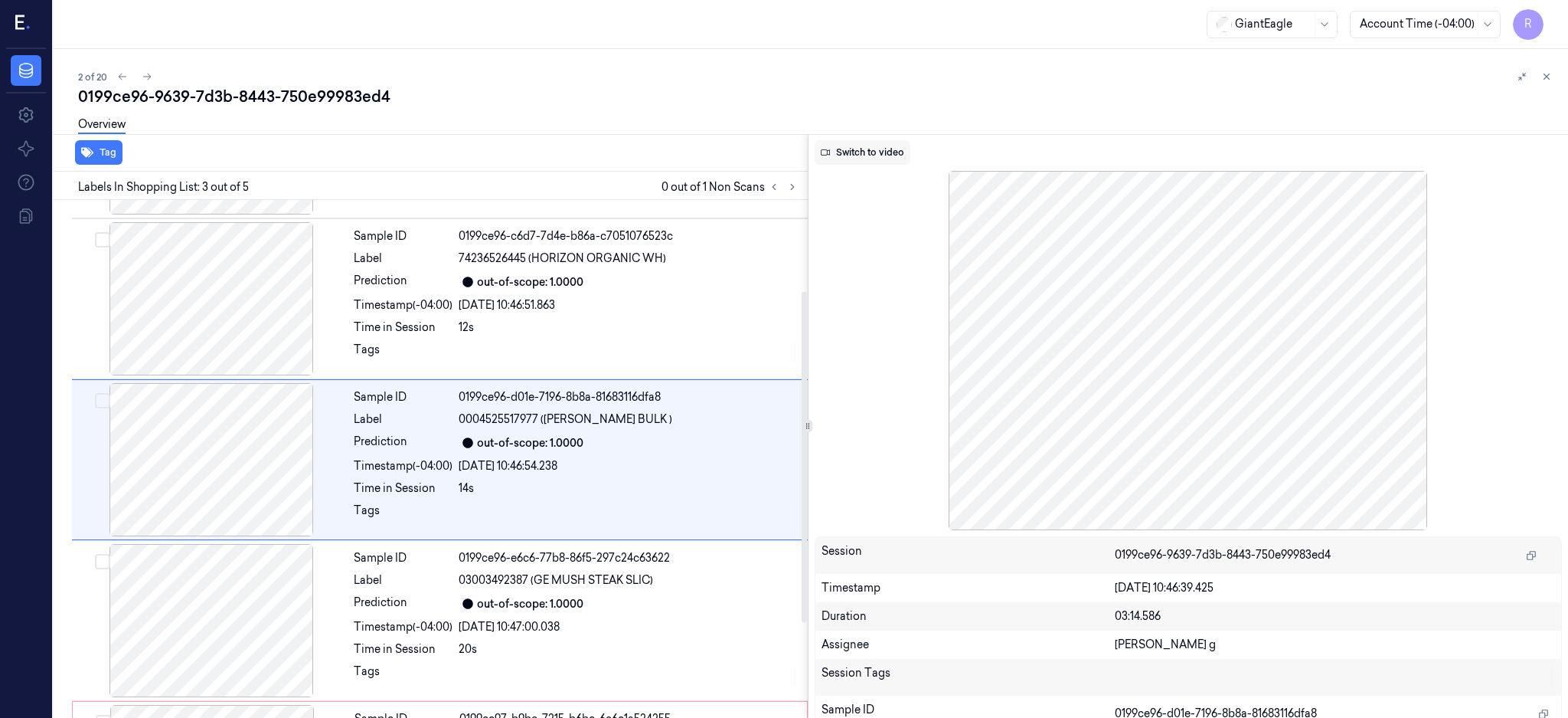
click at [905, 158] on button "Switch to video" at bounding box center [862, 152] width 96 height 25
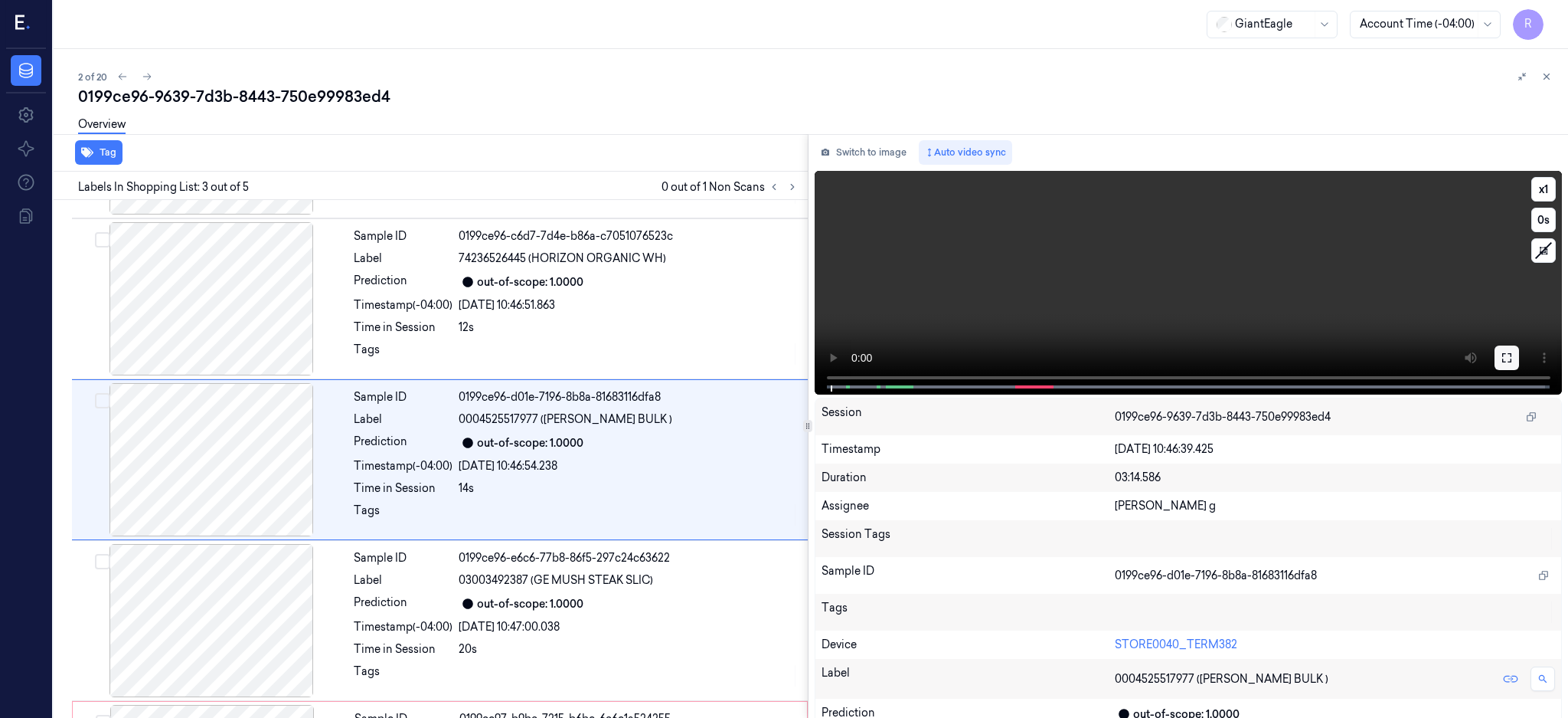
click at [1520, 350] on button at bounding box center [1507, 357] width 25 height 25
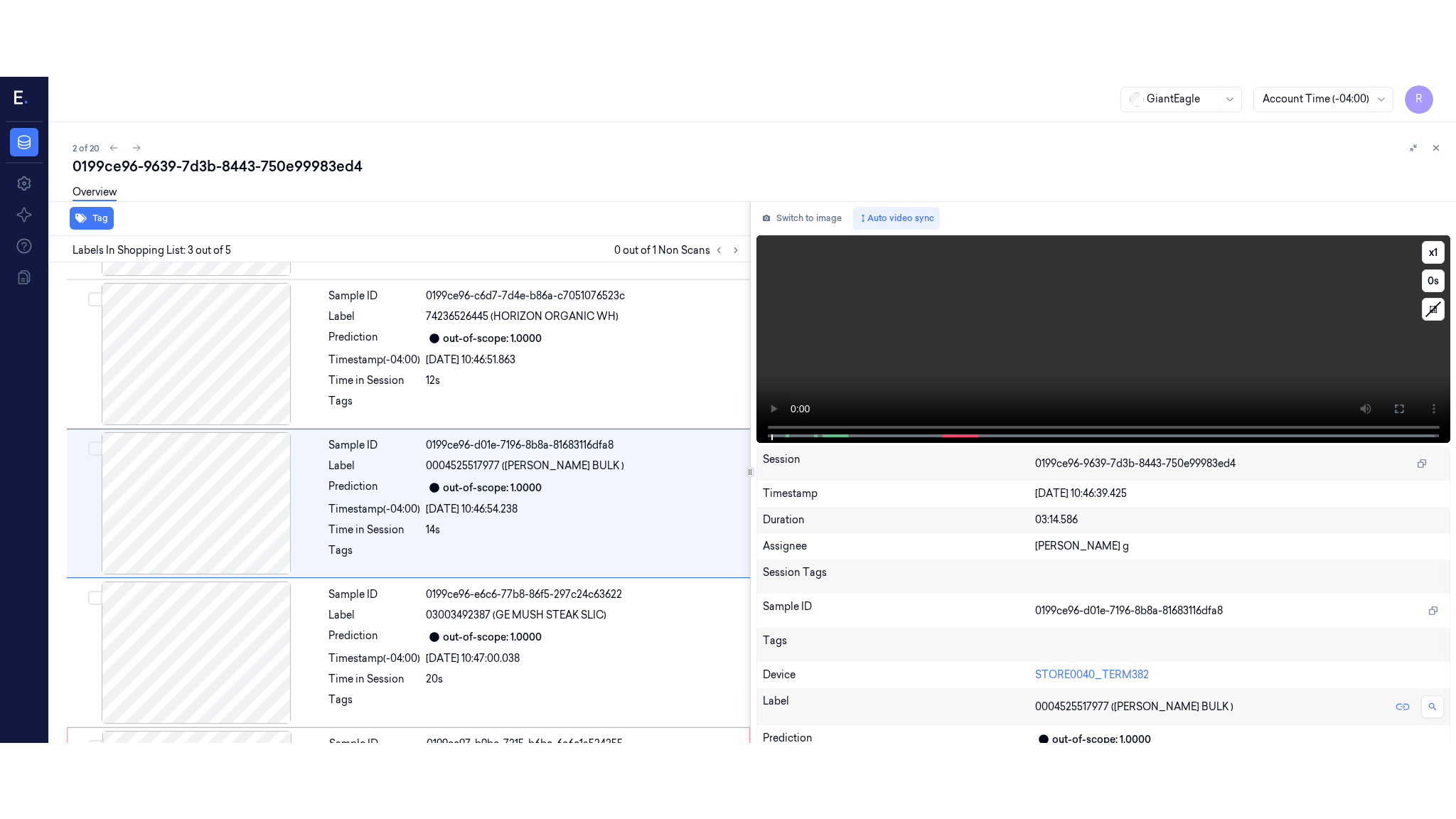
scroll to position [118, 0]
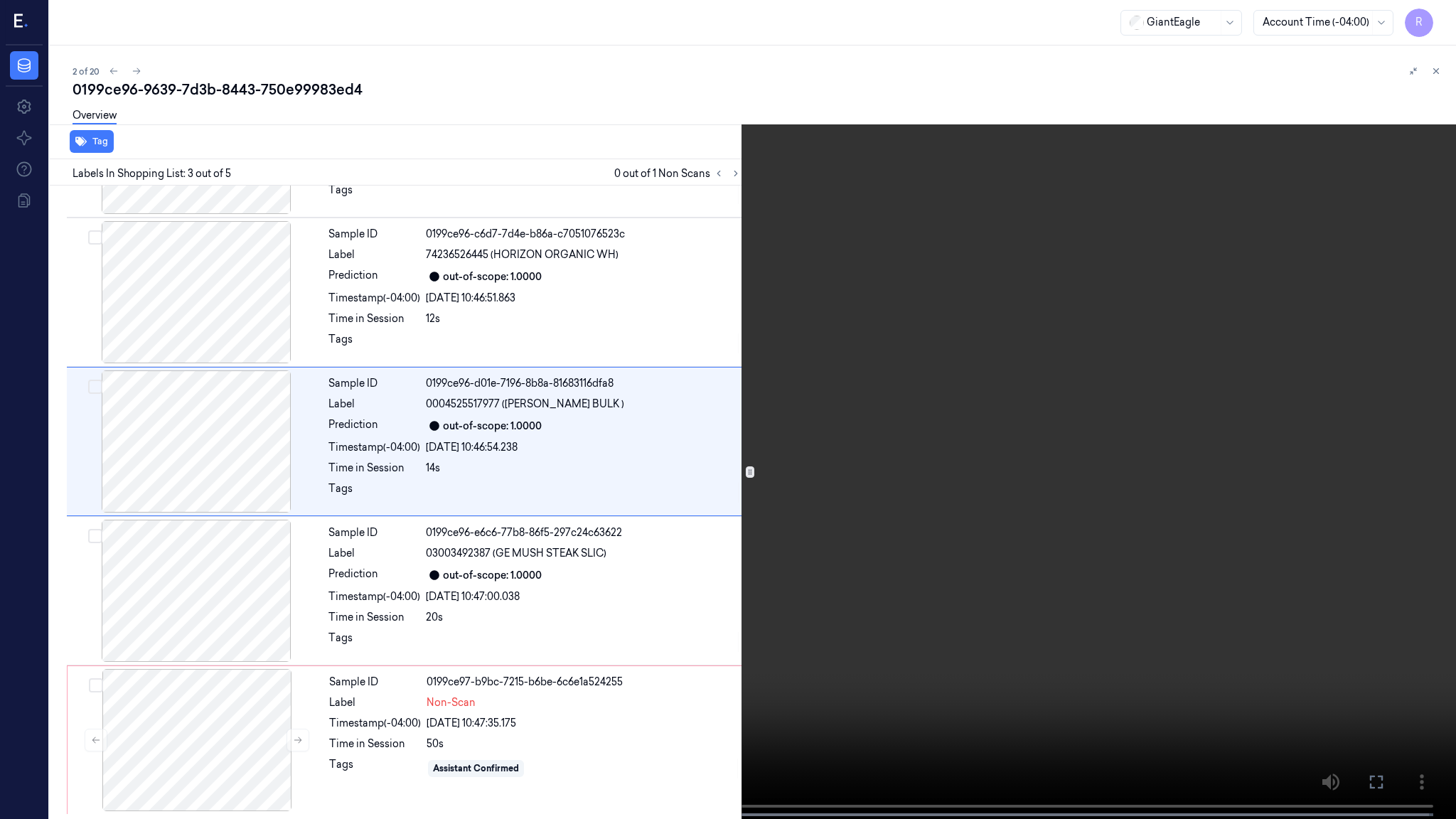
click at [984, 404] on video at bounding box center [728, 411] width 1456 height 822
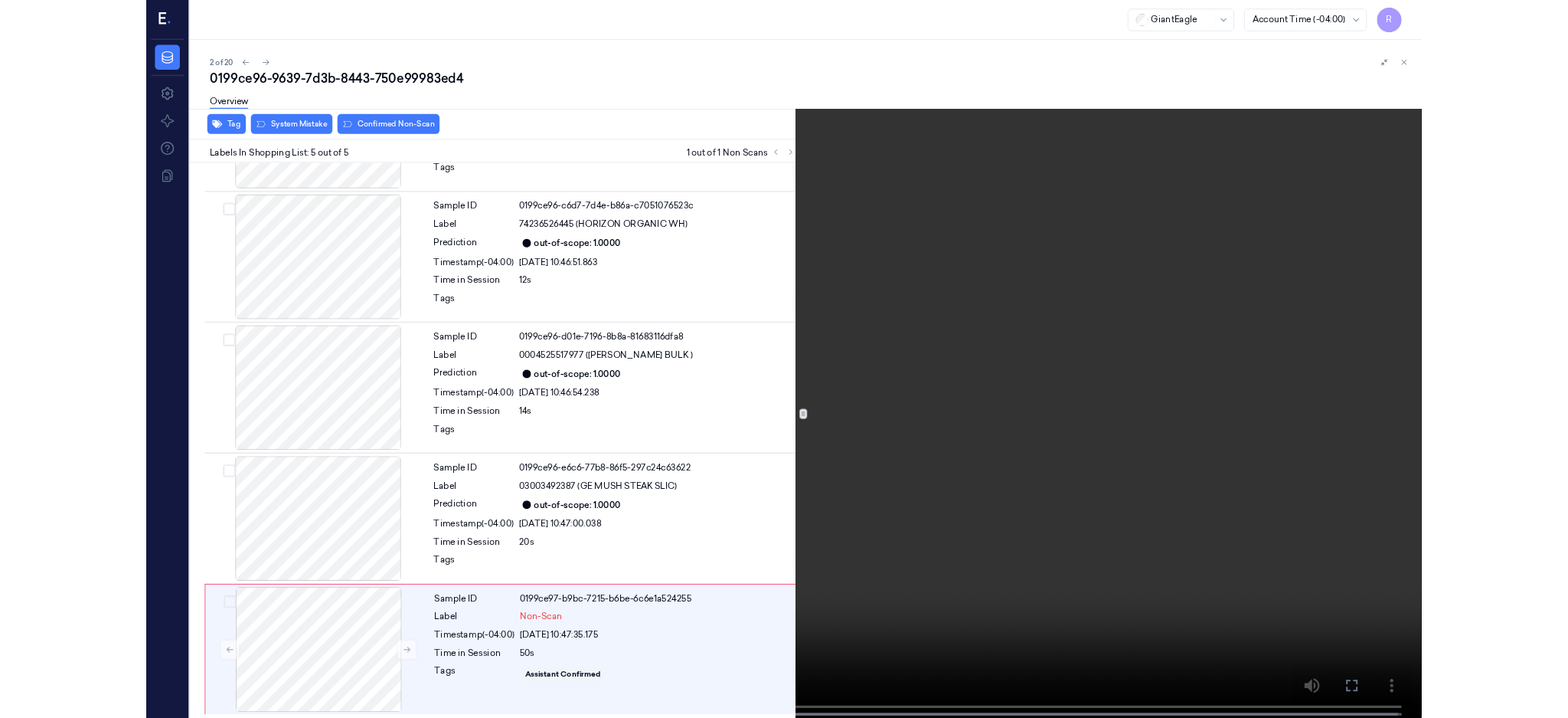
scroll to position [126, 0]
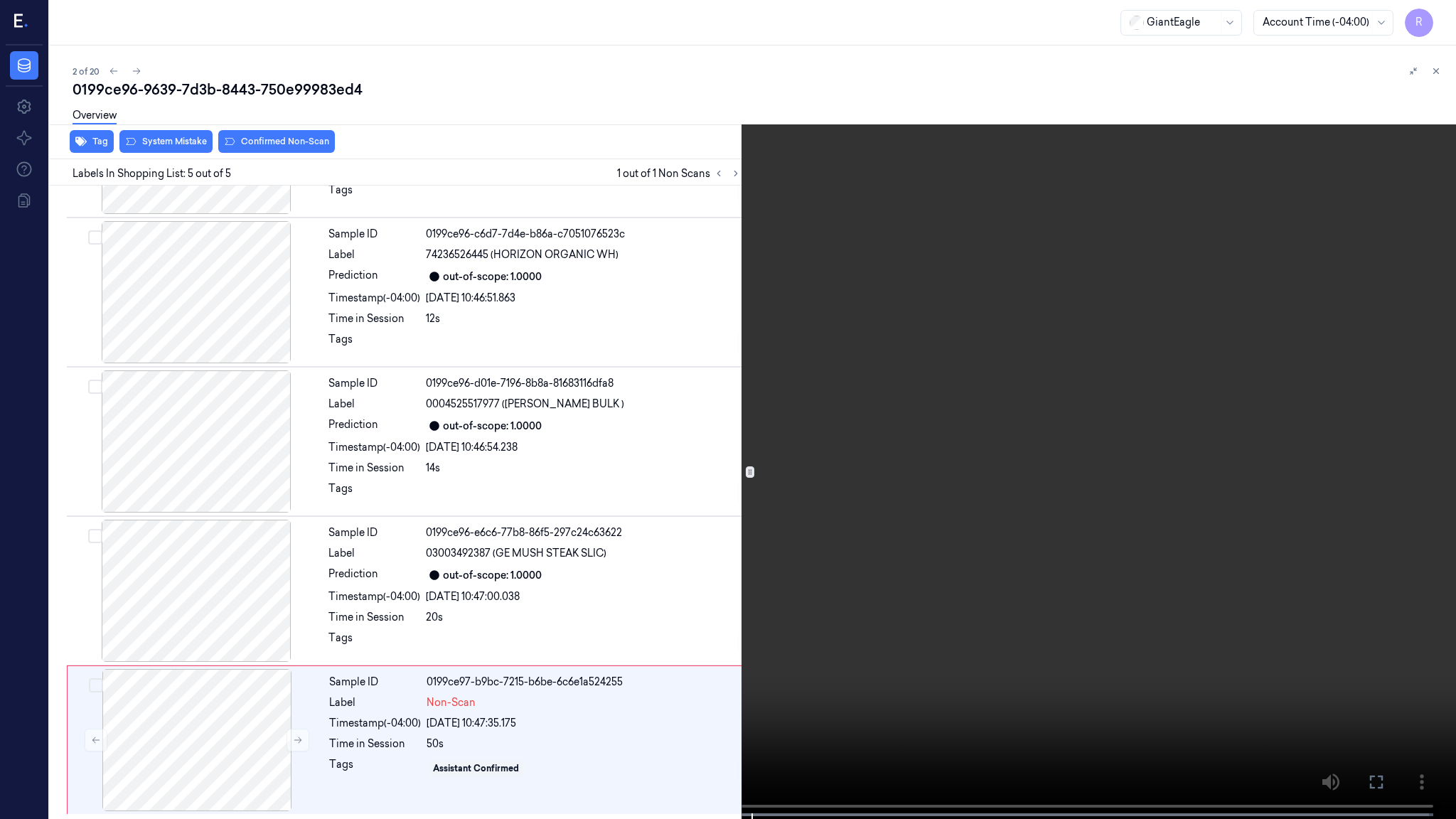
click at [849, 526] on video at bounding box center [728, 411] width 1456 height 822
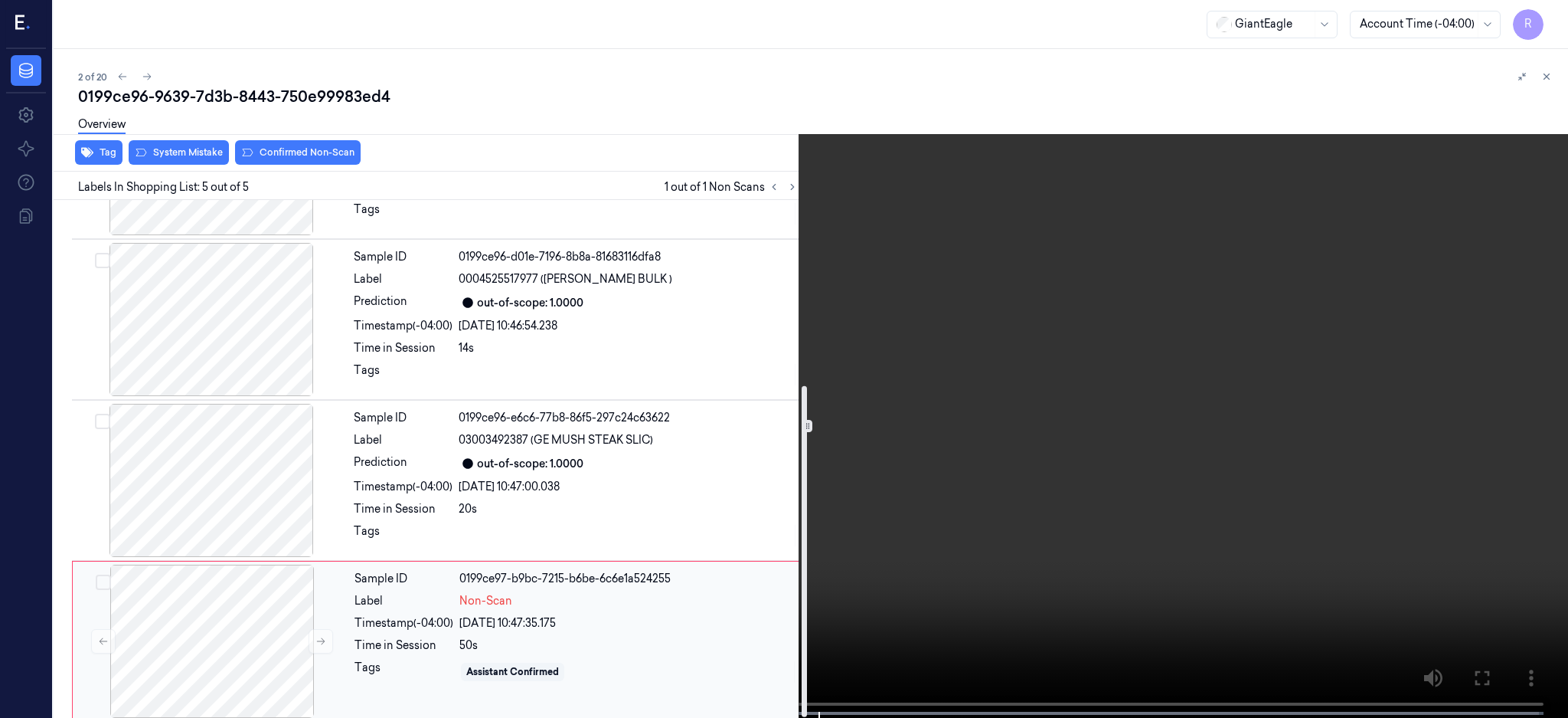
scroll to position [289, 0]
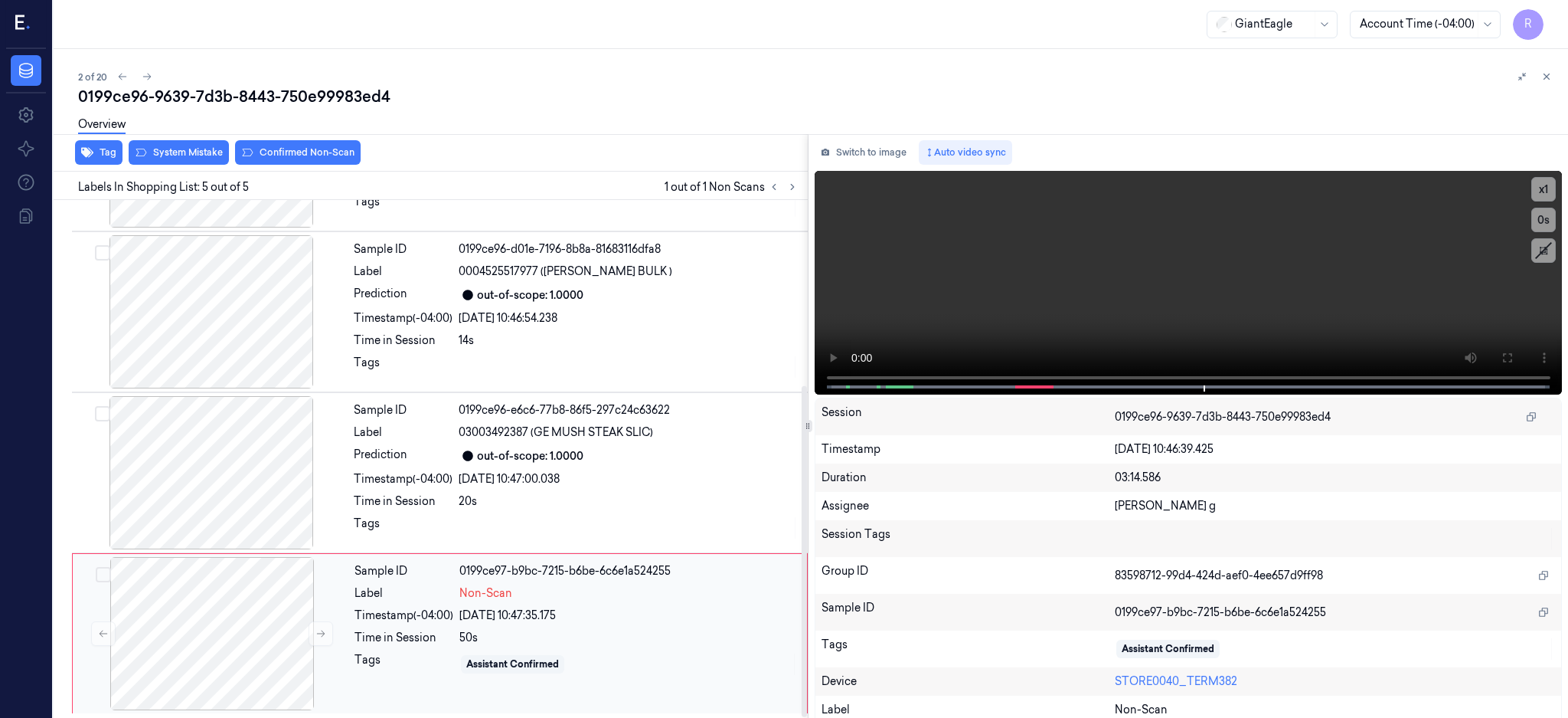
click at [749, 632] on div "50s" at bounding box center [628, 637] width 338 height 16
